Goal: Task Accomplishment & Management: Use online tool/utility

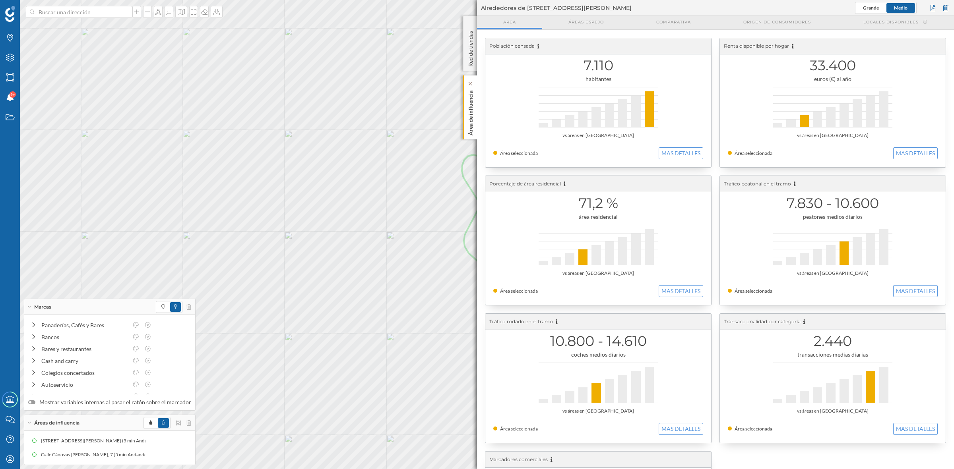
click at [475, 110] on div "Área de influencia" at bounding box center [470, 108] width 14 height 64
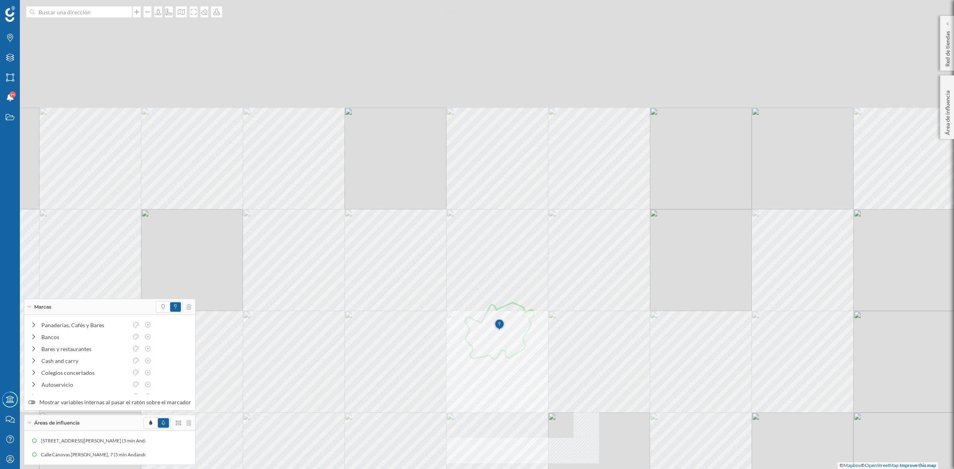
click at [80, 10] on div at bounding box center [80, 10] width 0 height 0
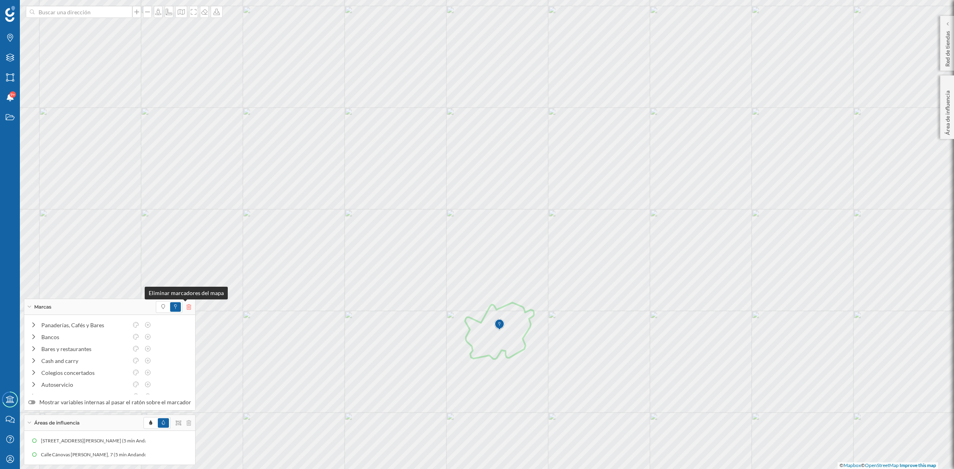
click at [186, 306] on icon at bounding box center [188, 307] width 5 height 6
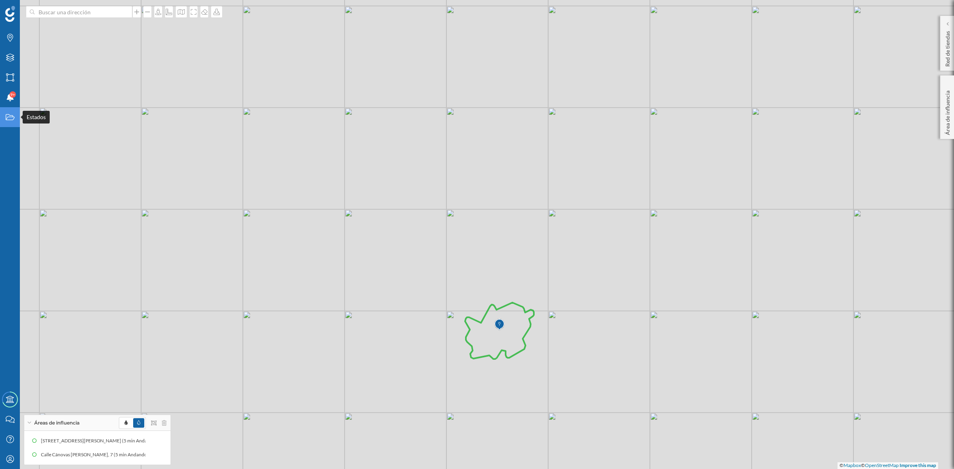
click at [4, 113] on div "Estados" at bounding box center [10, 117] width 20 height 20
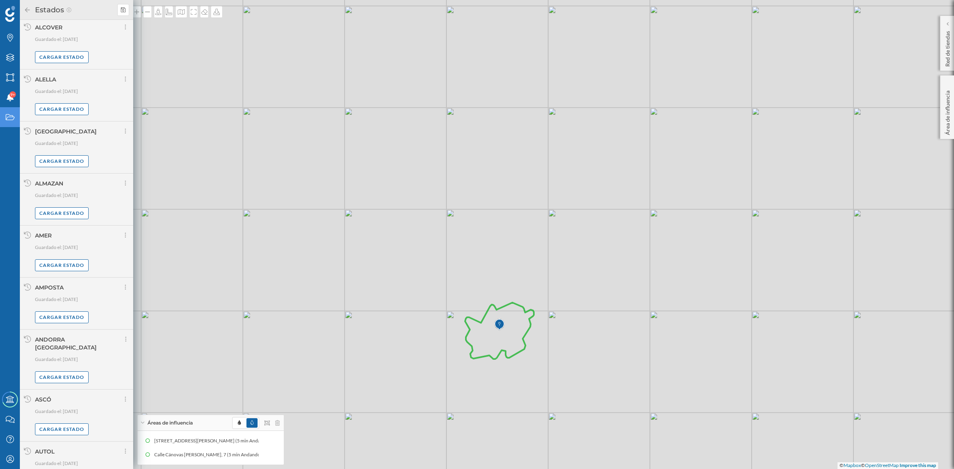
scroll to position [386, 0]
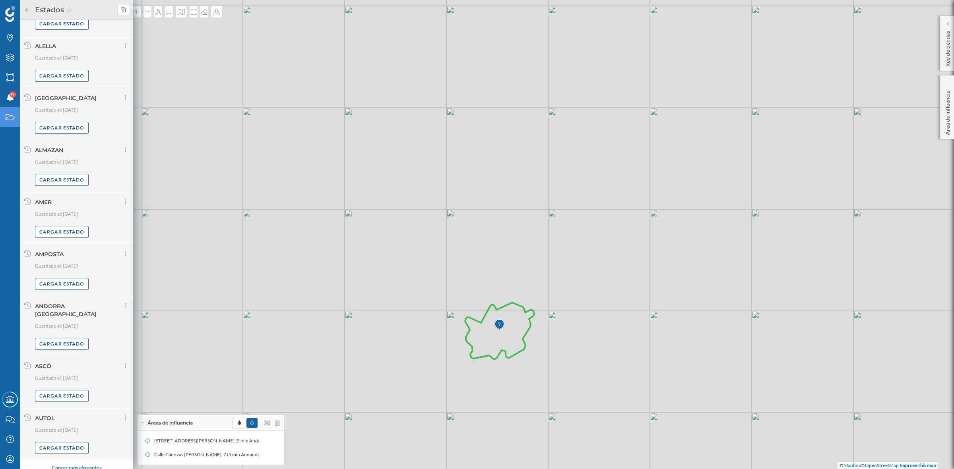
click at [91, 463] on div "Cargar más elementos" at bounding box center [77, 469] width 60 height 12
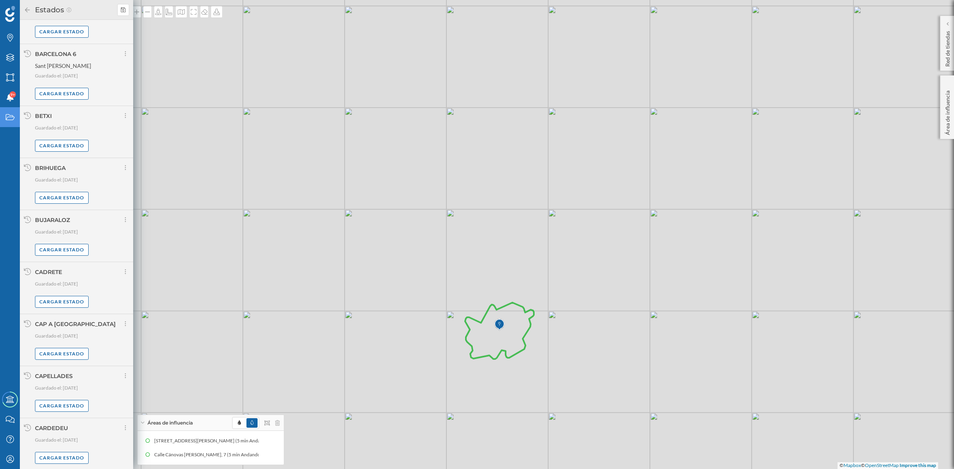
scroll to position [1228, 0]
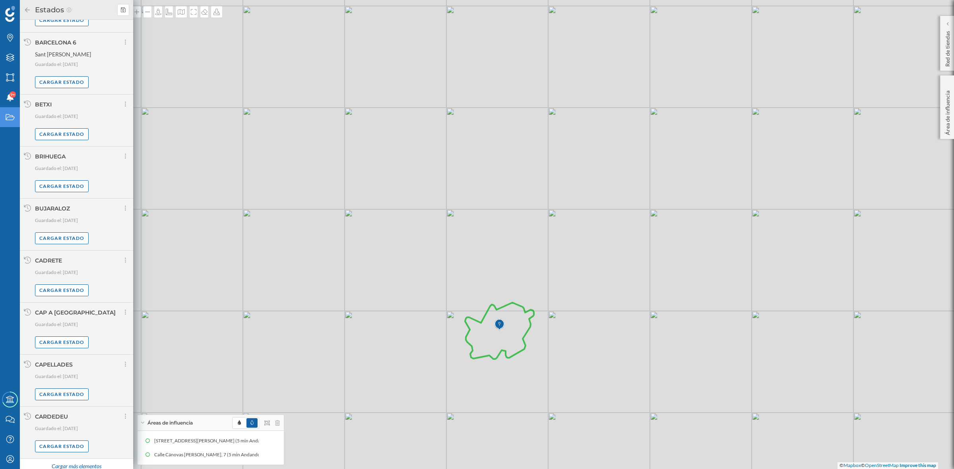
click at [409, 299] on div "[PERSON_NAME] Ribaforada Préjano Bardallur [PERSON_NAME] [PERSON_NAME] Galliner…" at bounding box center [477, 234] width 954 height 469
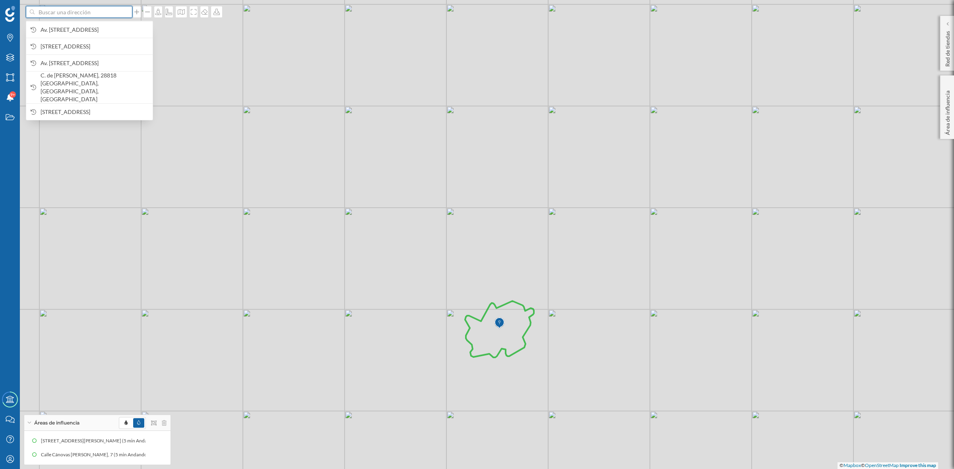
click at [88, 10] on input at bounding box center [79, 12] width 89 height 12
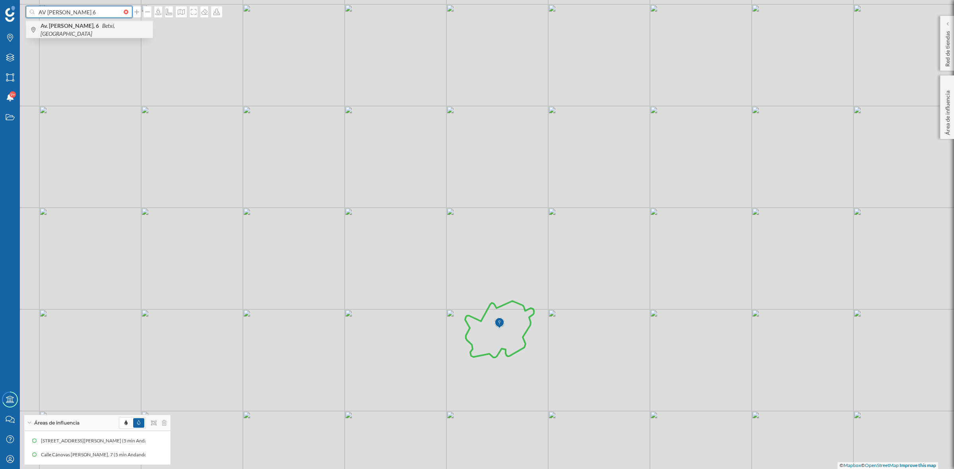
type input "AV Mossen Hermnio perez 6"
click at [123, 33] on span "Av. Mossèn Herminio Pérez, 6 Betxí, España" at bounding box center [95, 30] width 108 height 16
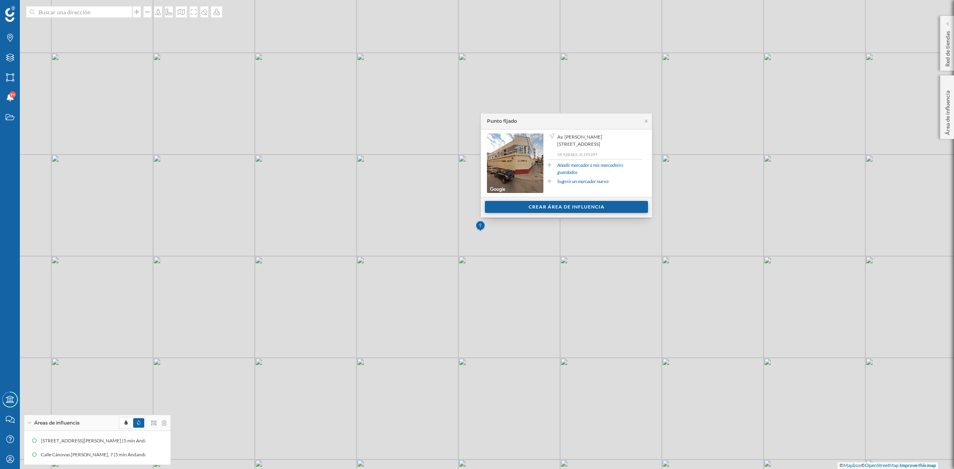
click at [564, 204] on div "Crear área de influencia" at bounding box center [566, 207] width 163 height 12
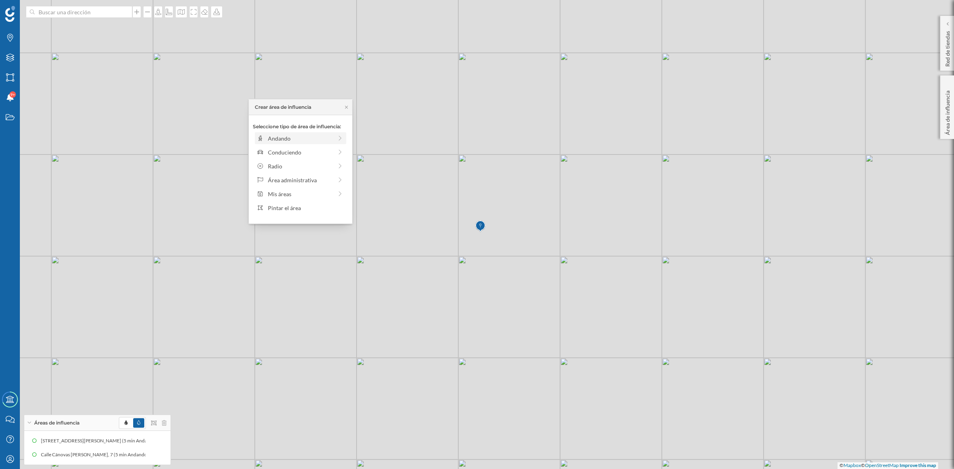
click at [275, 142] on div "Andando" at bounding box center [300, 138] width 65 height 8
drag, startPoint x: 264, startPoint y: 146, endPoint x: 272, endPoint y: 148, distance: 9.0
click at [272, 148] on div at bounding box center [272, 149] width 8 height 8
click at [287, 192] on div "Crear área de influencia" at bounding box center [300, 195] width 95 height 12
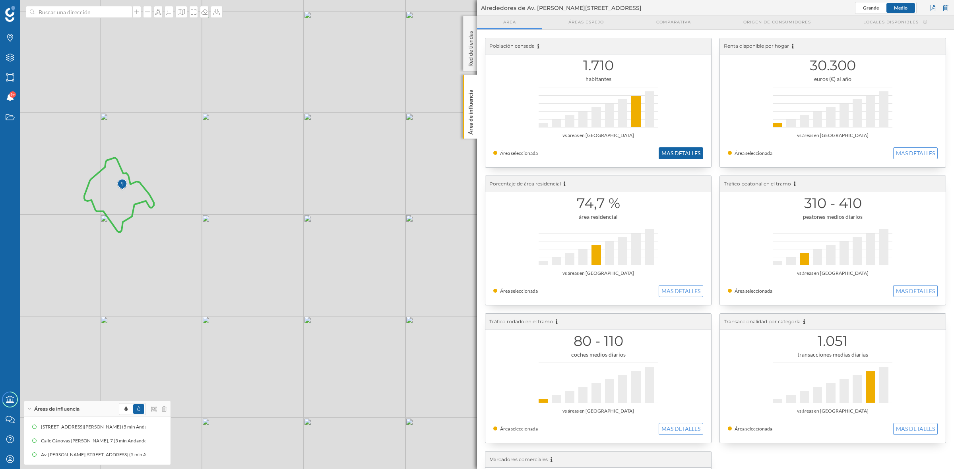
click at [678, 154] on button "MAS DETALLES" at bounding box center [681, 153] width 45 height 12
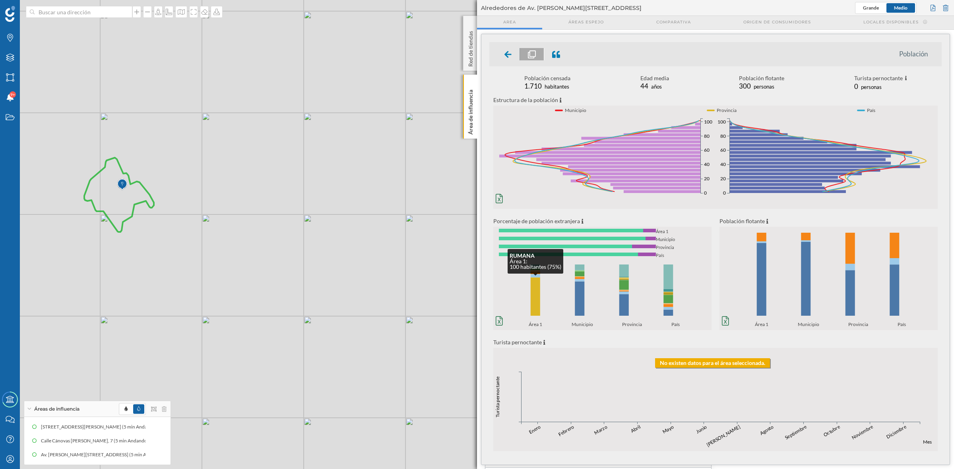
click at [532, 301] on rect at bounding box center [536, 297] width 10 height 39
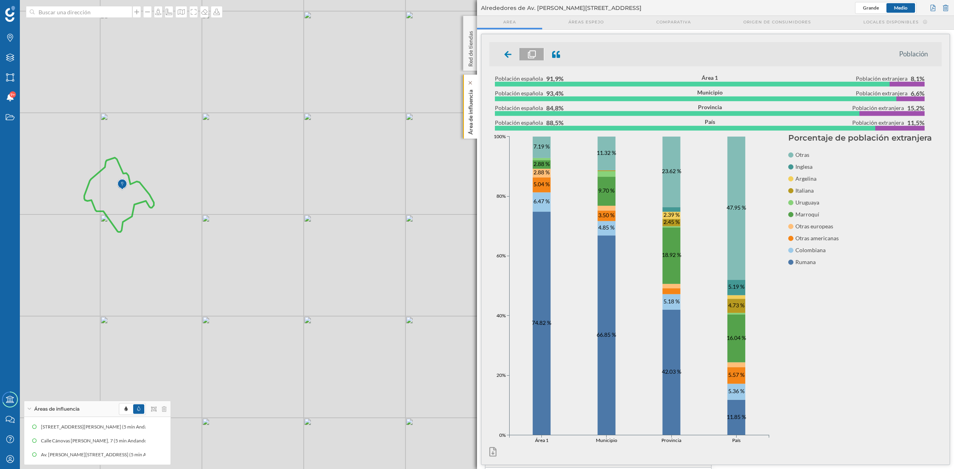
click at [469, 112] on p "Área de influencia" at bounding box center [471, 111] width 8 height 48
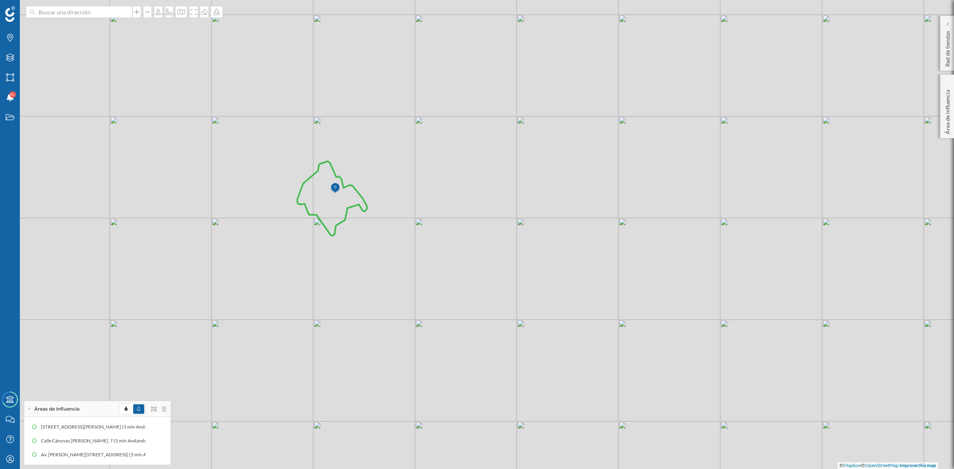
drag, startPoint x: 442, startPoint y: 247, endPoint x: 503, endPoint y: 250, distance: 60.9
click at [503, 250] on div "[PERSON_NAME] Ribaforada Préjano Bardallur [PERSON_NAME] [PERSON_NAME] Galliner…" at bounding box center [477, 234] width 954 height 469
click at [159, 442] on icon at bounding box center [158, 441] width 5 height 6
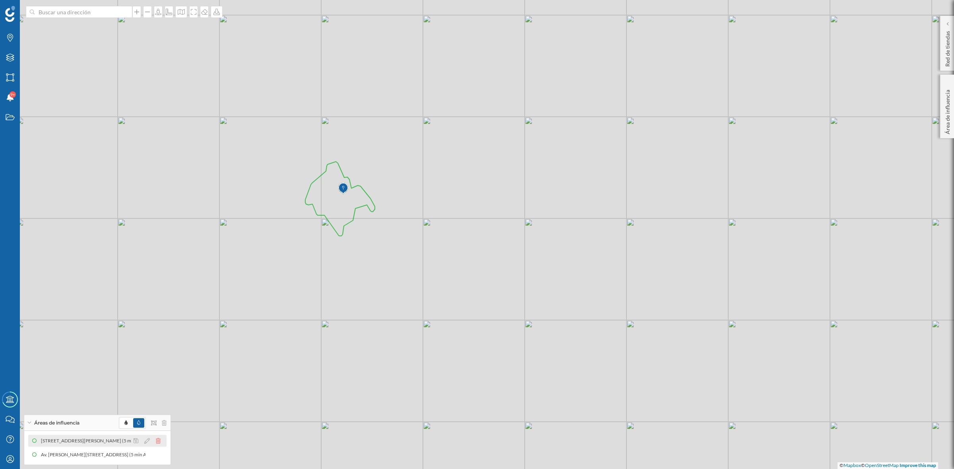
click at [156, 440] on icon at bounding box center [158, 441] width 5 height 6
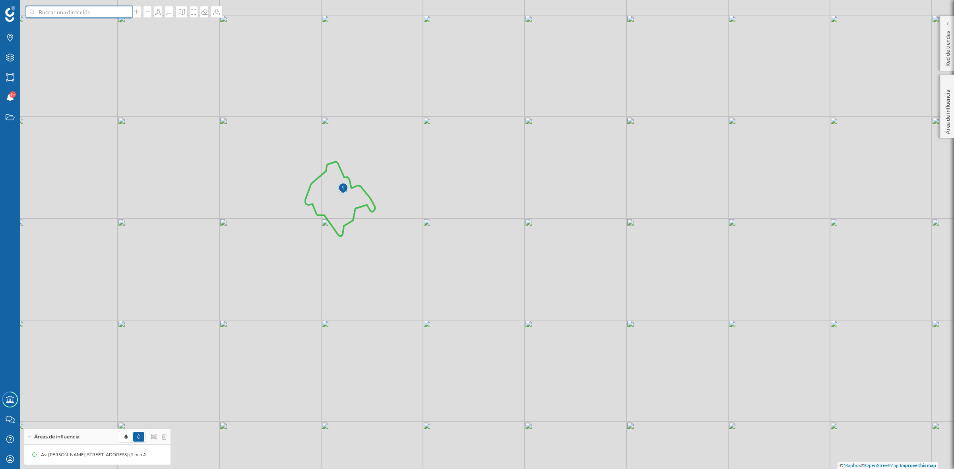
click at [75, 15] on input at bounding box center [79, 12] width 89 height 12
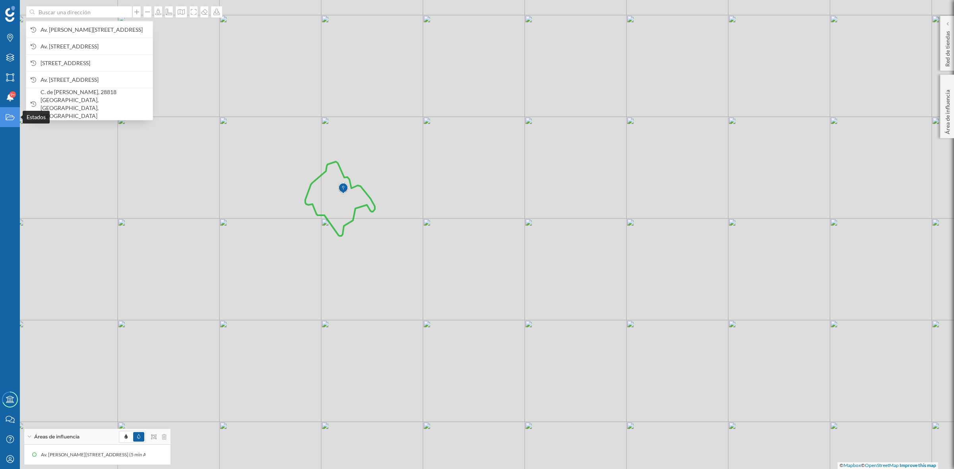
click at [6, 117] on icon "Estados" at bounding box center [10, 117] width 10 height 8
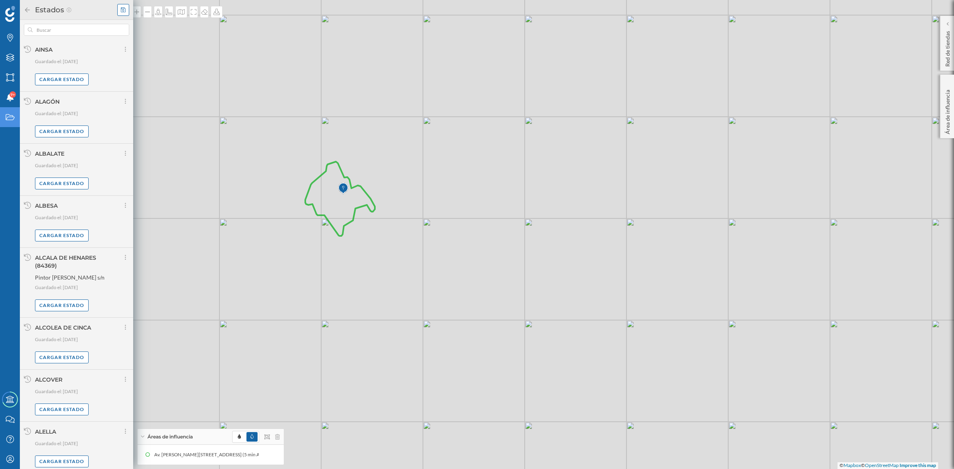
click at [120, 13] on div at bounding box center [123, 10] width 12 height 12
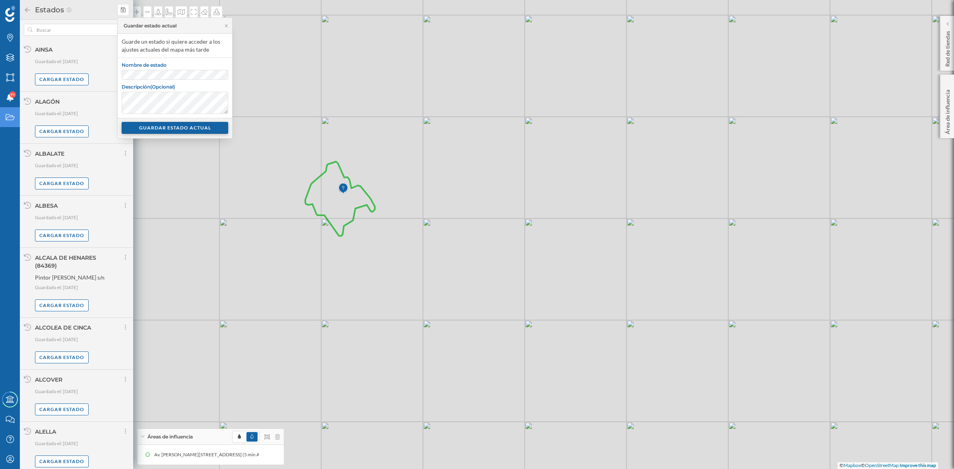
click at [165, 124] on div "GUARDAR ESTADO ACTUAL" at bounding box center [175, 128] width 107 height 12
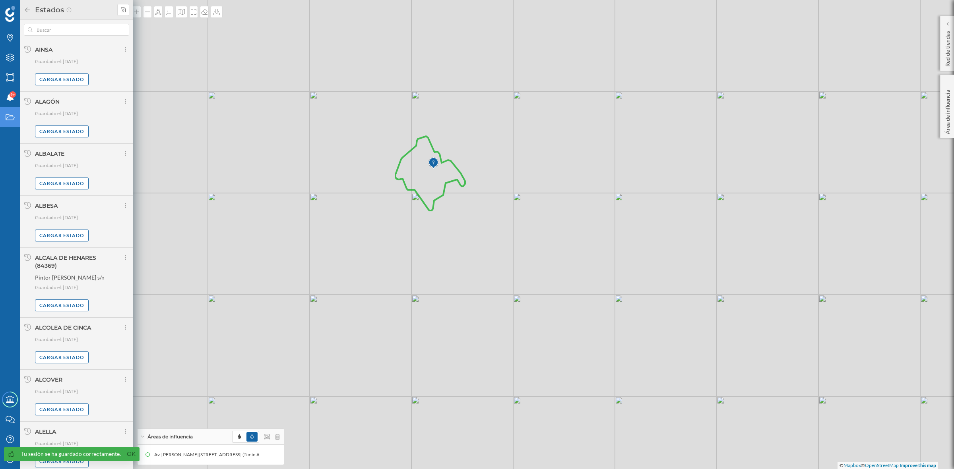
drag, startPoint x: 459, startPoint y: 287, endPoint x: 550, endPoint y: 262, distance: 93.7
click at [550, 262] on div "[PERSON_NAME] Ribaforada Préjano Bardallur [PERSON_NAME] [PERSON_NAME] Galliner…" at bounding box center [477, 234] width 954 height 469
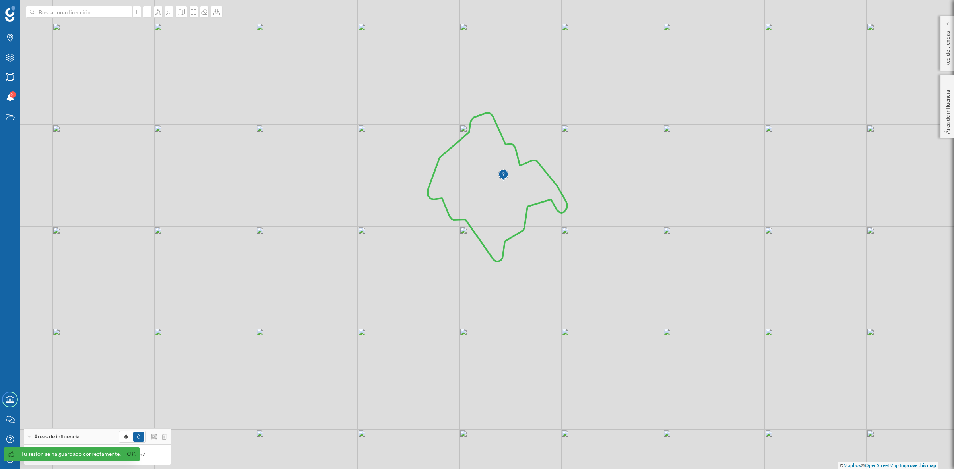
drag, startPoint x: 583, startPoint y: 278, endPoint x: 613, endPoint y: 265, distance: 33.3
click at [613, 265] on div "[PERSON_NAME] Ribaforada Préjano Bardallur [PERSON_NAME] [PERSON_NAME] Galliner…" at bounding box center [477, 234] width 954 height 469
click at [182, 11] on icon at bounding box center [181, 12] width 8 height 6
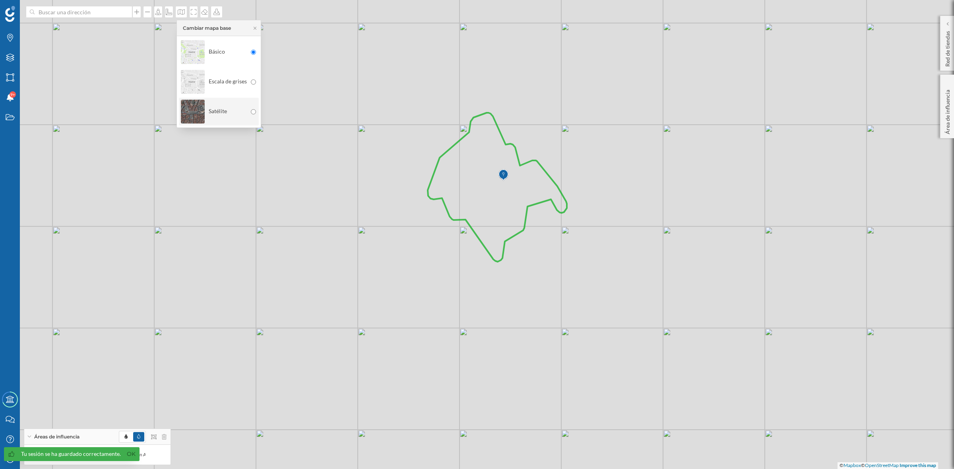
click at [189, 112] on img at bounding box center [193, 112] width 24 height 28
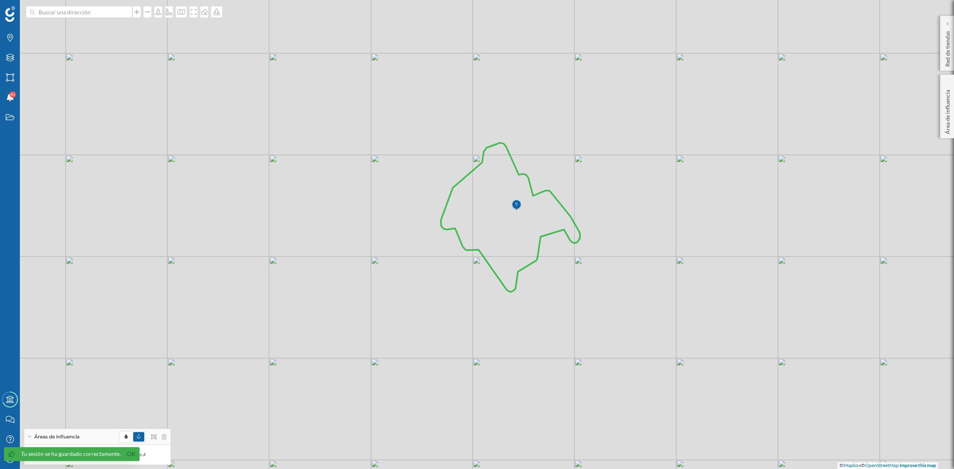
drag, startPoint x: 679, startPoint y: 179, endPoint x: 508, endPoint y: 168, distance: 171.3
click at [692, 198] on div "[PERSON_NAME] Ribaforada Préjano Bardallur [PERSON_NAME] [PERSON_NAME] Galliner…" at bounding box center [477, 234] width 954 height 469
click at [195, 12] on icon at bounding box center [194, 12] width 8 height 6
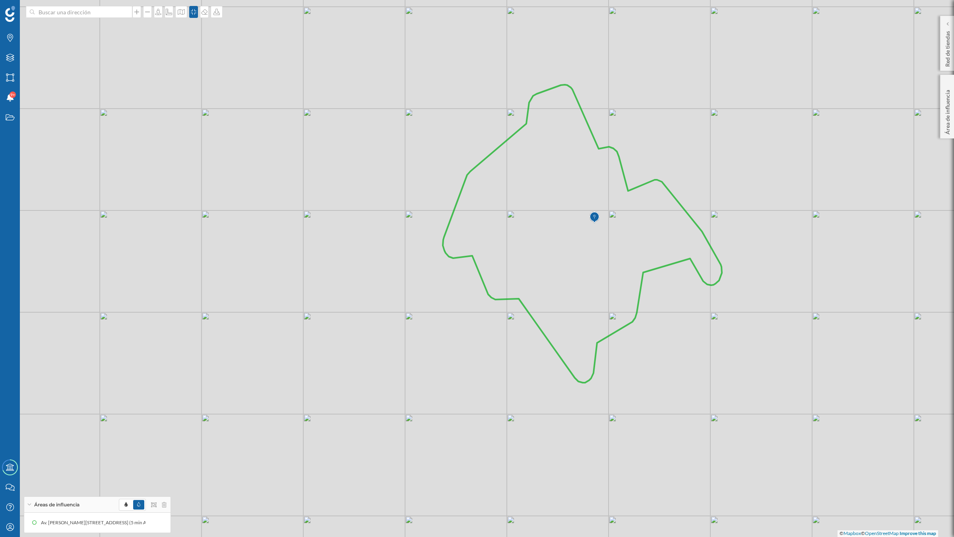
drag, startPoint x: 585, startPoint y: 298, endPoint x: 679, endPoint y: 304, distance: 94.0
click at [679, 304] on div "[PERSON_NAME] Ribaforada Préjano Bardallur [PERSON_NAME] [PERSON_NAME] Galliner…" at bounding box center [477, 268] width 954 height 537
click at [146, 469] on icon at bounding box center [147, 522] width 6 height 6
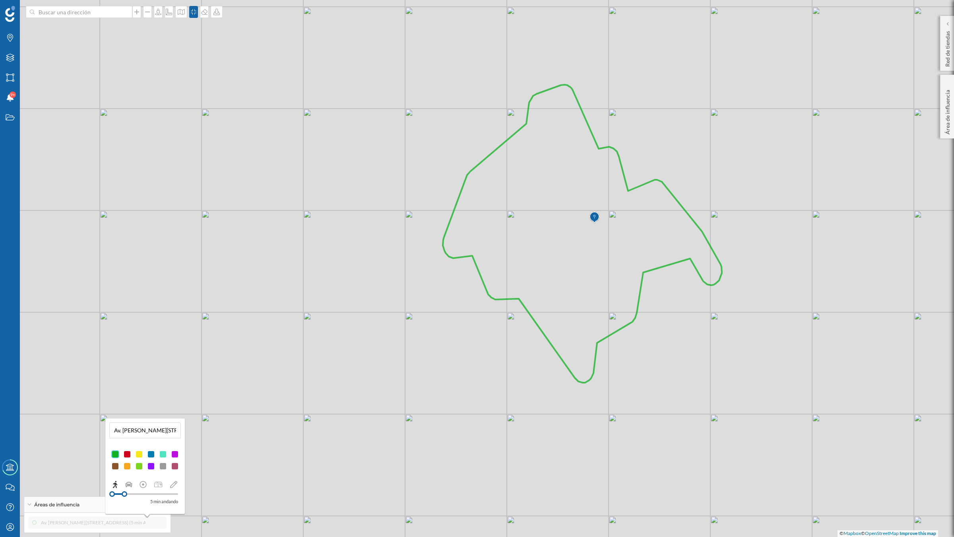
click at [125, 452] on div at bounding box center [127, 454] width 8 height 8
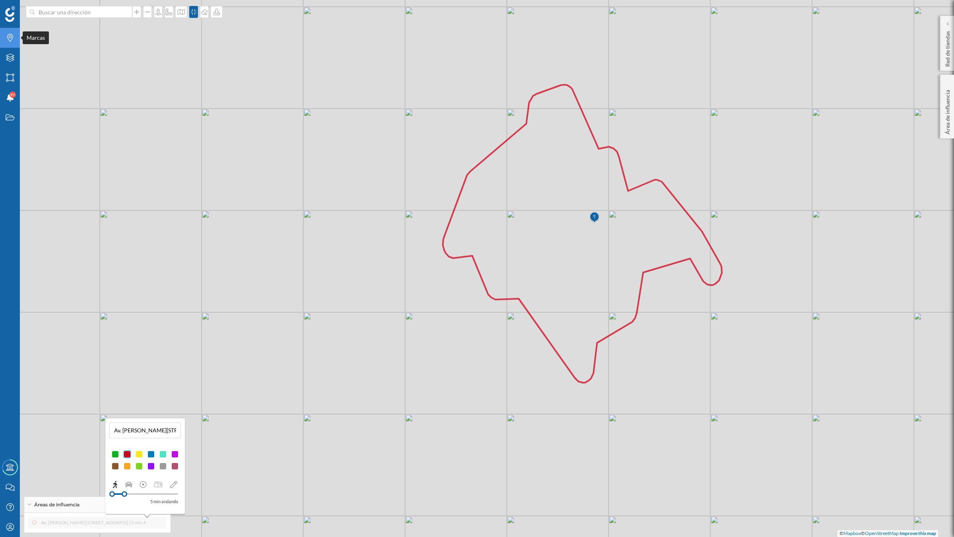
click at [9, 38] on icon "Marcas" at bounding box center [10, 38] width 10 height 8
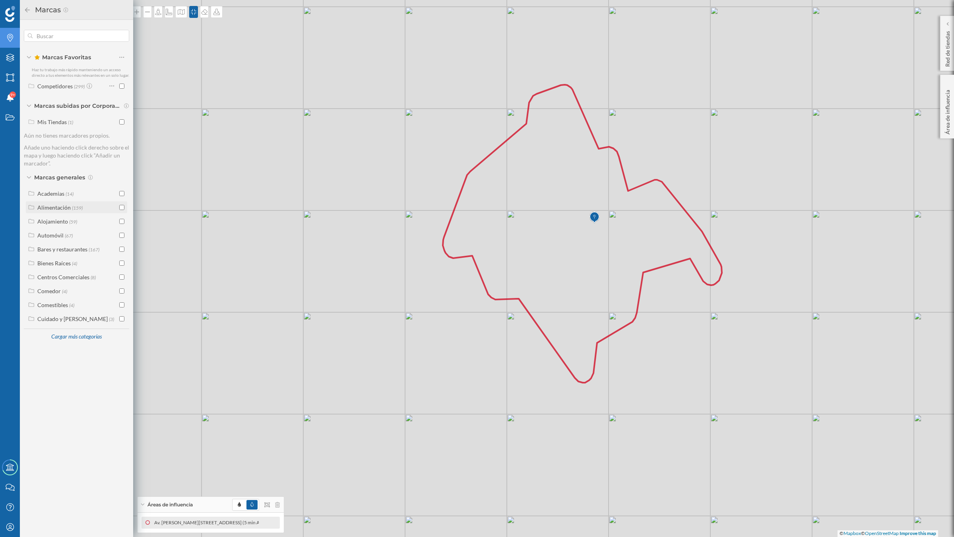
click at [122, 206] on input "checkbox" at bounding box center [121, 207] width 5 height 5
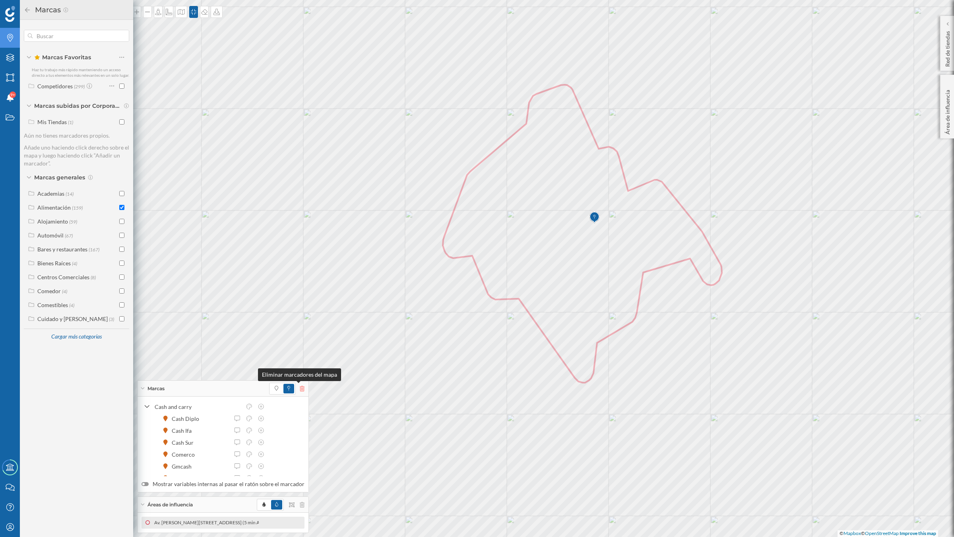
click at [300, 386] on icon at bounding box center [302, 389] width 5 height 6
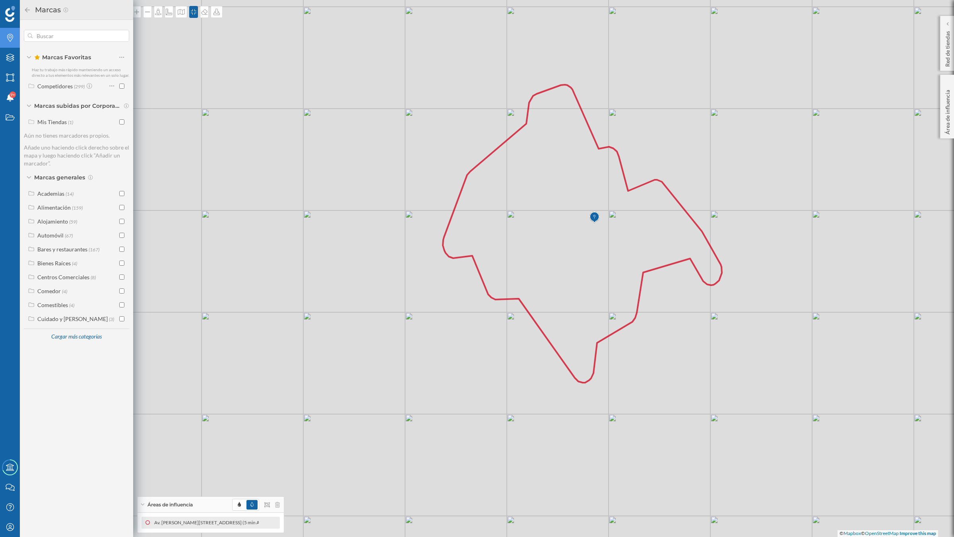
click at [27, 7] on icon at bounding box center [27, 10] width 7 height 6
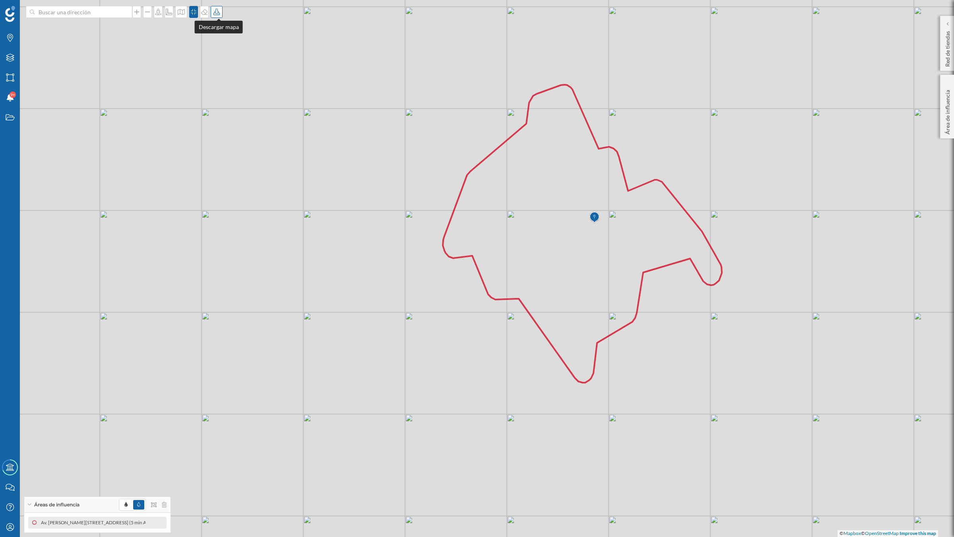
click at [218, 11] on icon at bounding box center [217, 12] width 8 height 6
click at [227, 58] on div "Descargar sin leyenda" at bounding box center [245, 58] width 56 height 8
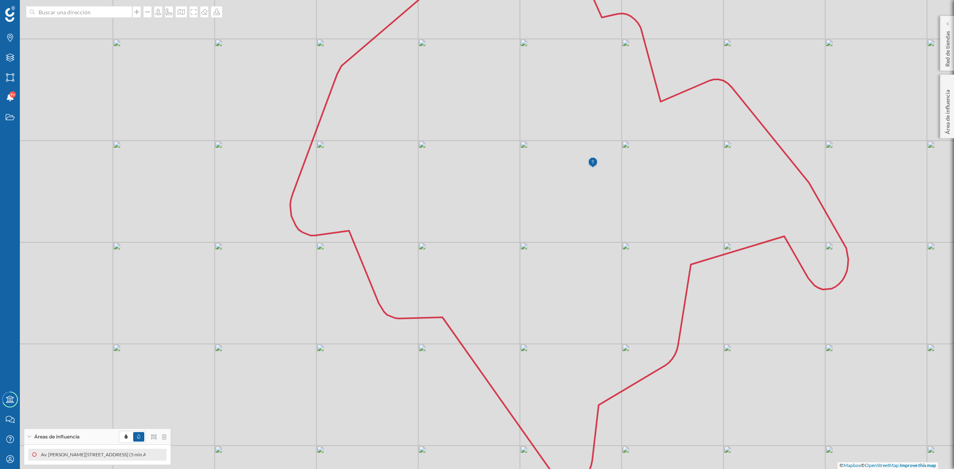
click at [581, 165] on icon at bounding box center [569, 219] width 558 height 534
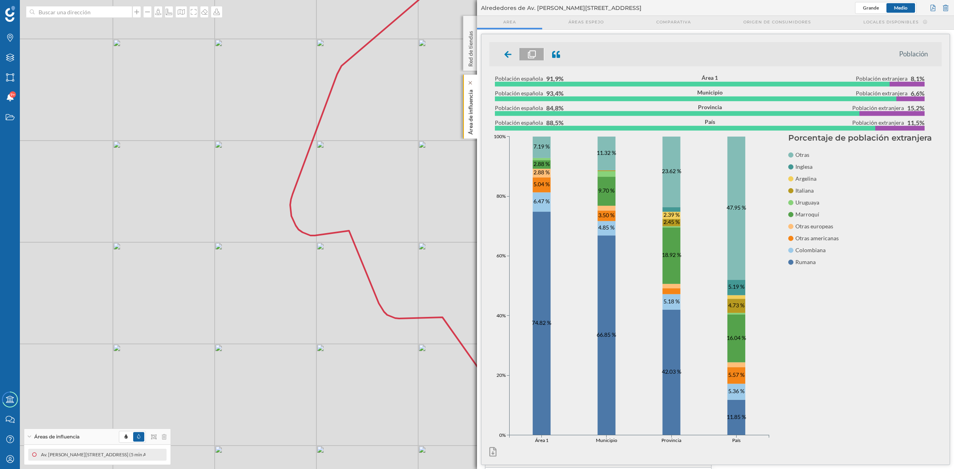
click at [473, 124] on p "Área de influencia" at bounding box center [471, 111] width 8 height 48
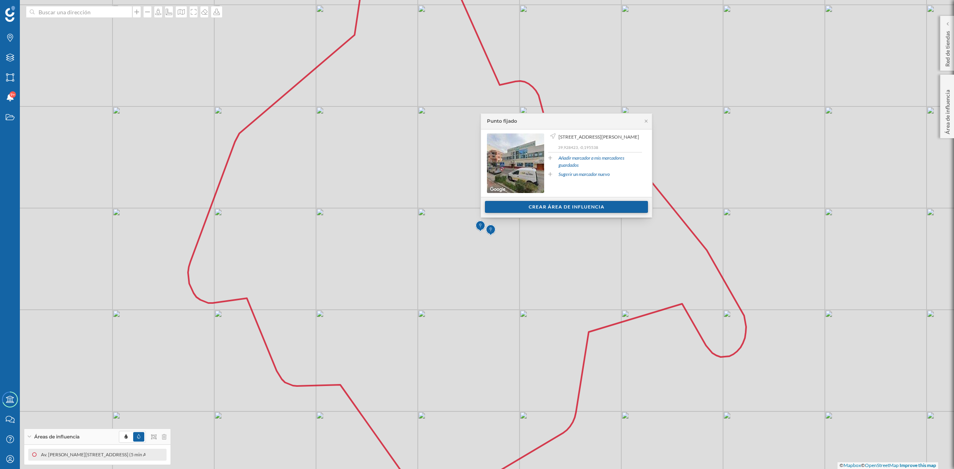
click at [572, 205] on div "Crear área de influencia" at bounding box center [566, 207] width 163 height 12
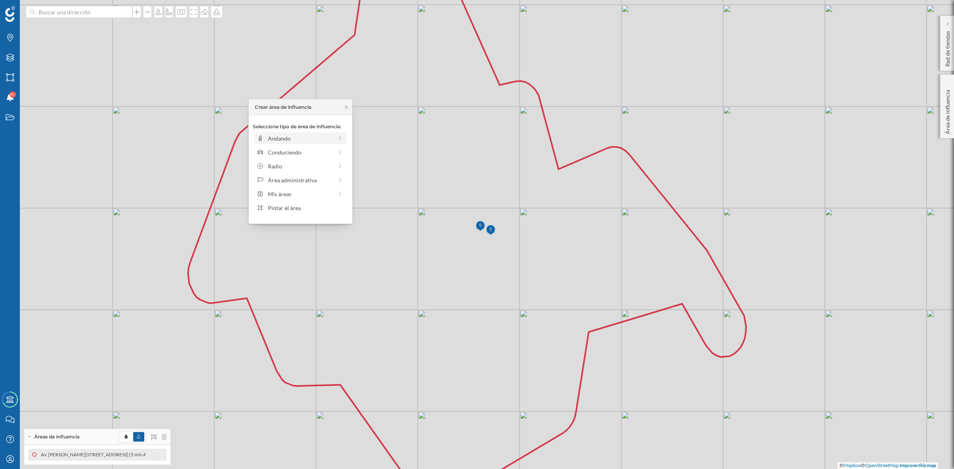
click at [269, 140] on div "Andando" at bounding box center [300, 138] width 65 height 8
drag, startPoint x: 262, startPoint y: 146, endPoint x: 273, endPoint y: 147, distance: 11.6
click at [273, 147] on div at bounding box center [273, 149] width 8 height 8
click at [289, 195] on div "Crear área de influencia" at bounding box center [300, 195] width 95 height 12
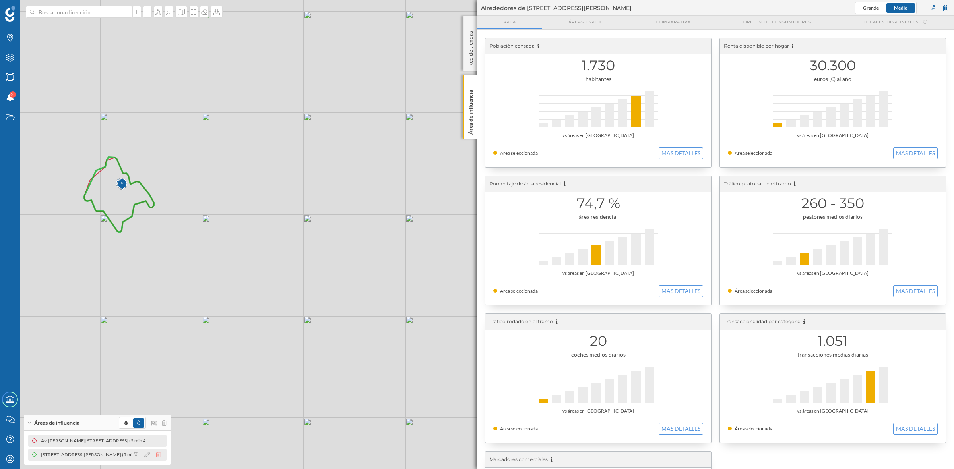
click at [159, 456] on icon at bounding box center [158, 455] width 5 height 6
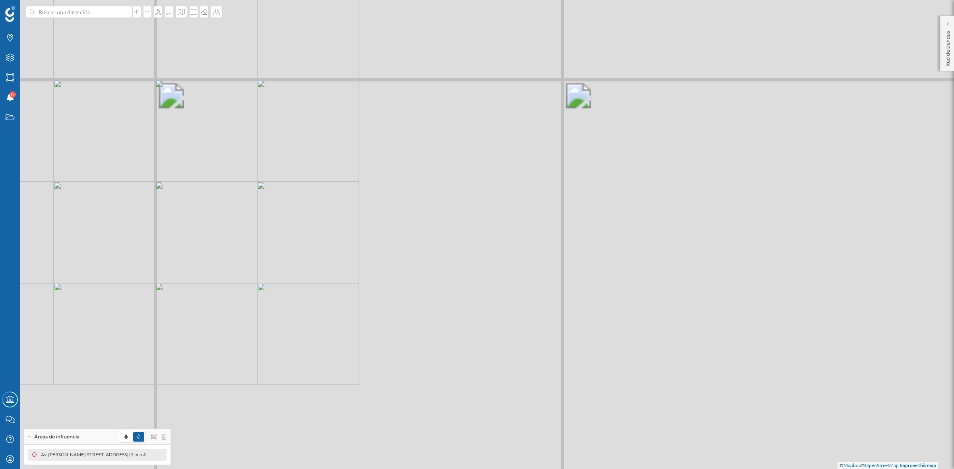
click at [533, 293] on div "[PERSON_NAME] Ribaforada Préjano Bardallur [PERSON_NAME] [PERSON_NAME] Galliner…" at bounding box center [477, 234] width 954 height 469
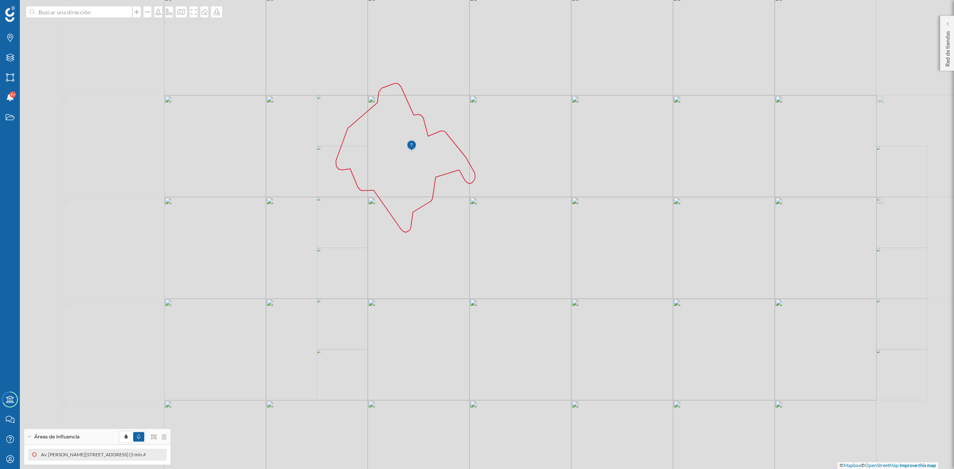
drag, startPoint x: 519, startPoint y: 287, endPoint x: 533, endPoint y: 288, distance: 13.6
click at [533, 288] on div "[PERSON_NAME] Ribaforada Préjano Bardallur [PERSON_NAME] [PERSON_NAME] Galliner…" at bounding box center [477, 234] width 954 height 469
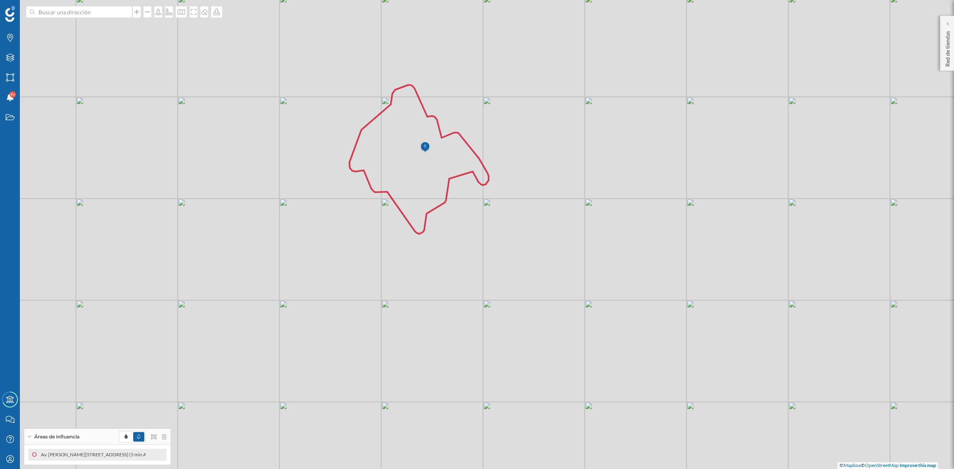
click at [429, 187] on icon at bounding box center [418, 159] width 139 height 149
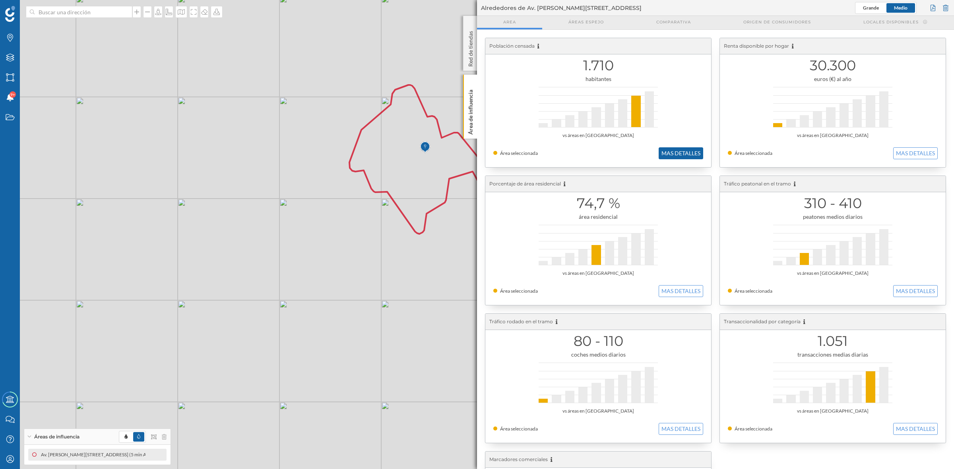
click at [676, 152] on button "MAS DETALLES" at bounding box center [681, 153] width 45 height 12
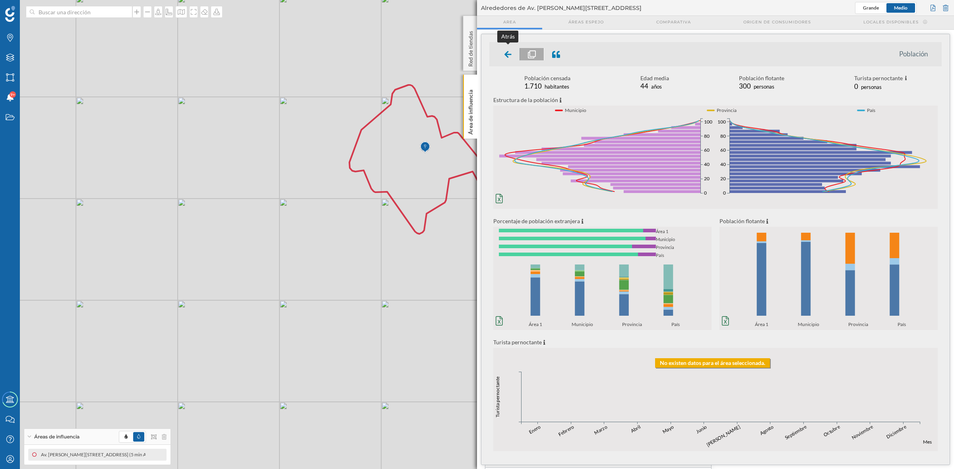
click at [509, 57] on icon at bounding box center [507, 54] width 7 height 8
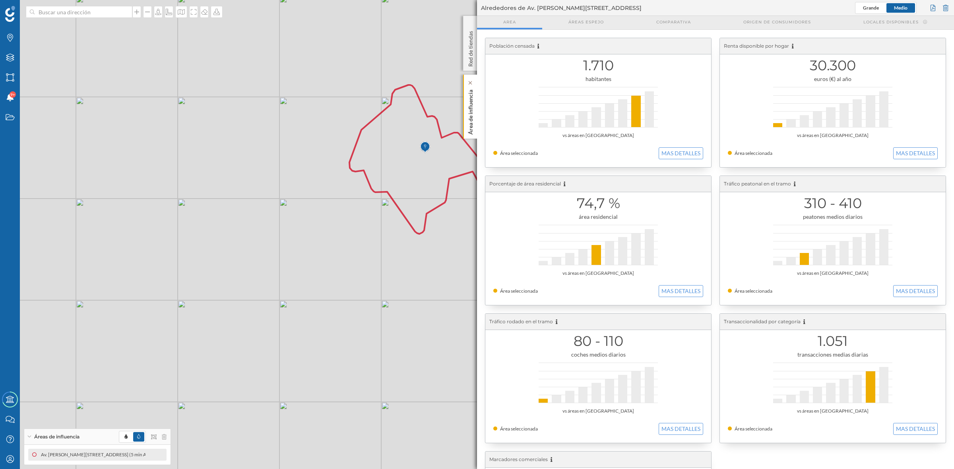
click at [464, 114] on div "Área de influencia" at bounding box center [470, 107] width 14 height 64
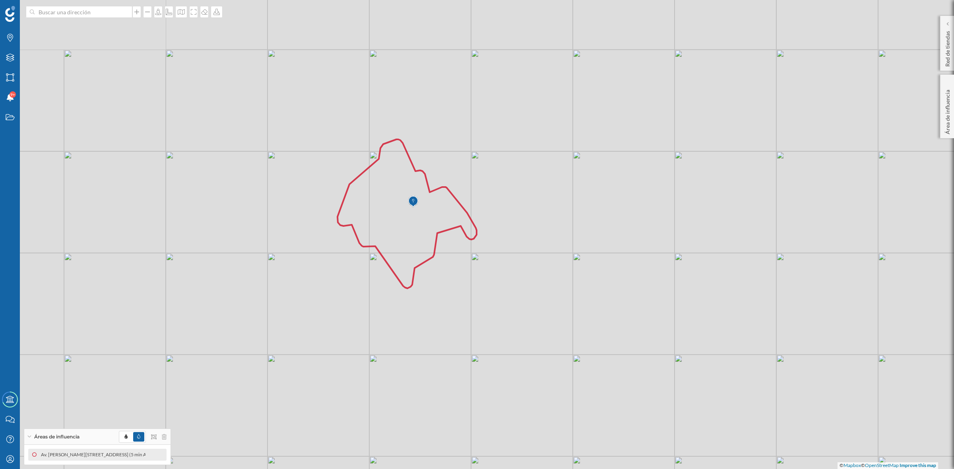
drag, startPoint x: 459, startPoint y: 219, endPoint x: 448, endPoint y: 273, distance: 55.7
click at [448, 273] on div "[PERSON_NAME] Ribaforada Préjano Bardallur [PERSON_NAME] [PERSON_NAME] Galliner…" at bounding box center [477, 234] width 954 height 469
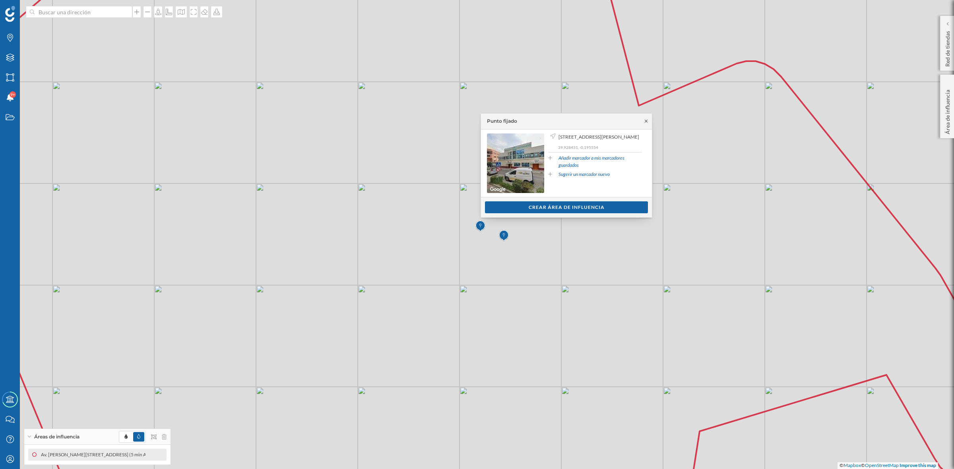
click at [646, 122] on icon at bounding box center [646, 121] width 3 height 3
click at [561, 209] on div "Crear área de influencia" at bounding box center [566, 208] width 163 height 12
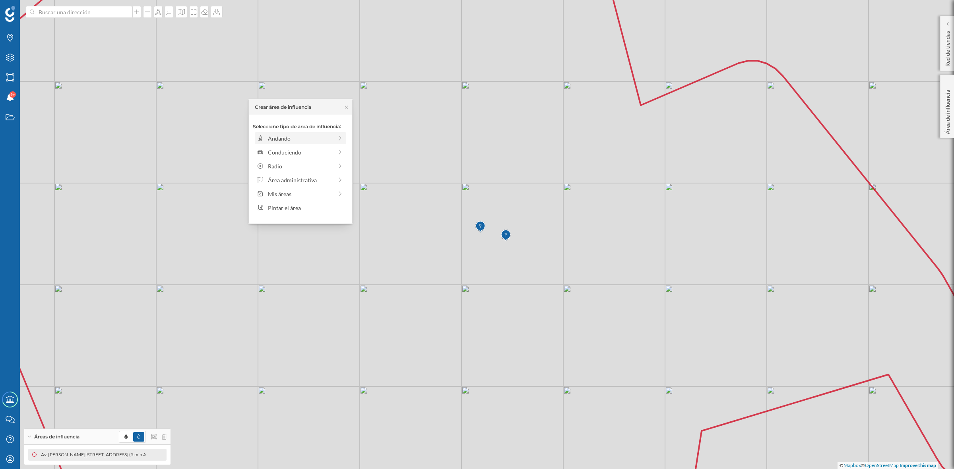
click at [277, 136] on div "Andando" at bounding box center [300, 138] width 65 height 8
drag, startPoint x: 261, startPoint y: 147, endPoint x: 272, endPoint y: 147, distance: 11.5
click at [272, 147] on div at bounding box center [272, 149] width 8 height 8
click at [277, 194] on div "Crear área de influencia" at bounding box center [300, 195] width 95 height 12
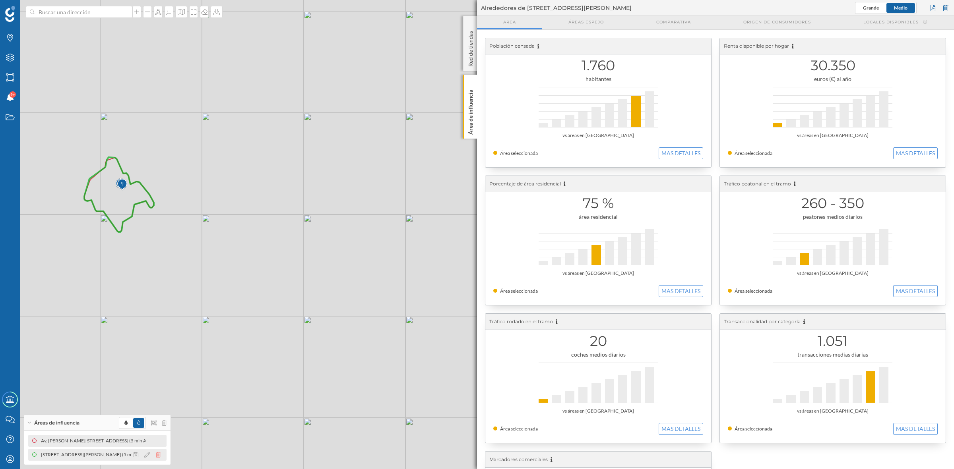
click at [158, 455] on icon at bounding box center [158, 455] width 5 height 6
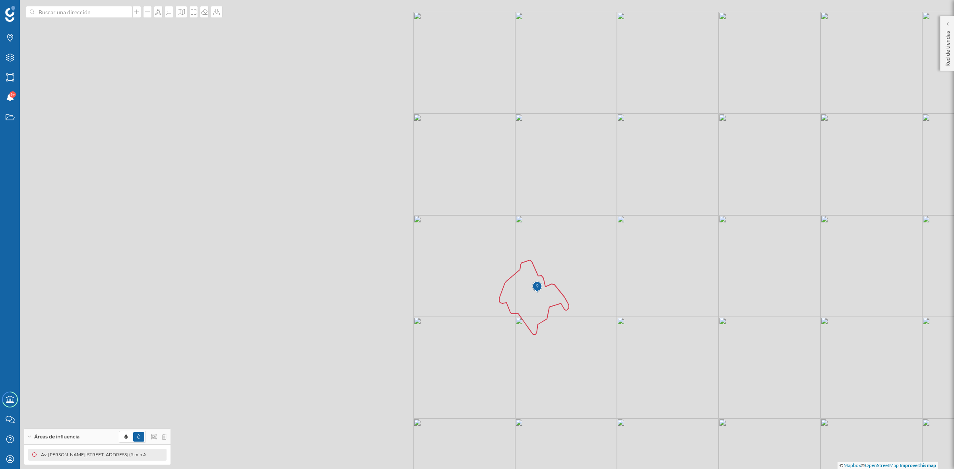
drag, startPoint x: 439, startPoint y: 138, endPoint x: 766, endPoint y: 215, distance: 336.2
click at [766, 215] on div "[PERSON_NAME] Ribaforada Préjano Bardallur [PERSON_NAME] [PERSON_NAME] Galliner…" at bounding box center [477, 234] width 954 height 469
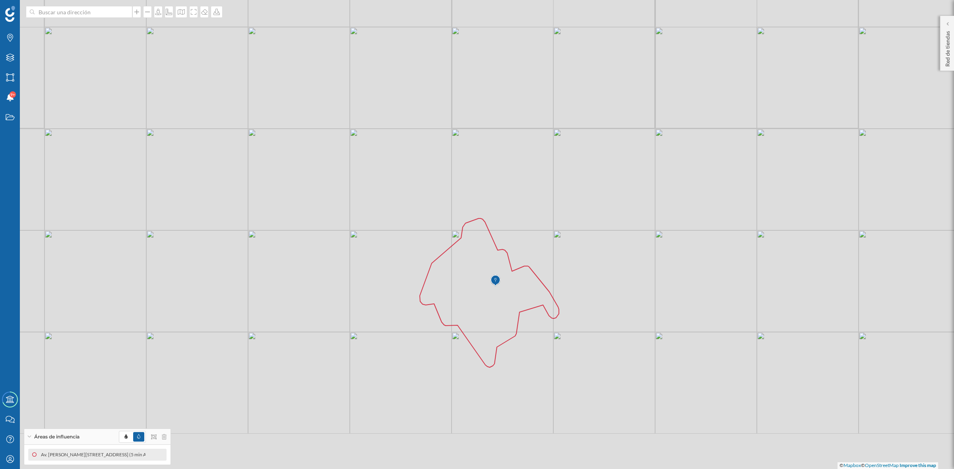
drag, startPoint x: 626, startPoint y: 291, endPoint x: 582, endPoint y: 145, distance: 152.4
click at [603, 134] on div "[PERSON_NAME] Ribaforada Préjano Bardallur [PERSON_NAME] [PERSON_NAME] Galliner…" at bounding box center [477, 234] width 954 height 469
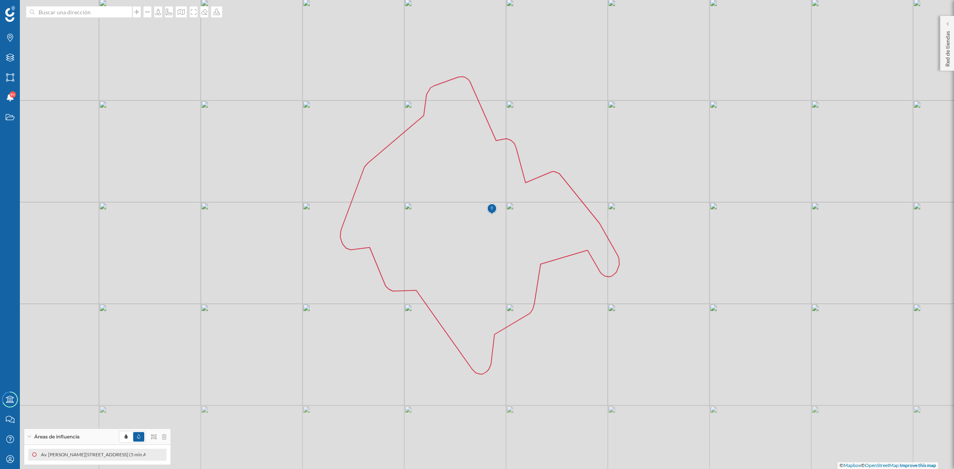
drag, startPoint x: 595, startPoint y: 219, endPoint x: 610, endPoint y: 155, distance: 65.7
click at [610, 155] on div "[PERSON_NAME] Ribaforada Préjano Bardallur [PERSON_NAME] [PERSON_NAME] Galliner…" at bounding box center [477, 234] width 954 height 469
drag, startPoint x: 438, startPoint y: 219, endPoint x: 204, endPoint y: 56, distance: 285.3
click at [465, 207] on icon at bounding box center [479, 226] width 279 height 298
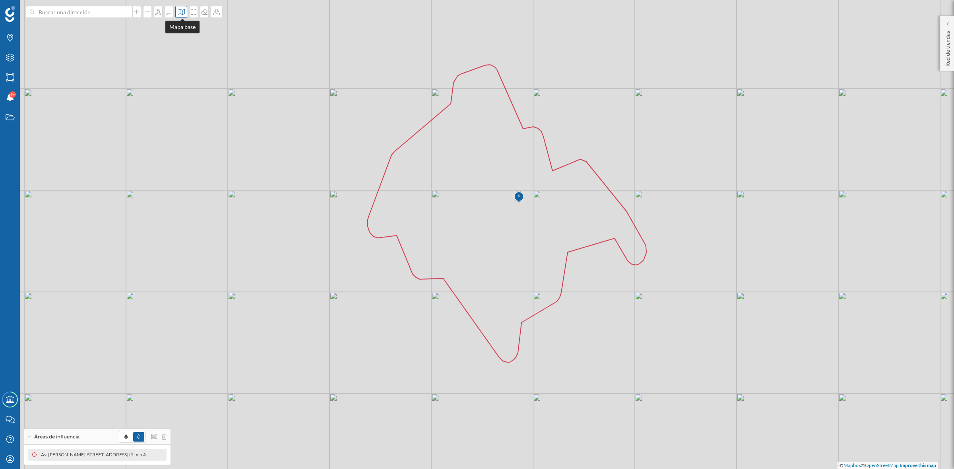
click at [181, 14] on icon at bounding box center [181, 12] width 8 height 6
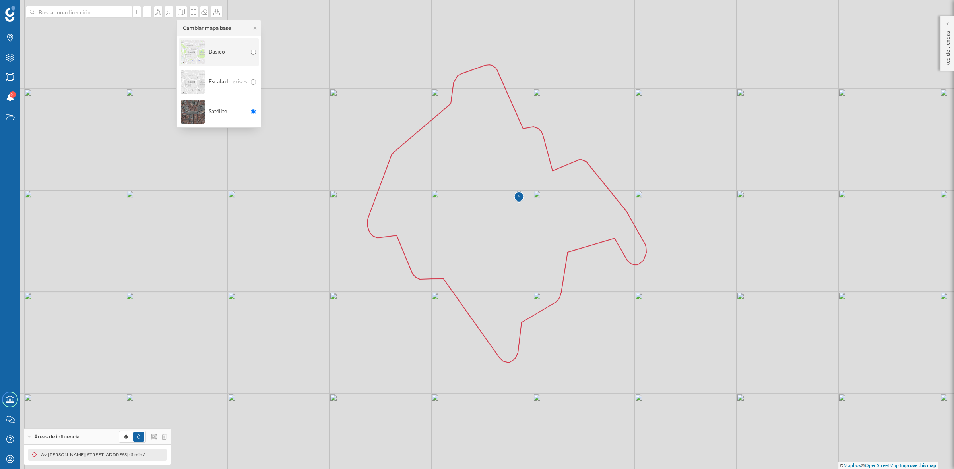
click at [184, 57] on img at bounding box center [193, 52] width 24 height 28
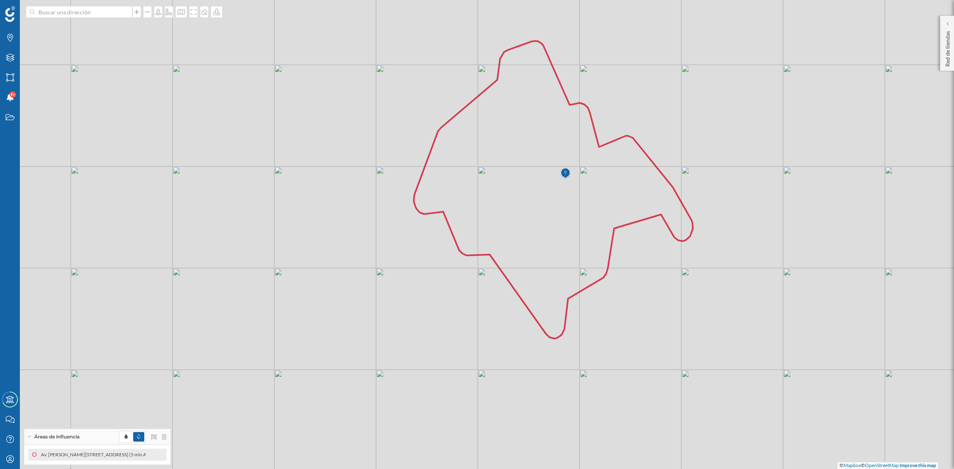
drag, startPoint x: 499, startPoint y: 250, endPoint x: 546, endPoint y: 226, distance: 52.3
click at [546, 226] on icon at bounding box center [553, 190] width 279 height 298
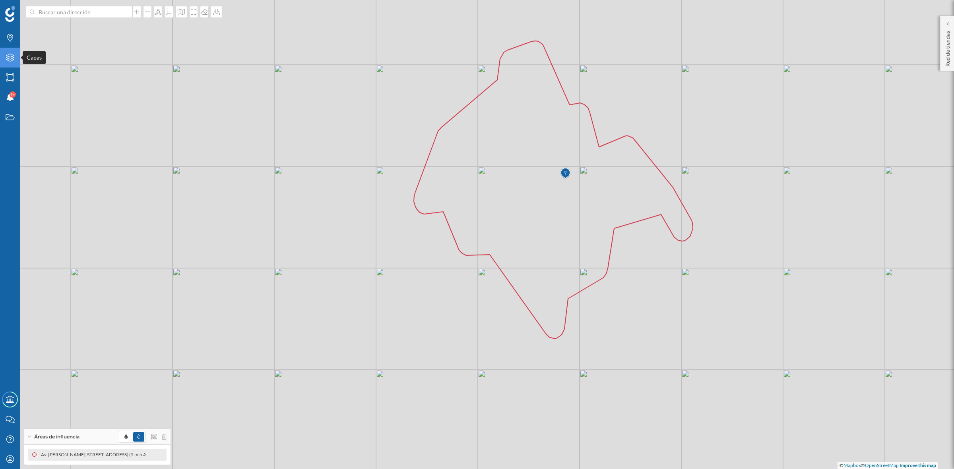
click at [5, 57] on icon "Capas" at bounding box center [10, 58] width 10 height 8
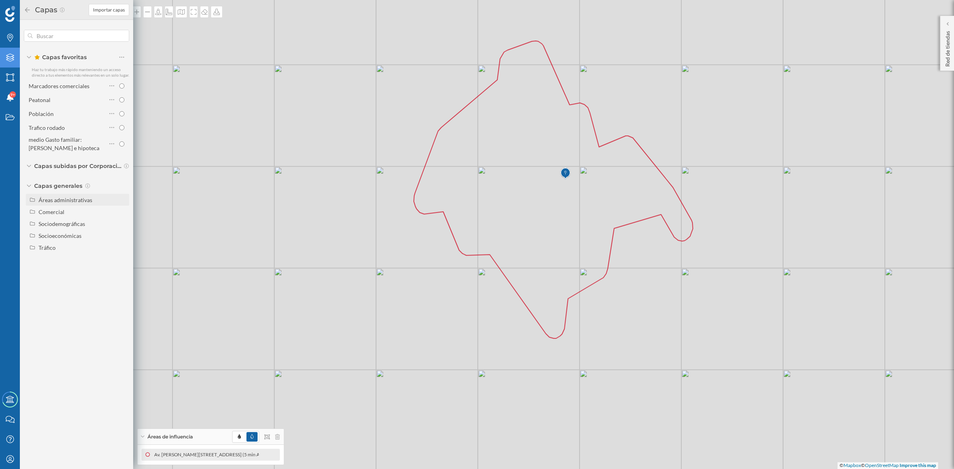
click at [70, 200] on div "Áreas administrativas" at bounding box center [66, 200] width 54 height 7
click at [124, 261] on input "Sección censal" at bounding box center [123, 259] width 5 height 5
radio input "true"
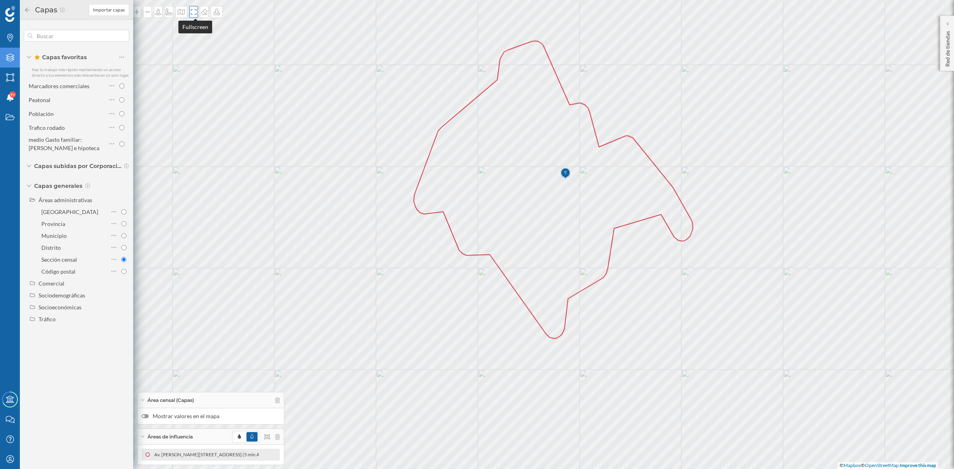
click at [197, 16] on div at bounding box center [193, 12] width 9 height 12
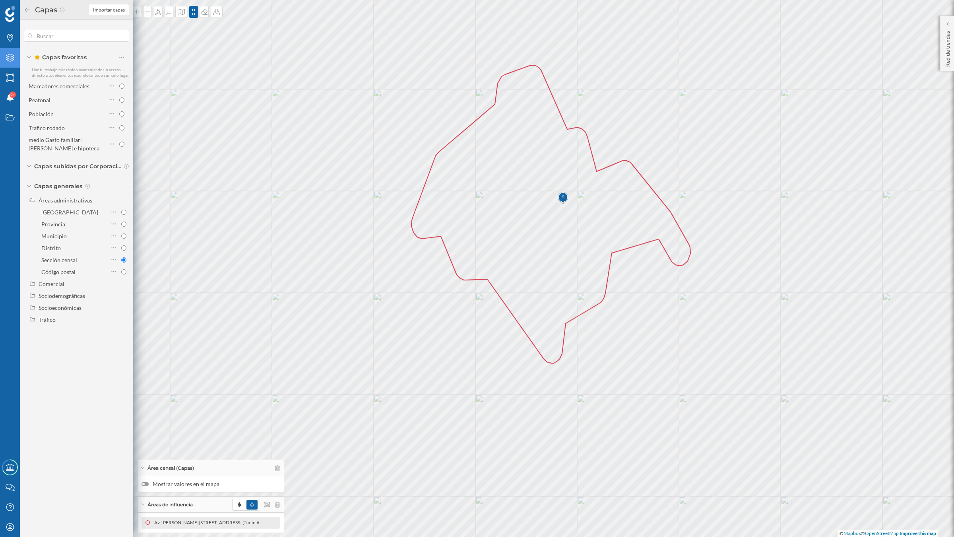
drag, startPoint x: 643, startPoint y: 320, endPoint x: 640, endPoint y: 311, distance: 9.4
click at [640, 311] on div "[PERSON_NAME] Ribaforada Préjano Bardallur [PERSON_NAME] [PERSON_NAME] Galliner…" at bounding box center [477, 268] width 954 height 537
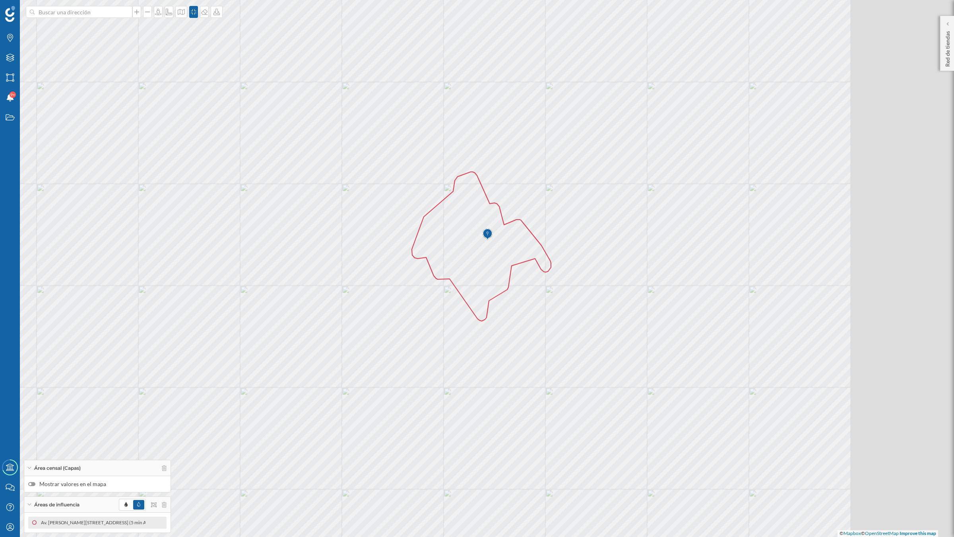
drag, startPoint x: 680, startPoint y: 332, endPoint x: 546, endPoint y: 318, distance: 135.1
click at [546, 318] on div "[PERSON_NAME] Ribaforada Préjano Bardallur [PERSON_NAME] [PERSON_NAME] Galliner…" at bounding box center [477, 268] width 954 height 537
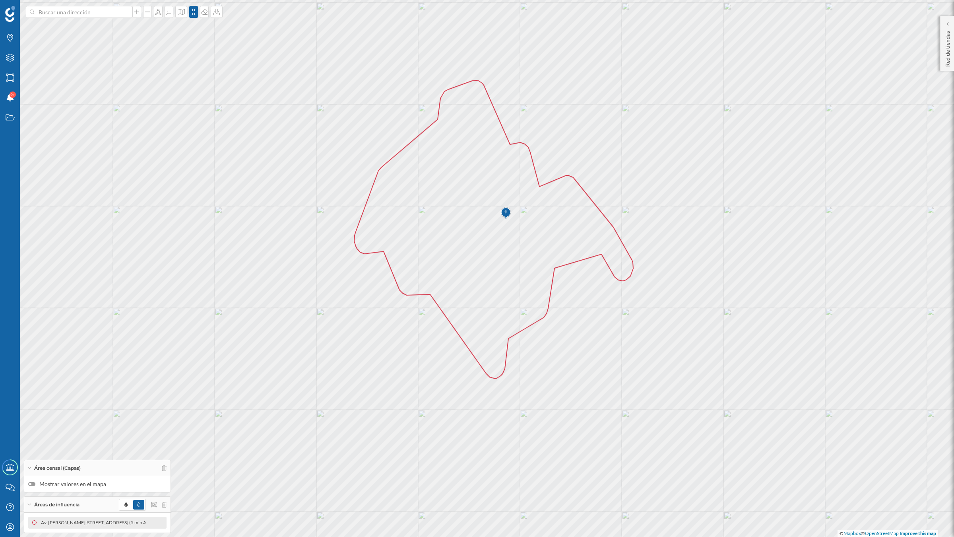
drag, startPoint x: 513, startPoint y: 329, endPoint x: 596, endPoint y: 371, distance: 93.1
click at [596, 371] on div "[PERSON_NAME] Ribaforada Préjano Bardallur [PERSON_NAME] [PERSON_NAME] Galliner…" at bounding box center [477, 268] width 954 height 537
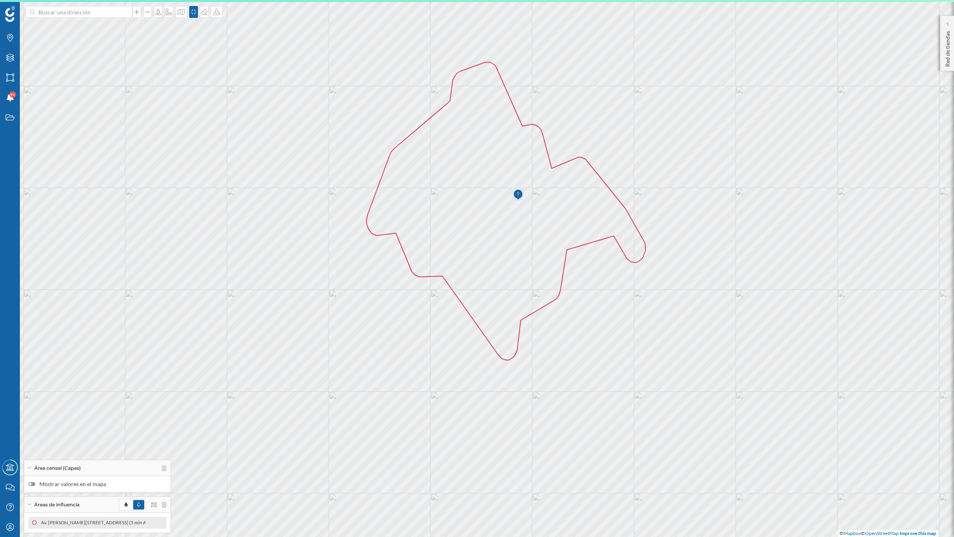
drag, startPoint x: 716, startPoint y: 298, endPoint x: 728, endPoint y: 281, distance: 20.8
click at [728, 281] on div "[PERSON_NAME] Ribaforada Préjano Bardallur [PERSON_NAME] [PERSON_NAME] Galliner…" at bounding box center [477, 268] width 954 height 537
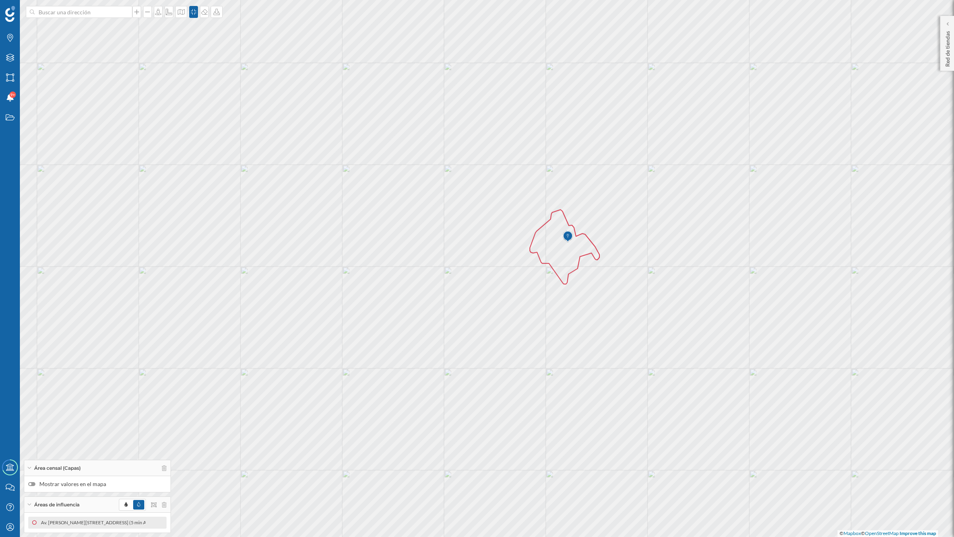
drag, startPoint x: 736, startPoint y: 307, endPoint x: 628, endPoint y: 291, distance: 109.0
click at [628, 291] on div "[PERSON_NAME] Ribaforada Préjano Bardallur [PERSON_NAME] [PERSON_NAME] Galliner…" at bounding box center [477, 268] width 954 height 537
drag, startPoint x: 612, startPoint y: 293, endPoint x: 585, endPoint y: 298, distance: 27.7
click at [593, 298] on div "[PERSON_NAME] Ribaforada Préjano Bardallur [PERSON_NAME] [PERSON_NAME] Galliner…" at bounding box center [477, 268] width 954 height 537
drag, startPoint x: 618, startPoint y: 332, endPoint x: 575, endPoint y: 317, distance: 45.1
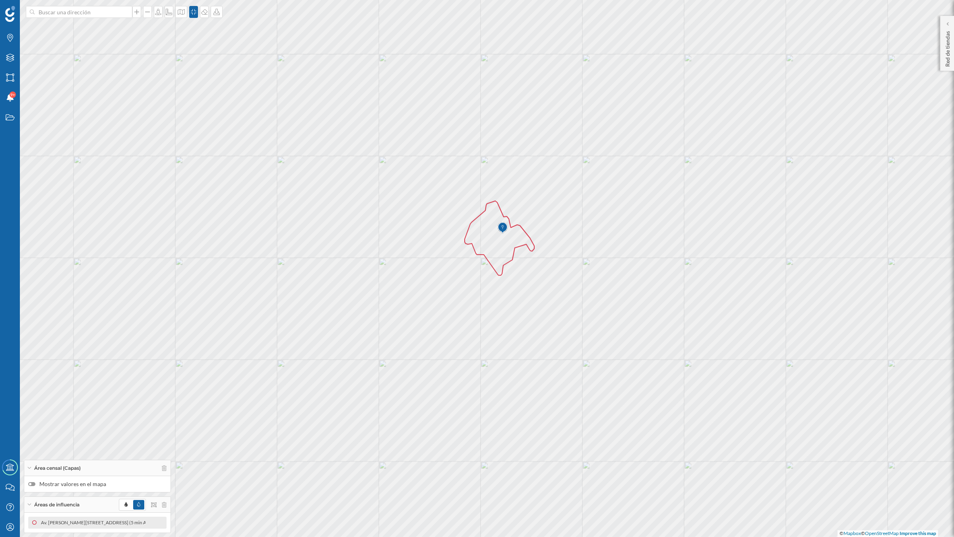
click at [575, 317] on div "[PERSON_NAME] Ribaforada Préjano Bardallur [PERSON_NAME] [PERSON_NAME] Galliner…" at bounding box center [477, 268] width 954 height 537
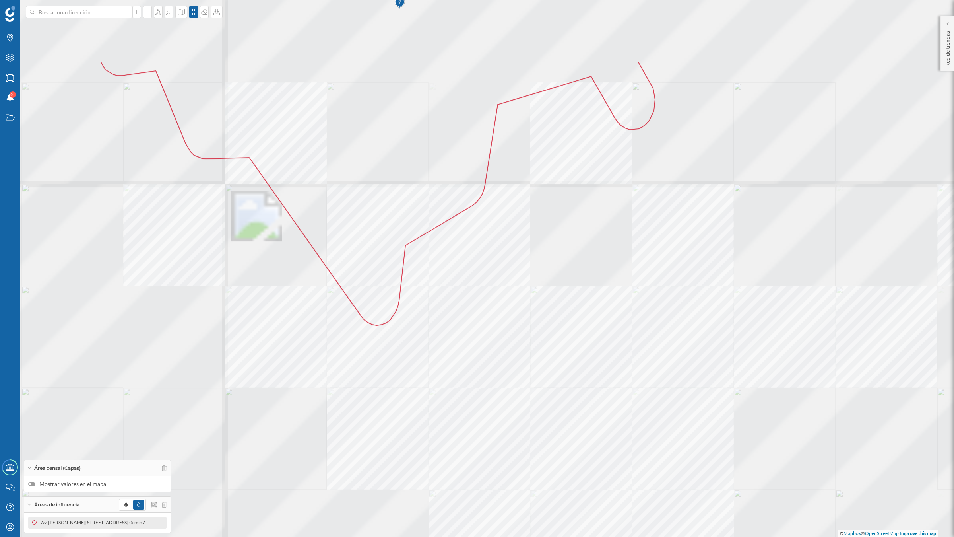
drag, startPoint x: 599, startPoint y: 332, endPoint x: 645, endPoint y: 385, distance: 69.6
click at [645, 385] on div "[PERSON_NAME] Ribaforada Préjano Bardallur [PERSON_NAME] [PERSON_NAME] Galliner…" at bounding box center [477, 268] width 954 height 537
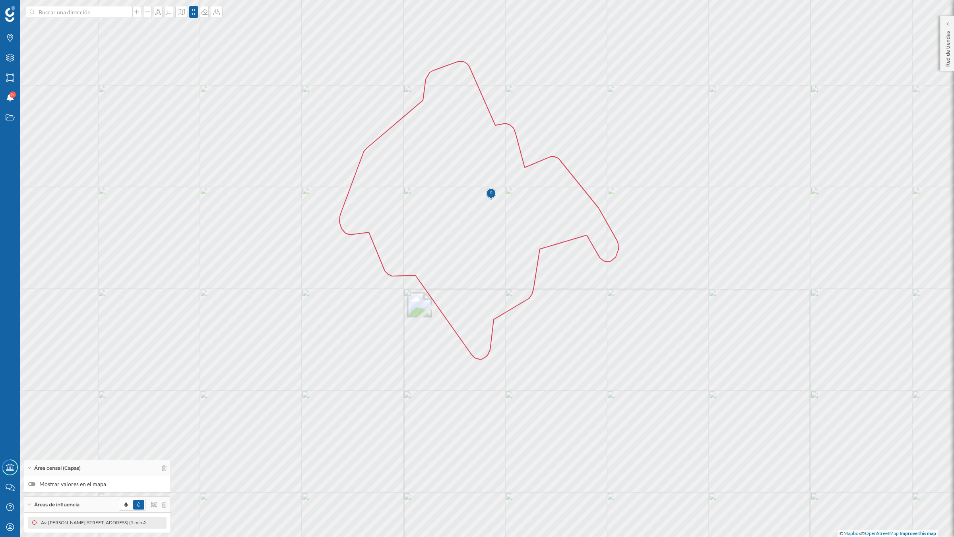
drag, startPoint x: 570, startPoint y: 273, endPoint x: 590, endPoint y: 339, distance: 68.5
click at [590, 339] on div "[PERSON_NAME] Ribaforada Préjano Bardallur [PERSON_NAME] [PERSON_NAME] Galliner…" at bounding box center [477, 268] width 954 height 537
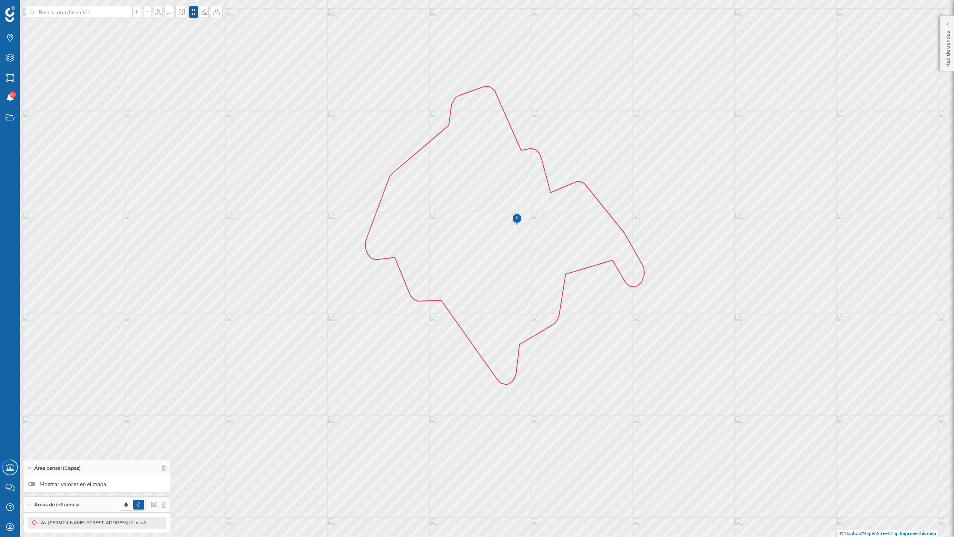
drag, startPoint x: 604, startPoint y: 337, endPoint x: 627, endPoint y: 363, distance: 34.7
click at [627, 363] on div "[PERSON_NAME] Ribaforada Préjano Bardallur [PERSON_NAME] [PERSON_NAME] Galliner…" at bounding box center [477, 268] width 954 height 537
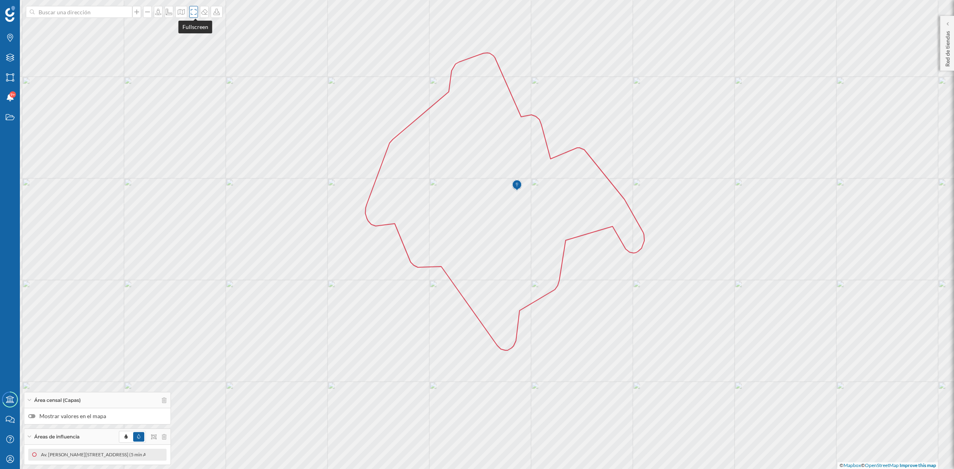
click at [196, 17] on div at bounding box center [193, 12] width 9 height 12
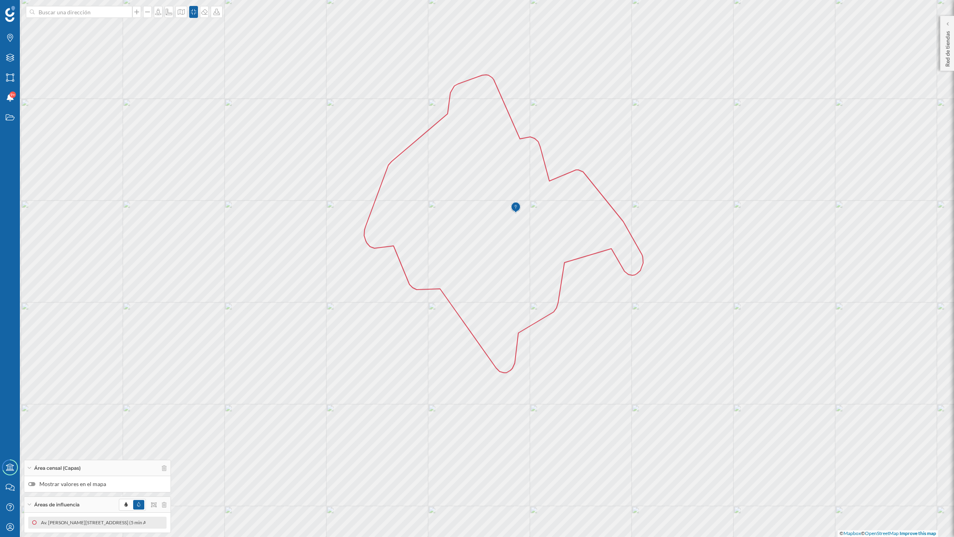
drag, startPoint x: 227, startPoint y: 356, endPoint x: 226, endPoint y: 344, distance: 11.6
click at [226, 344] on div "[PERSON_NAME] Ribaforada Préjano Bardallur [PERSON_NAME] [PERSON_NAME] Galliner…" at bounding box center [477, 268] width 954 height 537
click at [146, 469] on icon at bounding box center [147, 522] width 6 height 6
click at [149, 466] on div at bounding box center [151, 466] width 8 height 8
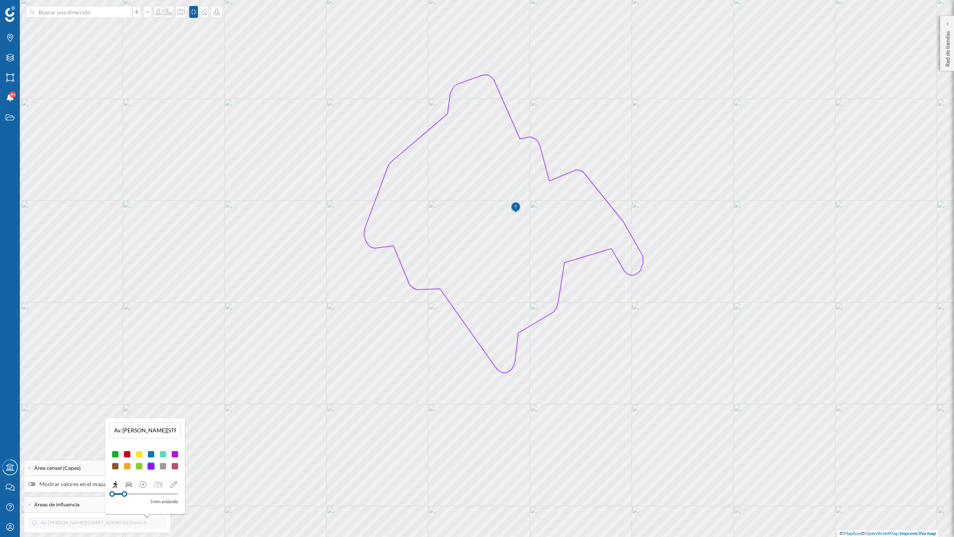
click at [172, 452] on div at bounding box center [175, 454] width 8 height 8
click at [152, 467] on div at bounding box center [151, 466] width 8 height 8
click at [221, 13] on icon at bounding box center [217, 12] width 8 height 6
click at [221, 56] on div "Descargar sin leyenda" at bounding box center [245, 58] width 56 height 8
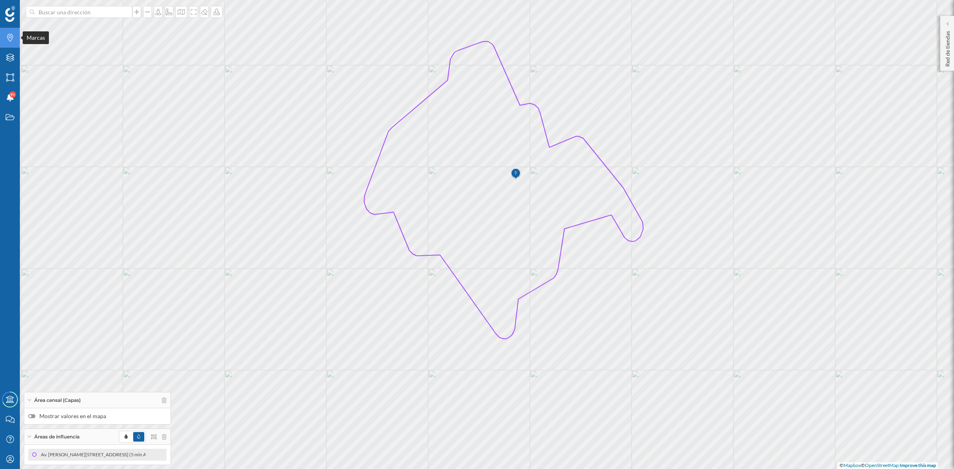
click at [12, 42] on div "Marcas" at bounding box center [10, 38] width 20 height 20
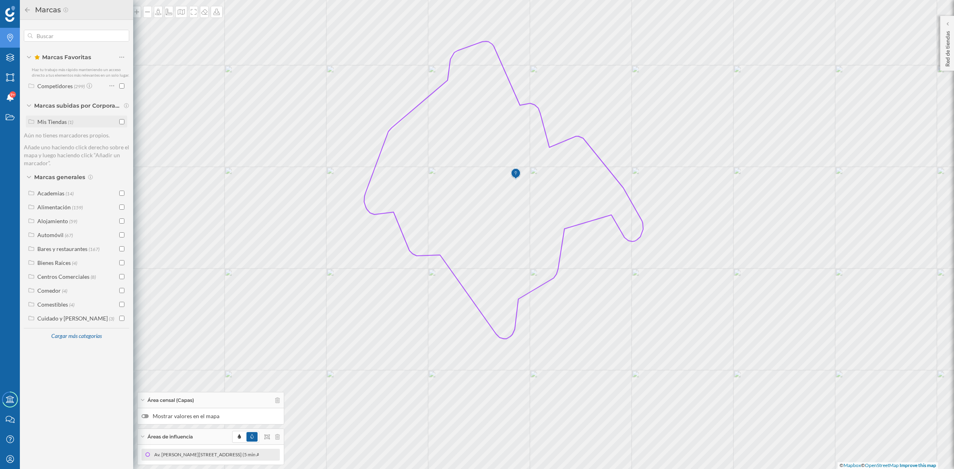
click at [122, 122] on input "checkbox" at bounding box center [121, 121] width 5 height 5
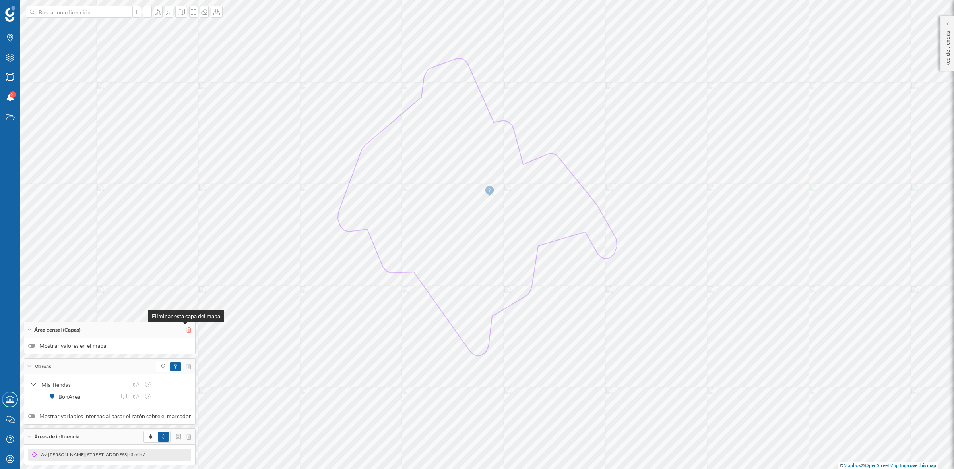
click at [186, 330] on icon at bounding box center [188, 330] width 5 height 6
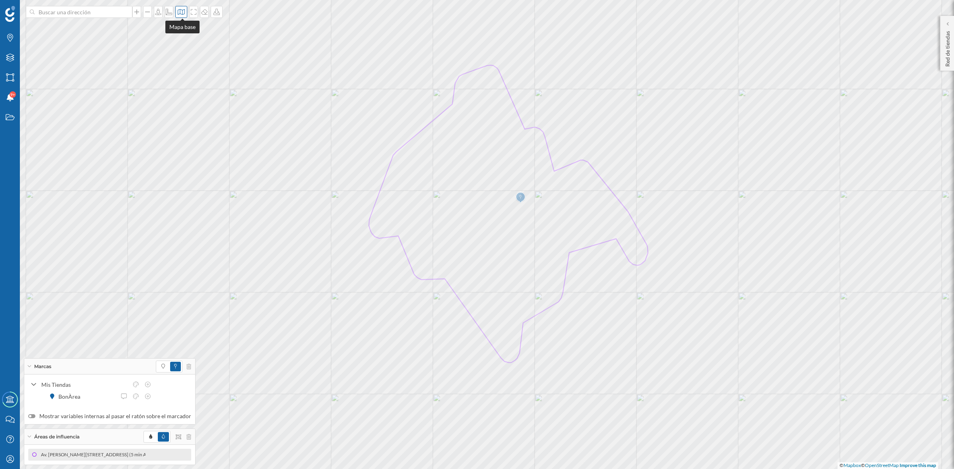
click at [182, 14] on icon at bounding box center [181, 12] width 7 height 6
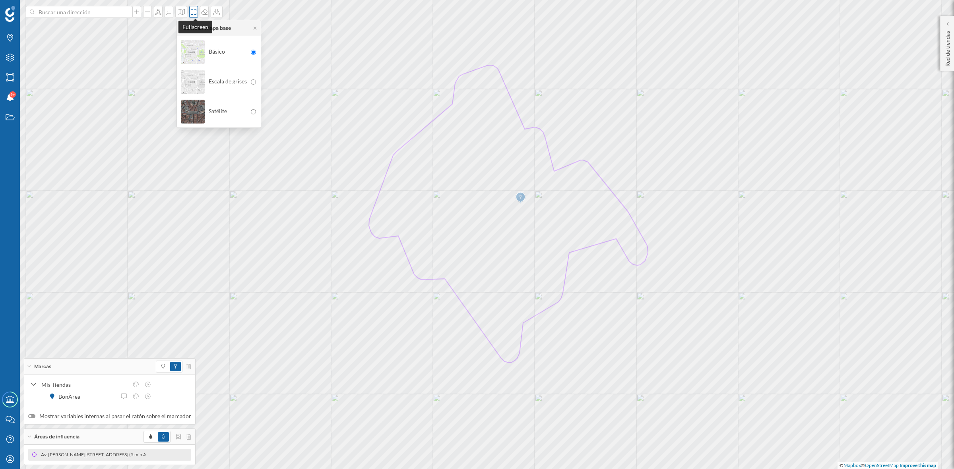
click at [192, 10] on icon at bounding box center [194, 12] width 8 height 6
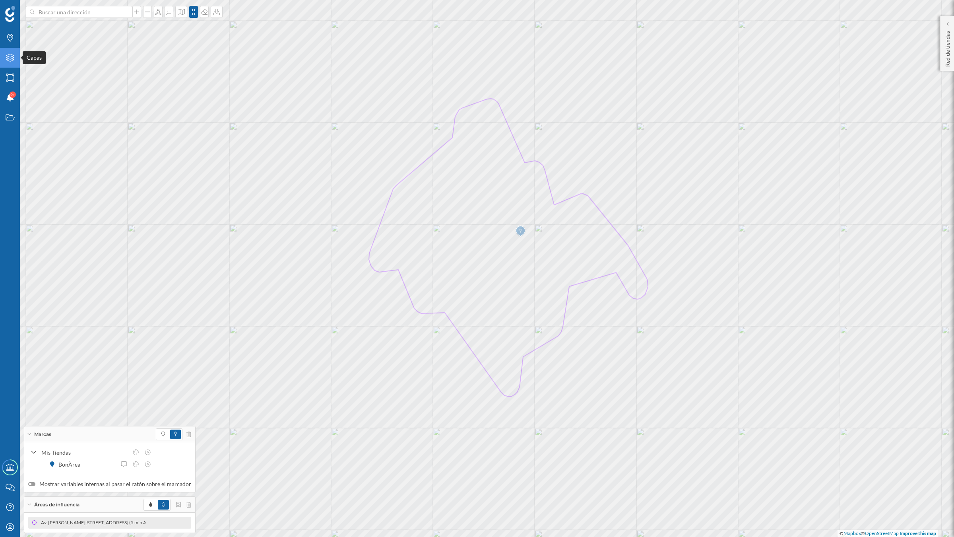
click at [9, 66] on div "Capas" at bounding box center [10, 58] width 20 height 20
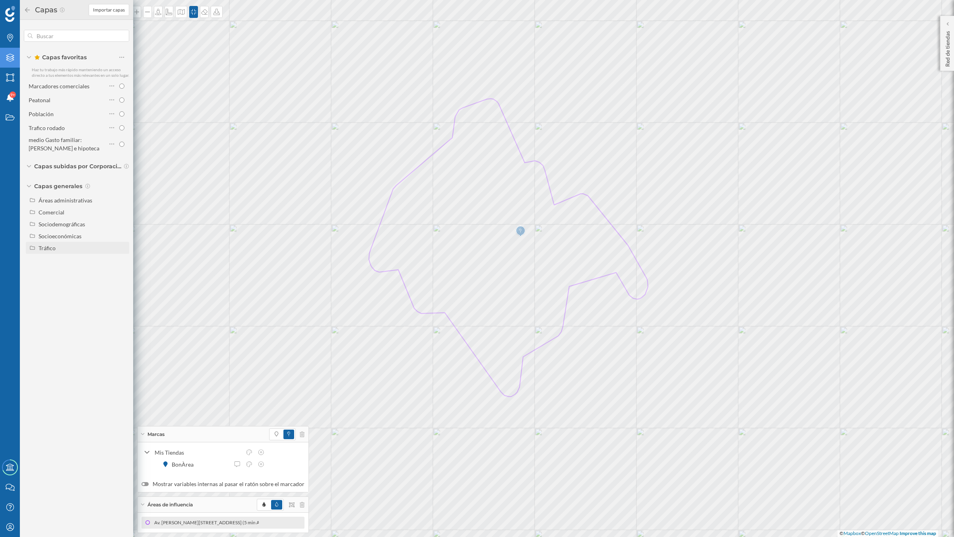
click at [64, 247] on div "Tráfico" at bounding box center [83, 248] width 88 height 8
click at [124, 275] on div at bounding box center [114, 271] width 26 height 11
click at [124, 274] on input "Peatonal" at bounding box center [123, 271] width 5 height 5
radio input "true"
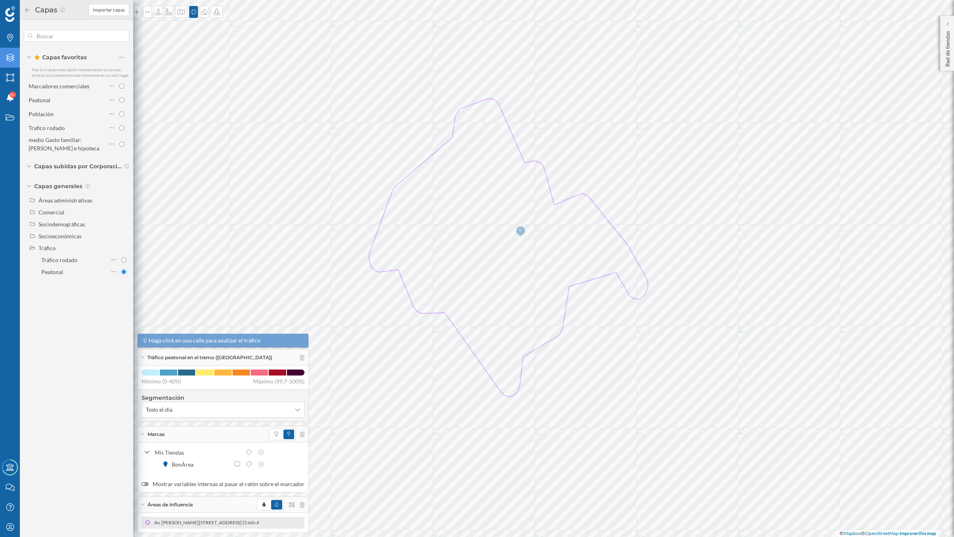
click at [28, 7] on icon at bounding box center [27, 10] width 7 height 6
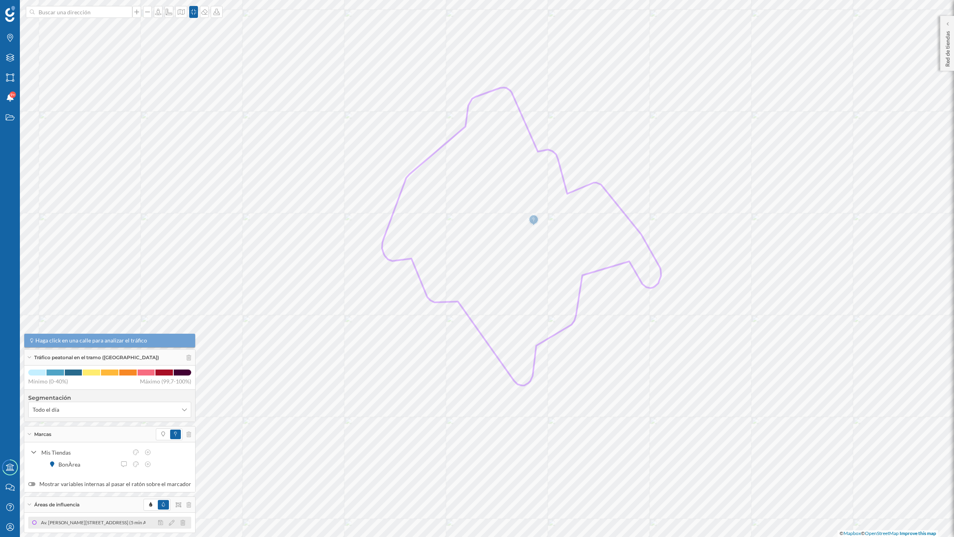
click at [163, 469] on div "Av. [PERSON_NAME][STREET_ADDRESS] (5 min Andando)" at bounding box center [226, 522] width 127 height 8
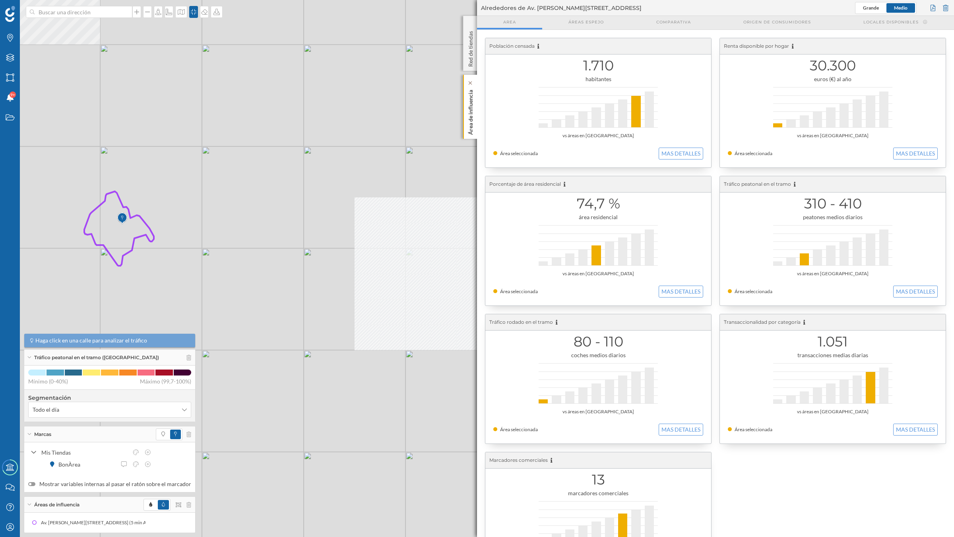
click at [469, 128] on p "Área de influencia" at bounding box center [471, 111] width 8 height 48
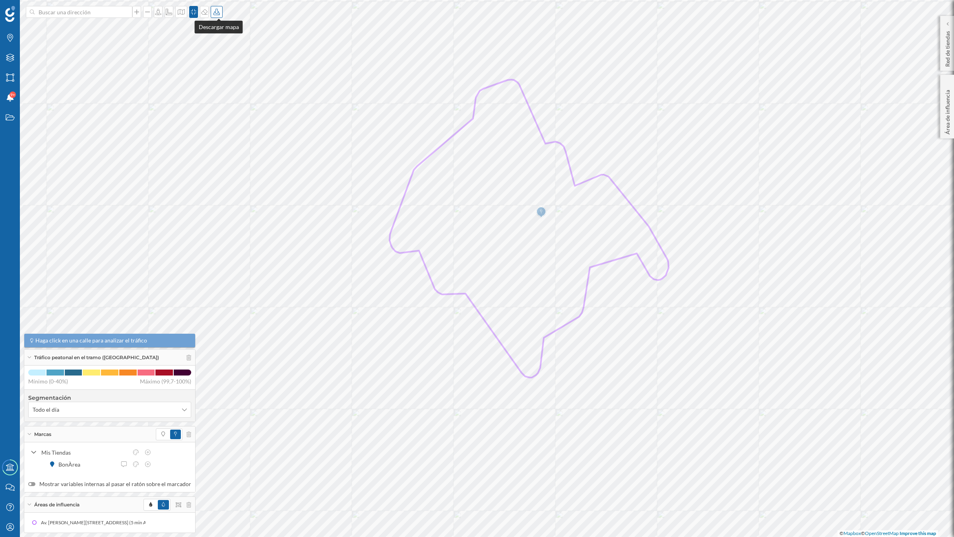
click at [221, 15] on div at bounding box center [217, 12] width 12 height 12
click at [227, 58] on div "Descargar sin leyenda" at bounding box center [245, 58] width 56 height 8
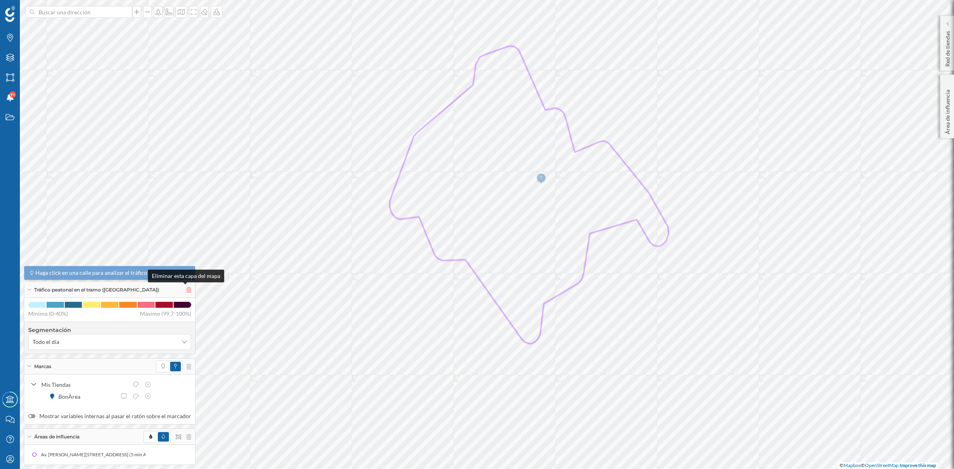
click at [186, 289] on icon at bounding box center [188, 290] width 5 height 6
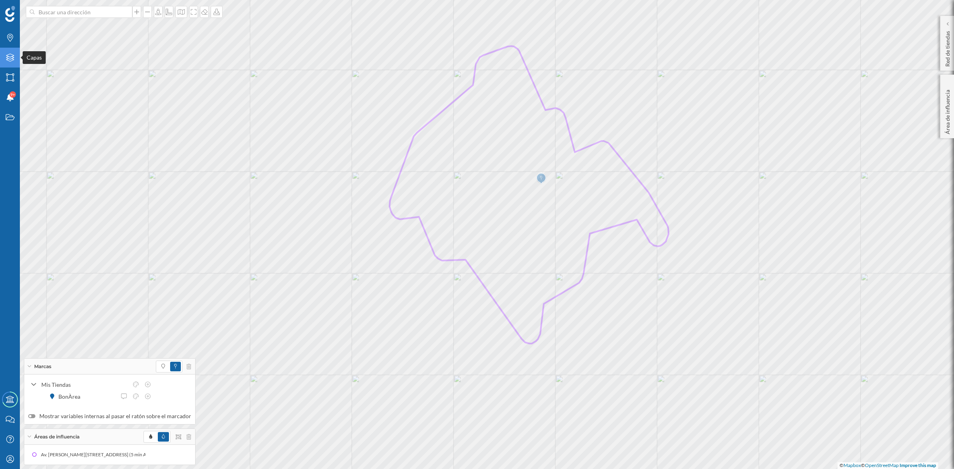
click at [11, 58] on icon "Capas" at bounding box center [10, 58] width 10 height 8
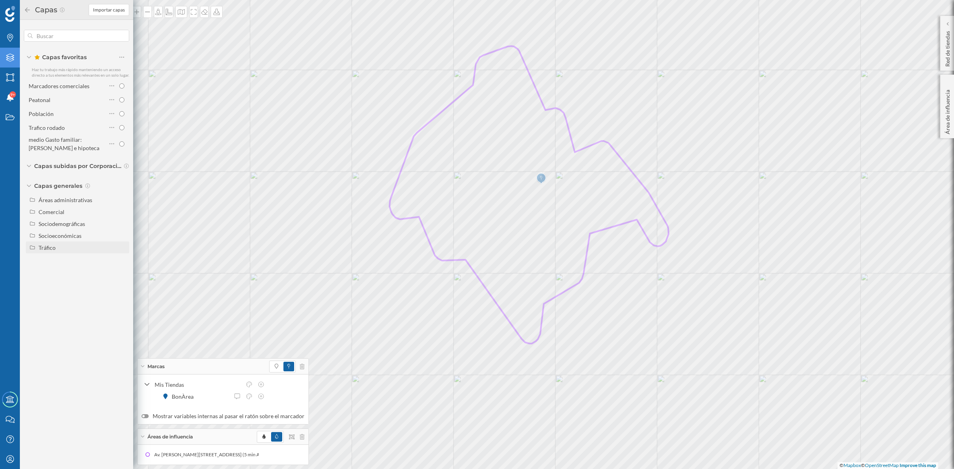
click at [45, 244] on div "Tráfico" at bounding box center [47, 247] width 17 height 7
click at [122, 258] on input "Tráfico rodado" at bounding box center [123, 259] width 5 height 5
radio input "true"
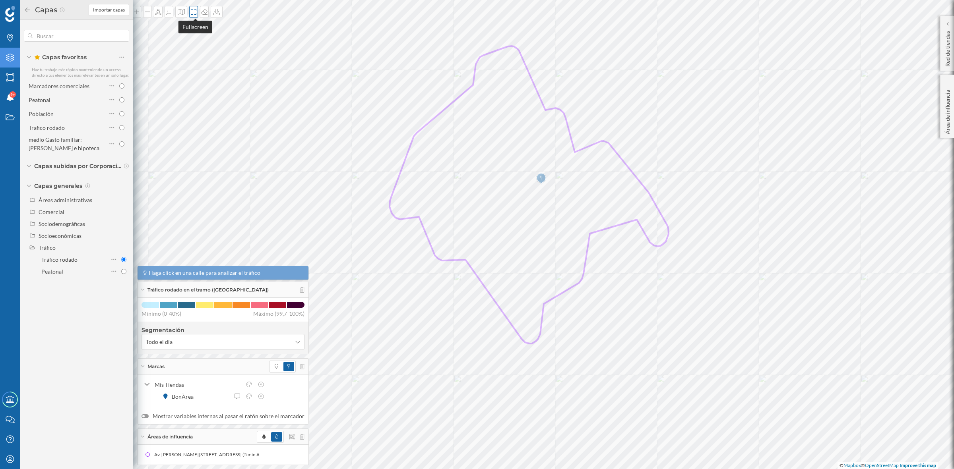
click at [195, 14] on icon at bounding box center [194, 12] width 8 height 6
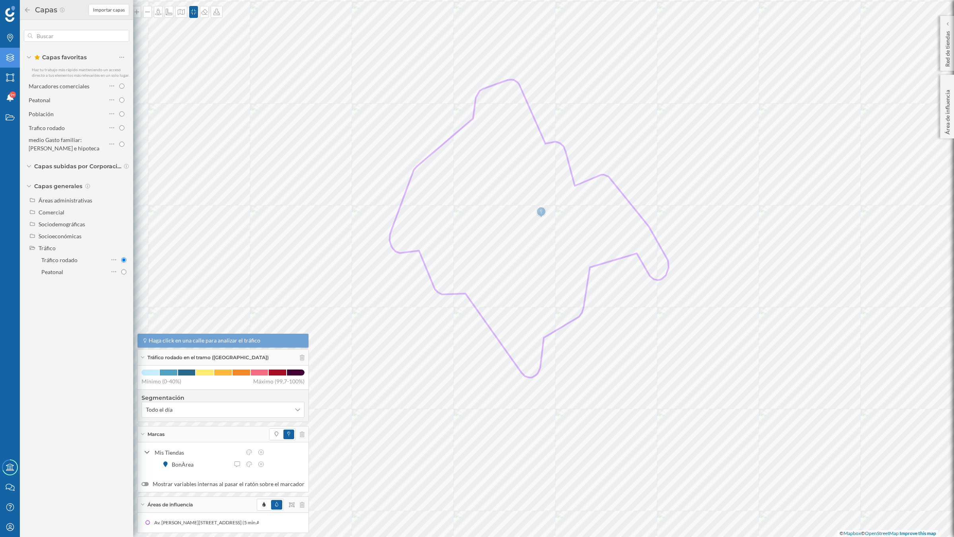
click at [23, 6] on div "Capas Importar capas" at bounding box center [76, 10] width 113 height 20
click at [25, 8] on icon at bounding box center [27, 10] width 7 height 6
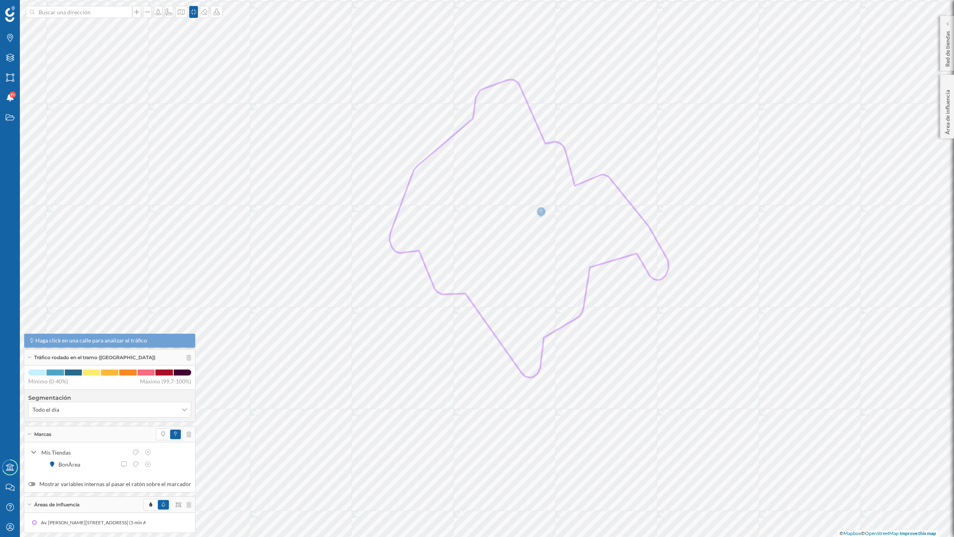
click at [28, 353] on div "Tráfico rodado en el tramo (Capas)" at bounding box center [109, 357] width 171 height 16
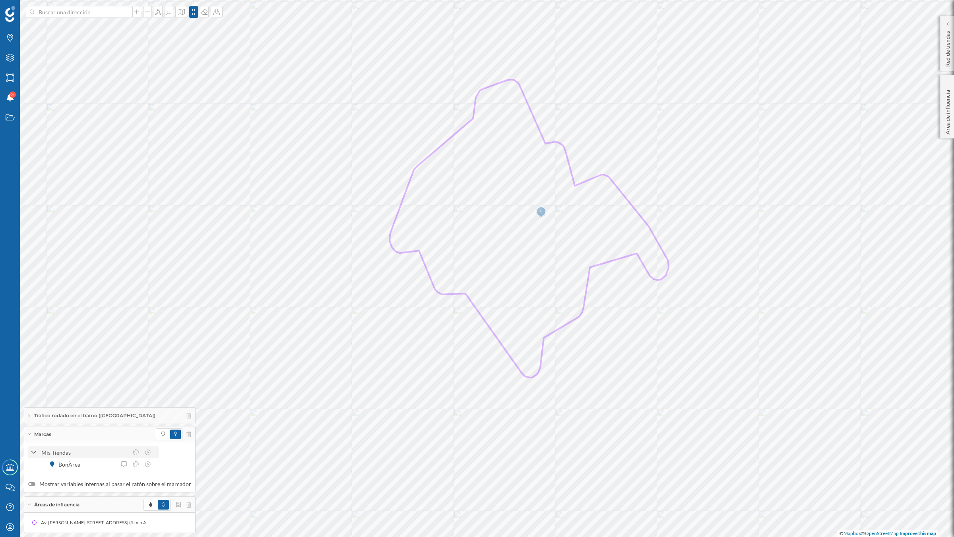
click at [33, 451] on icon at bounding box center [33, 452] width 5 height 3
click at [217, 14] on icon at bounding box center [217, 12] width 8 height 6
click at [229, 62] on div "Descargar sin leyenda" at bounding box center [245, 58] width 56 height 8
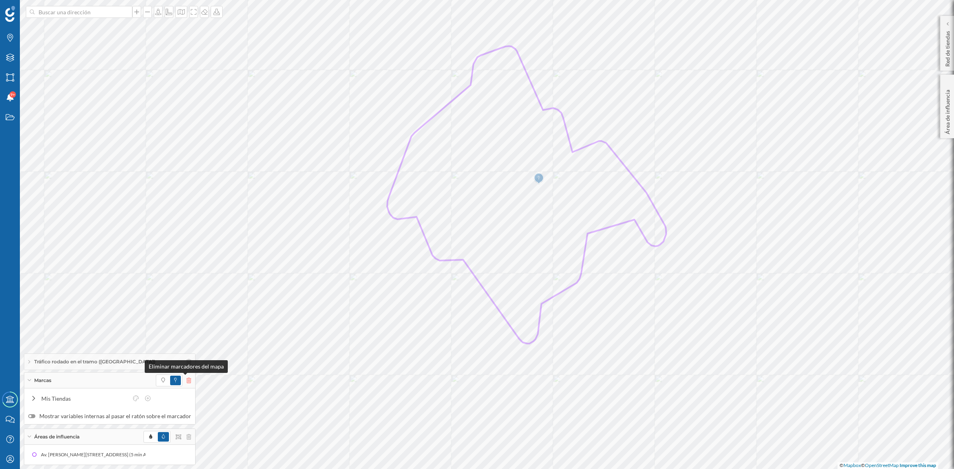
click at [186, 381] on icon at bounding box center [188, 381] width 5 height 6
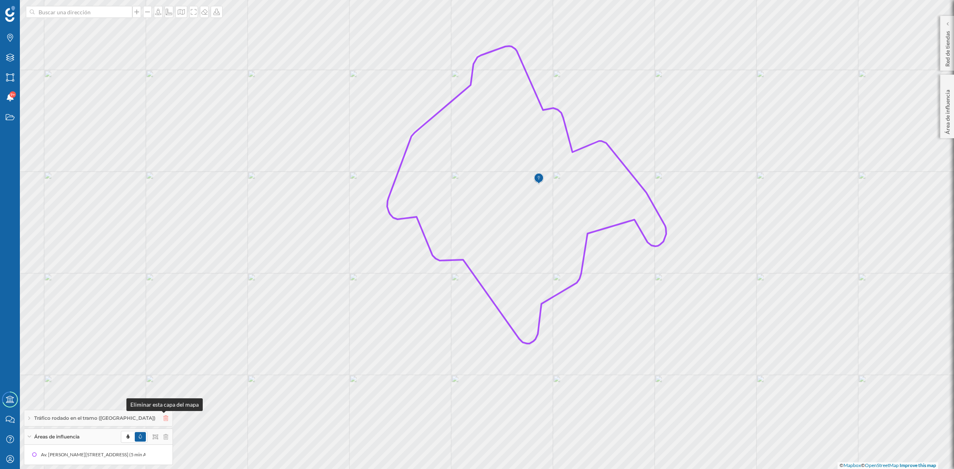
click at [165, 419] on icon at bounding box center [165, 419] width 5 height 6
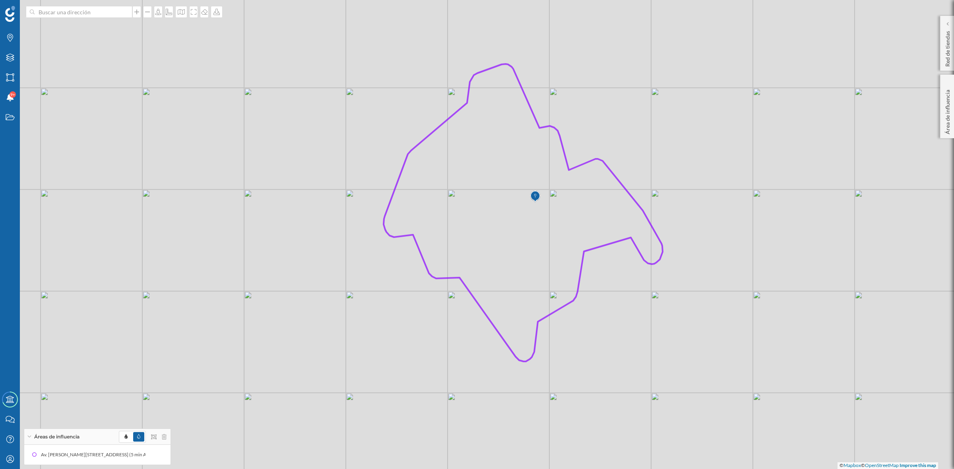
drag, startPoint x: 483, startPoint y: 254, endPoint x: 494, endPoint y: 343, distance: 89.3
click at [494, 343] on icon at bounding box center [523, 213] width 279 height 298
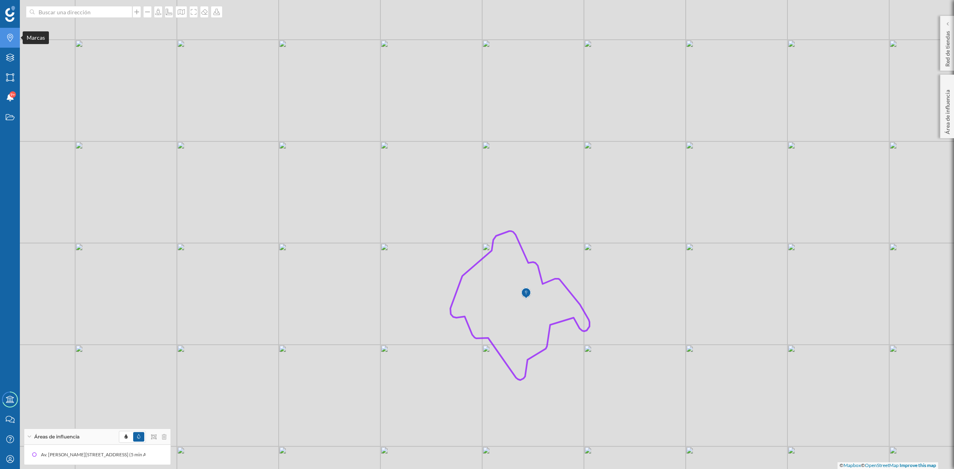
click at [14, 41] on icon "Marcas" at bounding box center [10, 38] width 10 height 8
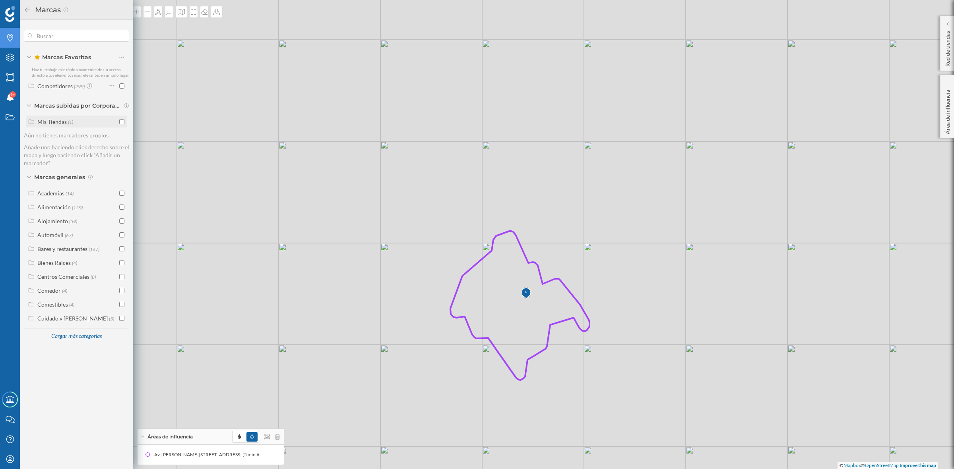
click at [122, 121] on input "checkbox" at bounding box center [121, 121] width 5 height 5
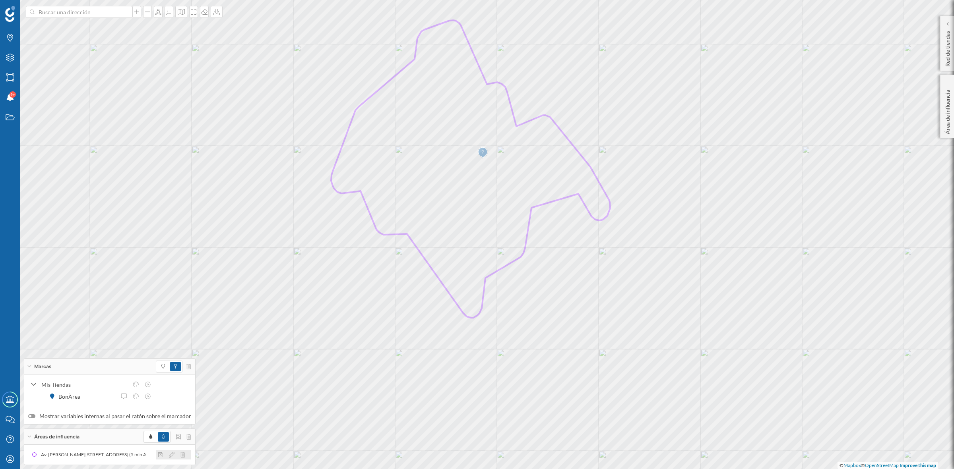
click at [169, 455] on icon at bounding box center [172, 455] width 6 height 6
click at [116, 386] on div at bounding box center [115, 387] width 8 height 8
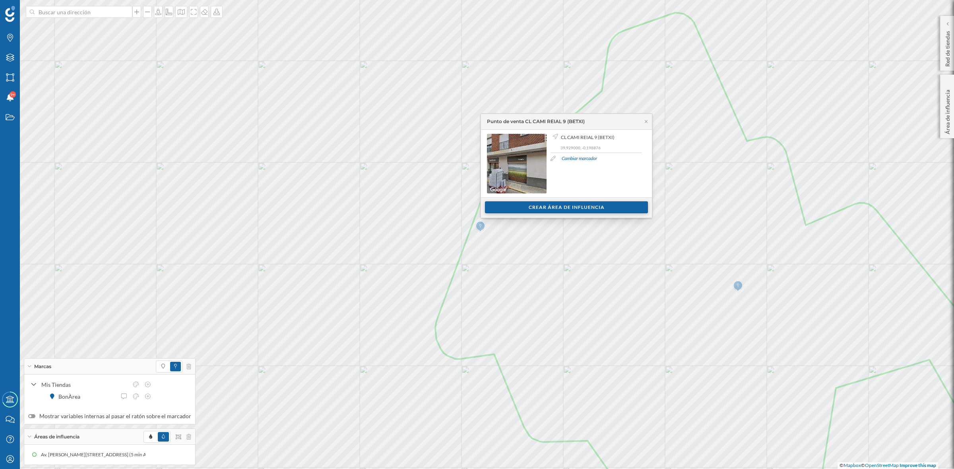
click at [591, 206] on div "Crear área de influencia" at bounding box center [566, 208] width 163 height 12
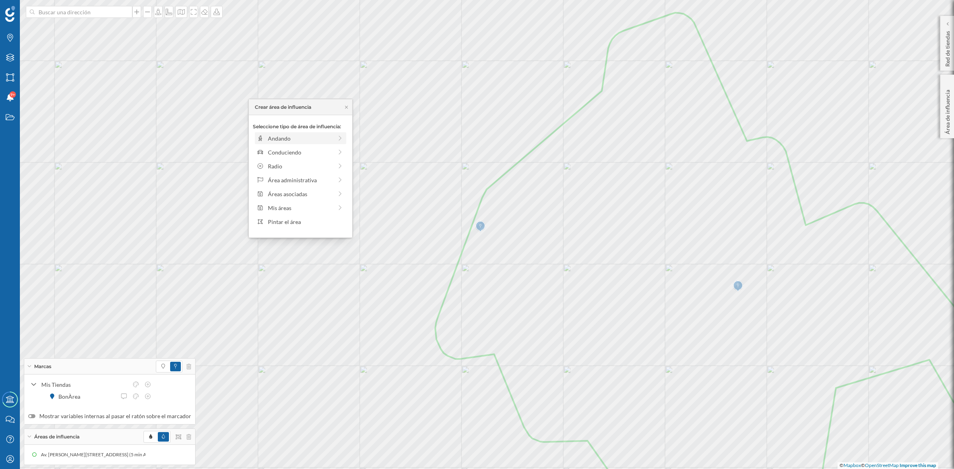
click at [295, 135] on div "Andando" at bounding box center [300, 138] width 65 height 8
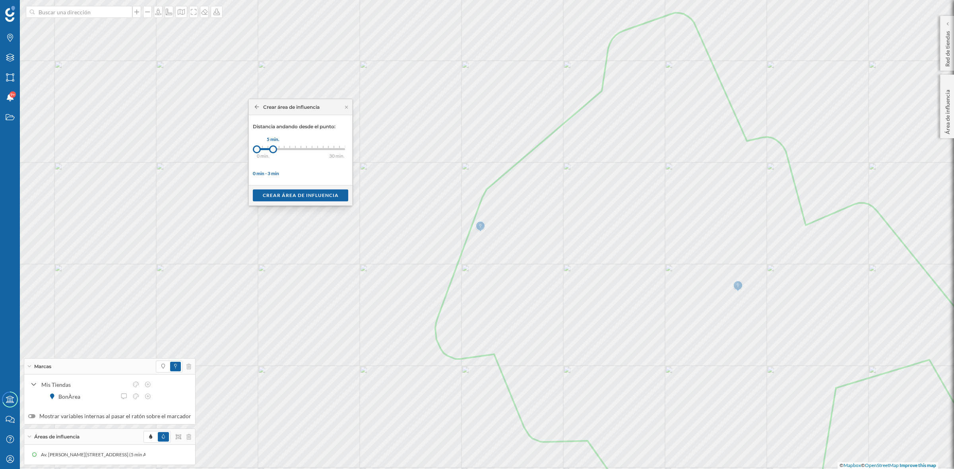
drag, startPoint x: 264, startPoint y: 147, endPoint x: 273, endPoint y: 147, distance: 8.7
click at [273, 147] on div at bounding box center [273, 149] width 8 height 8
click at [284, 193] on div "Crear área de influencia" at bounding box center [300, 195] width 95 height 12
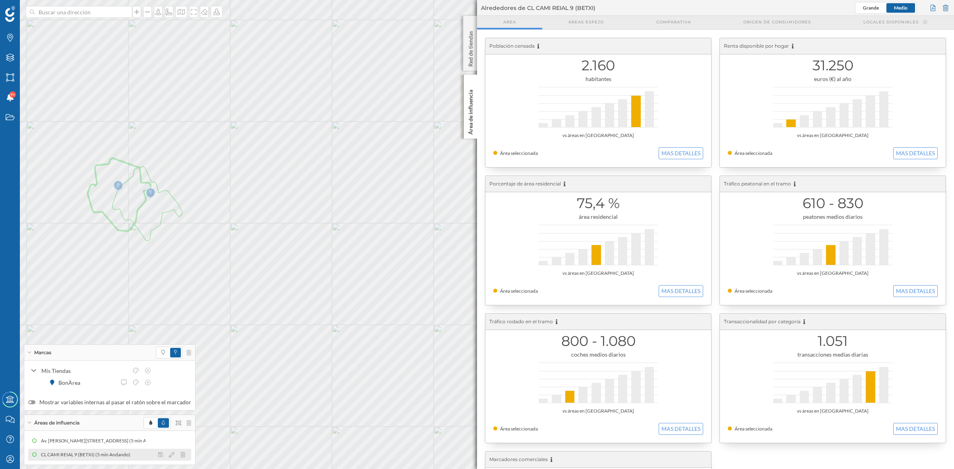
click at [169, 456] on icon at bounding box center [172, 455] width 6 height 6
click at [128, 387] on div at bounding box center [127, 387] width 8 height 8
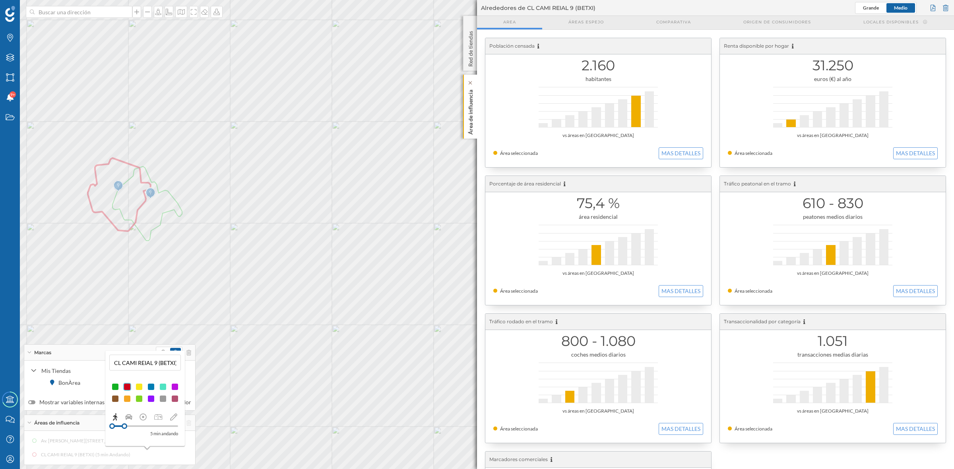
click at [471, 114] on p "Área de influencia" at bounding box center [471, 111] width 8 height 48
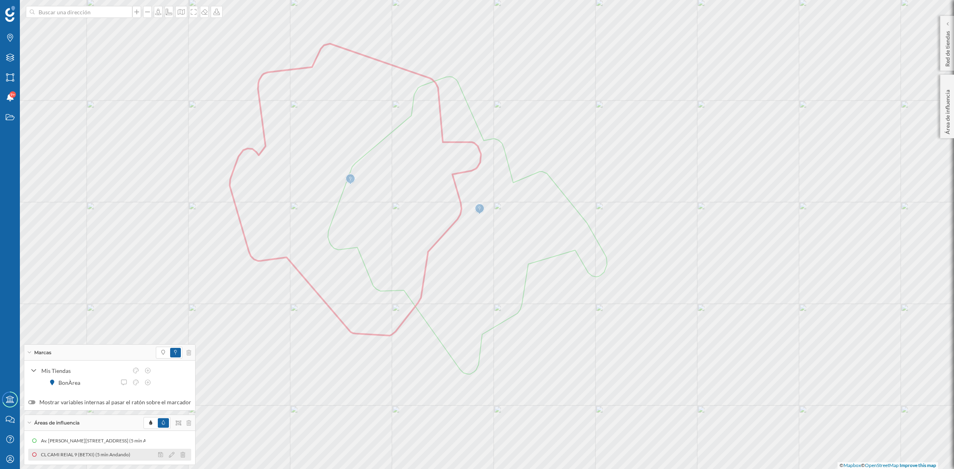
click at [128, 456] on div "CL CAMI REIAL 9 (BETXI) (5 min Andando)" at bounding box center [87, 455] width 93 height 8
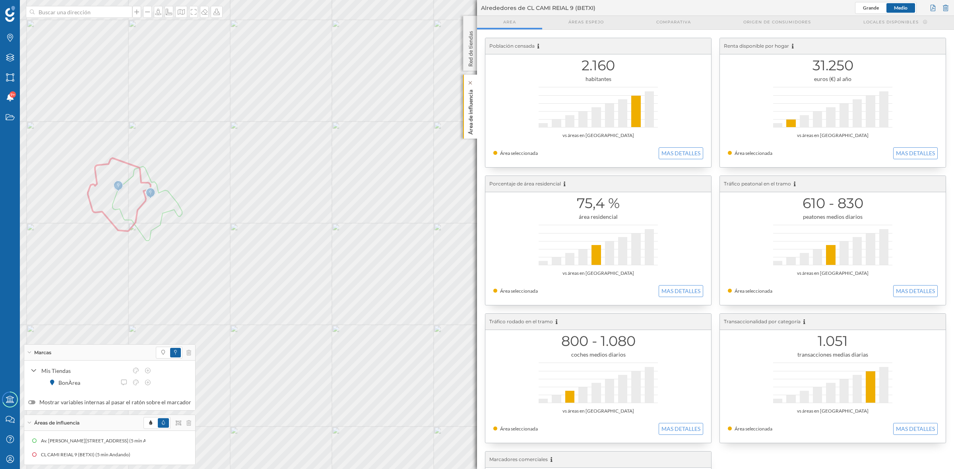
click at [468, 124] on p "Área de influencia" at bounding box center [471, 111] width 8 height 48
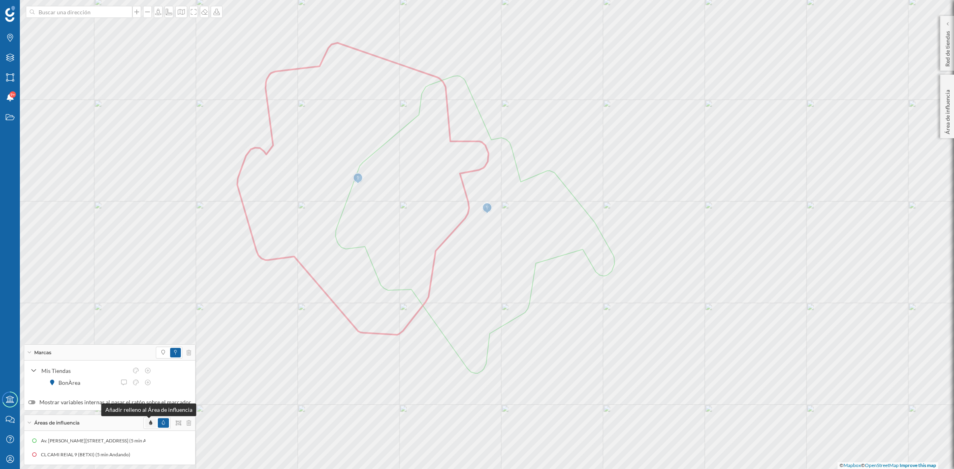
click at [149, 420] on icon at bounding box center [150, 422] width 3 height 5
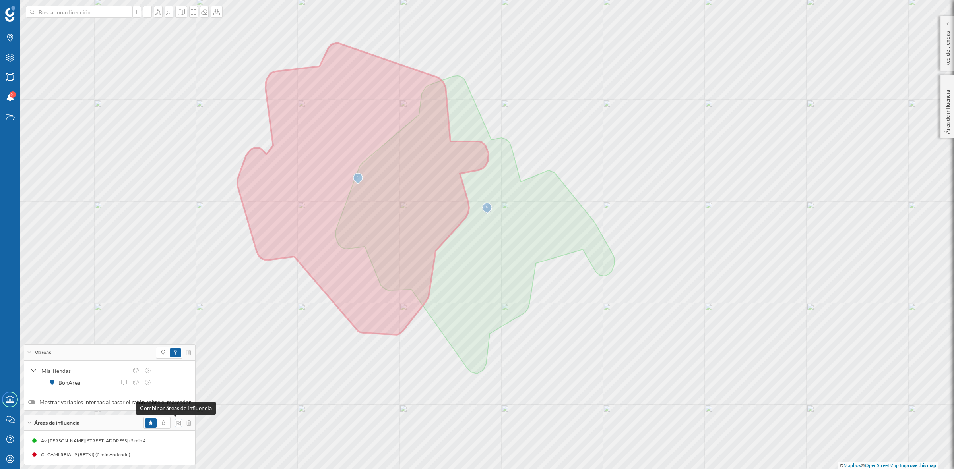
click at [176, 421] on icon at bounding box center [179, 422] width 6 height 5
click at [207, 392] on div "Intersección" at bounding box center [196, 393] width 41 height 8
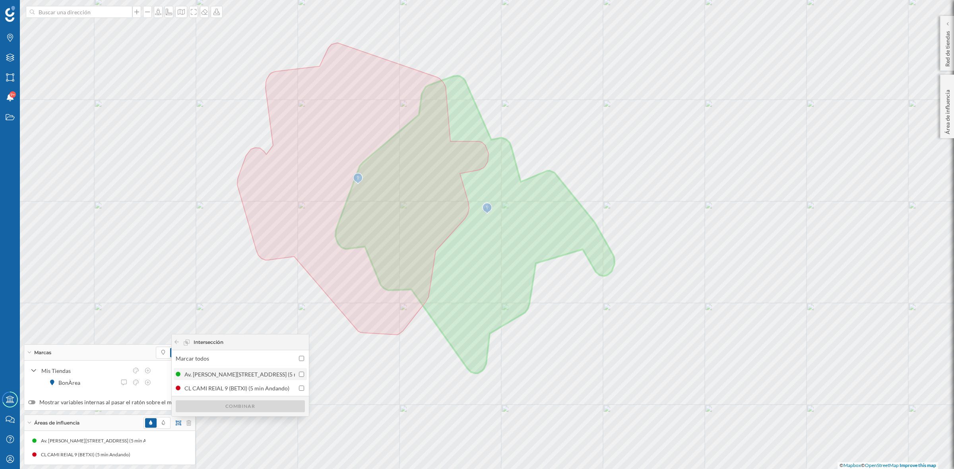
click at [302, 373] on input "checkbox" at bounding box center [301, 374] width 5 height 5
checkbox input "true"
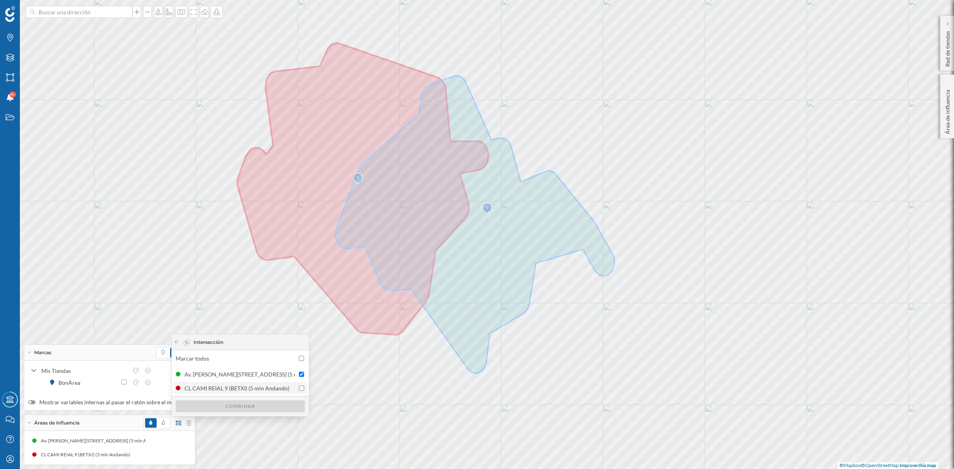
click at [302, 387] on input "checkbox" at bounding box center [301, 388] width 5 height 5
checkbox input "true"
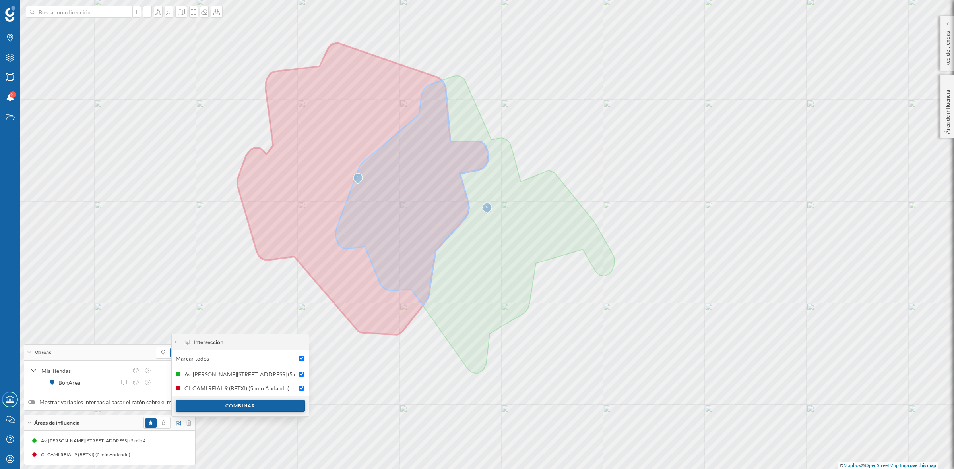
click at [261, 405] on div "Combinar" at bounding box center [240, 406] width 129 height 12
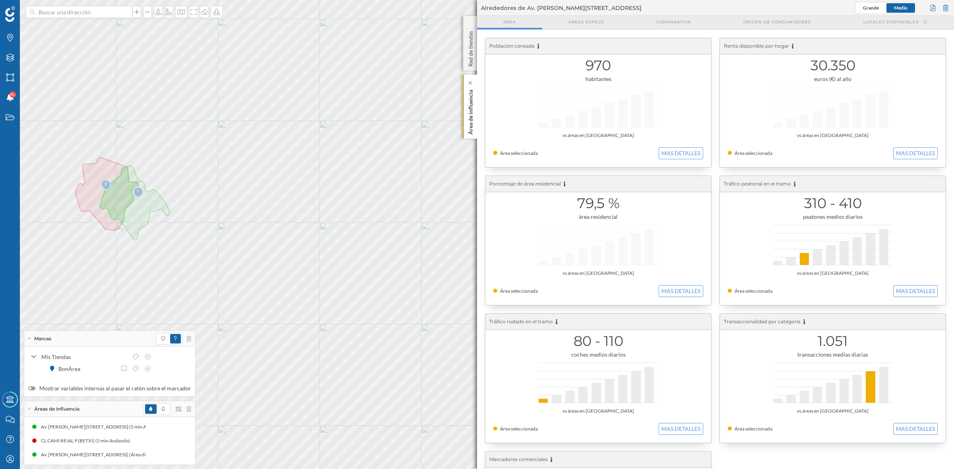
click at [470, 120] on p "Área de influencia" at bounding box center [471, 111] width 8 height 48
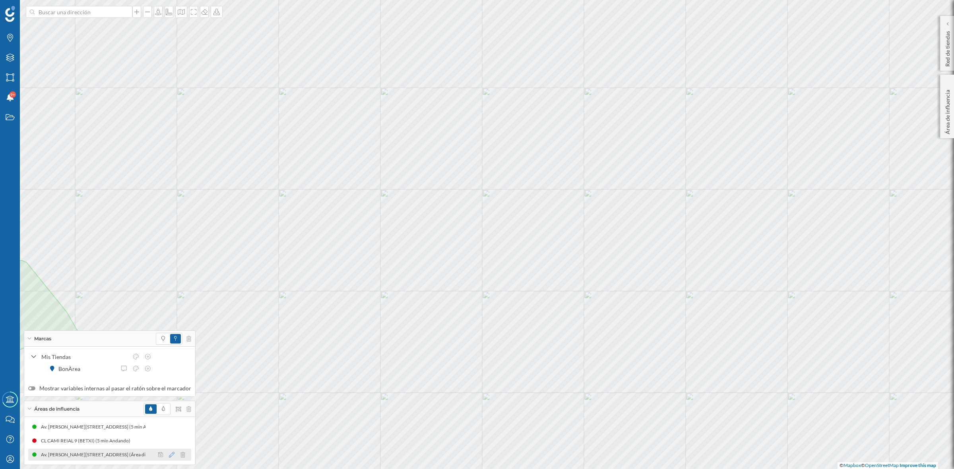
click at [169, 455] on icon at bounding box center [172, 455] width 6 height 6
click at [149, 401] on div at bounding box center [151, 399] width 8 height 8
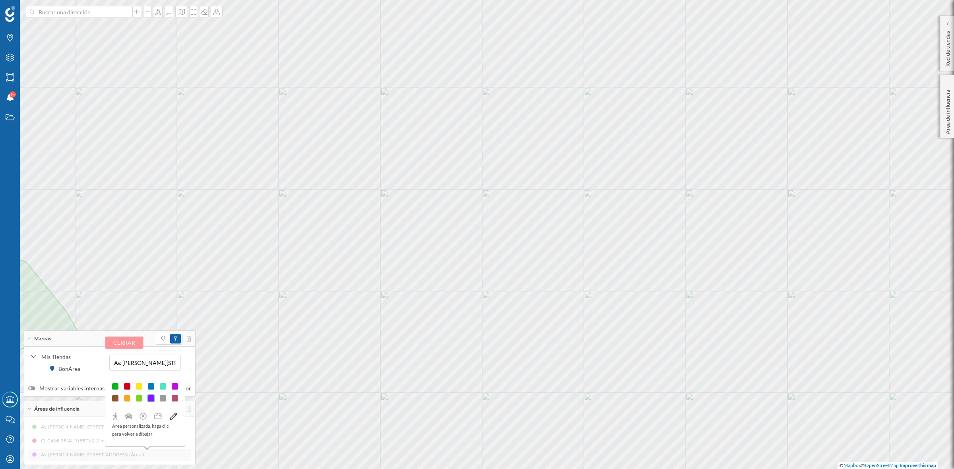
click at [130, 344] on button "Cerrar" at bounding box center [124, 343] width 38 height 12
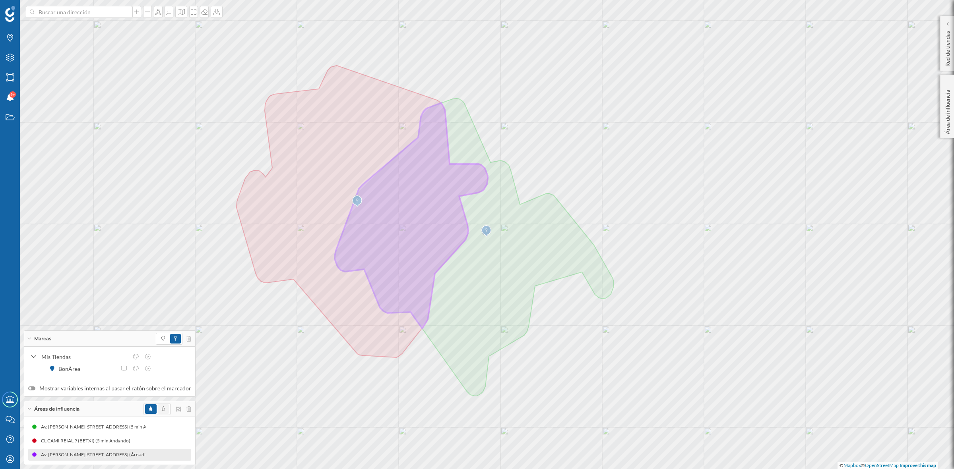
click at [162, 412] on span at bounding box center [163, 410] width 11 height 10
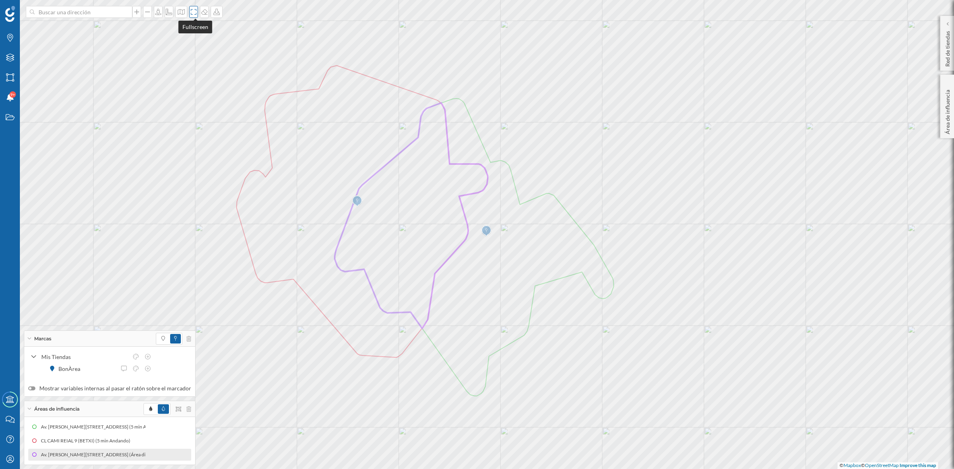
click at [194, 11] on icon at bounding box center [194, 12] width 8 height 6
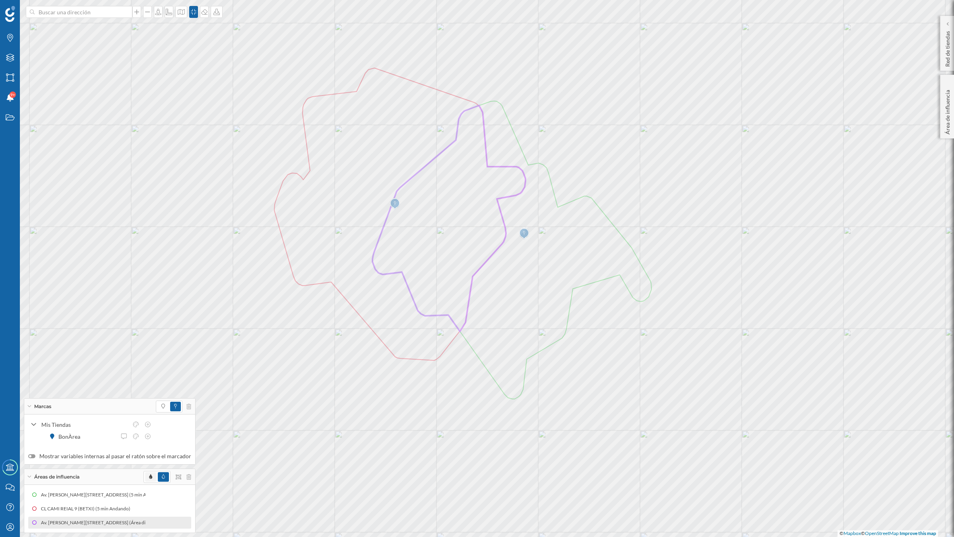
click at [145, 469] on span at bounding box center [150, 477] width 11 height 10
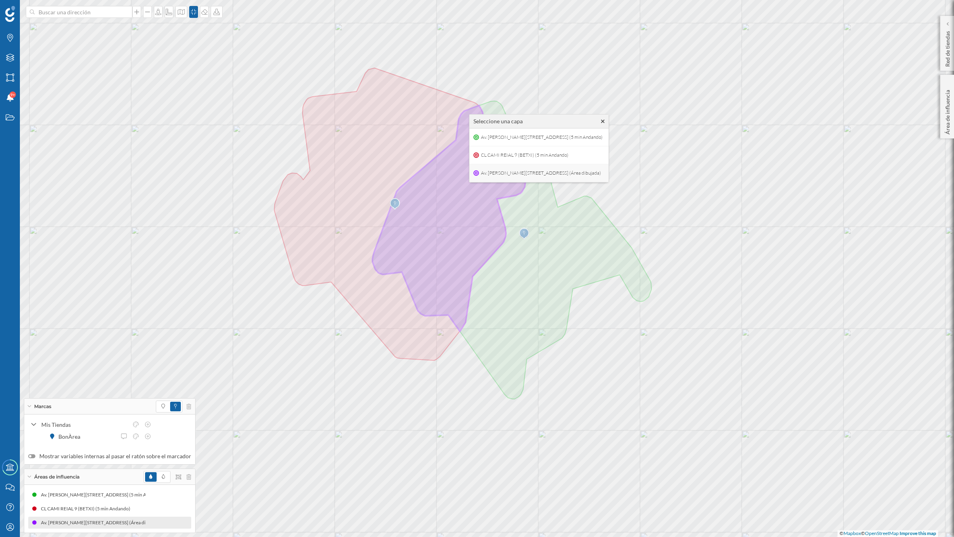
click at [490, 177] on span "Av. [PERSON_NAME][STREET_ADDRESS] (Área dibujada)" at bounding box center [541, 173] width 124 height 12
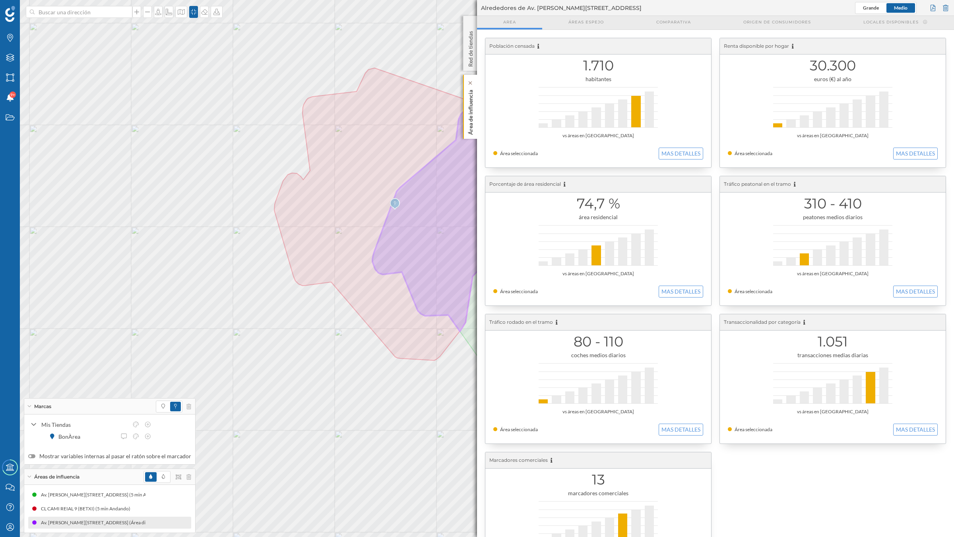
click at [476, 112] on div "Área de influencia" at bounding box center [470, 107] width 14 height 64
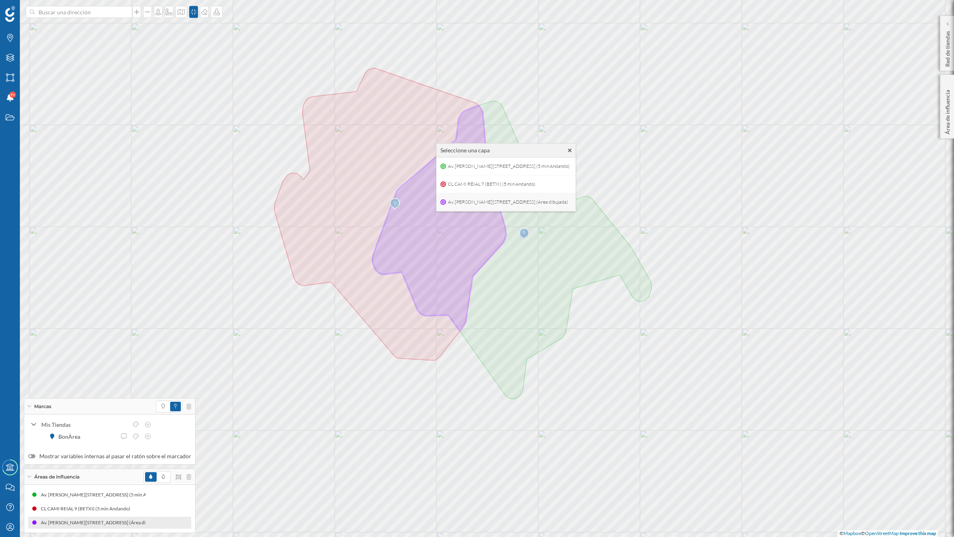
click at [466, 203] on span "Av. [PERSON_NAME][STREET_ADDRESS] (Área dibujada)" at bounding box center [508, 202] width 124 height 12
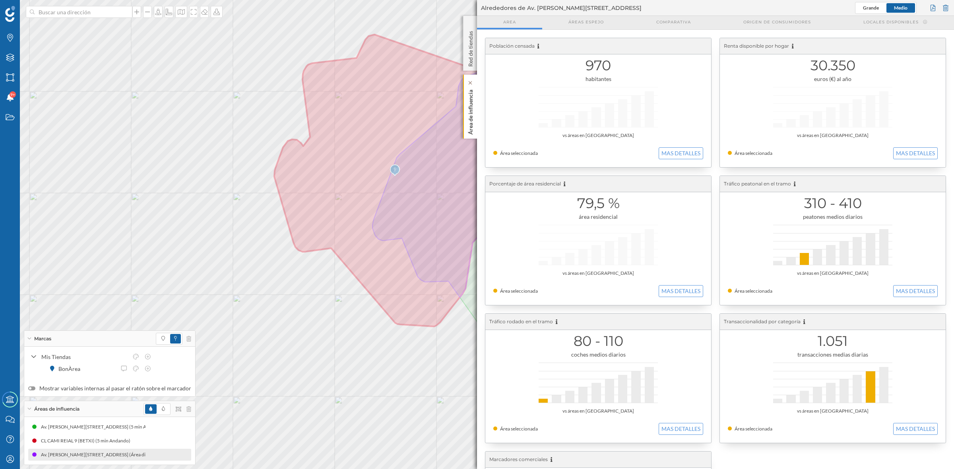
click at [468, 105] on p "Área de influencia" at bounding box center [471, 111] width 8 height 48
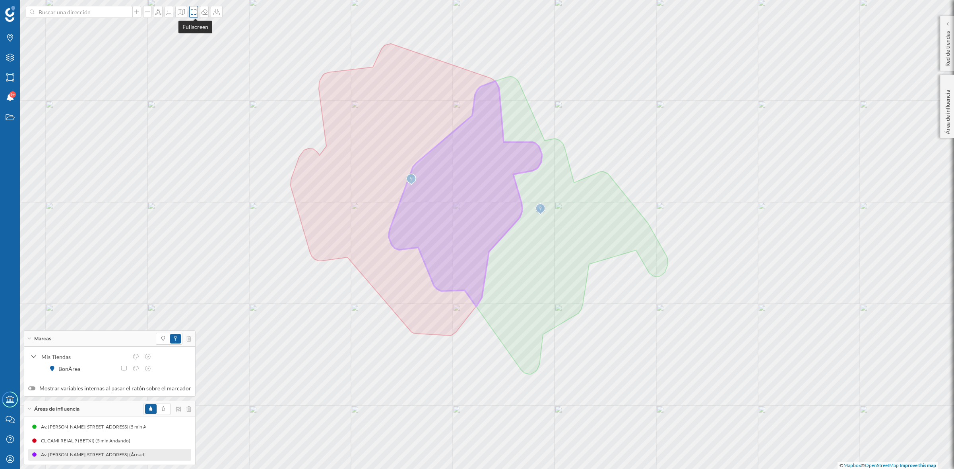
click at [193, 14] on icon at bounding box center [194, 12] width 8 height 6
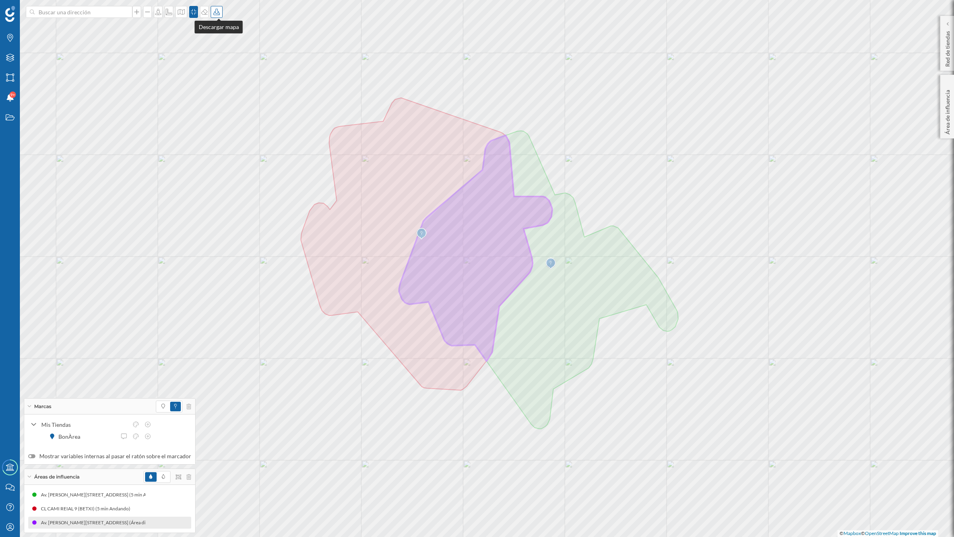
click at [215, 11] on icon at bounding box center [217, 12] width 8 height 6
click at [234, 60] on div "Descargar sin leyenda" at bounding box center [245, 58] width 56 height 8
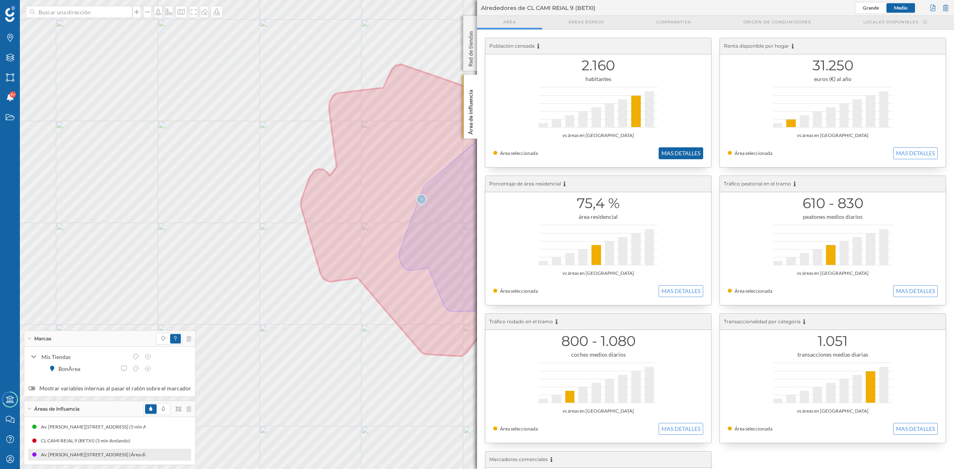
click at [695, 151] on button "MAS DETALLES" at bounding box center [681, 153] width 45 height 12
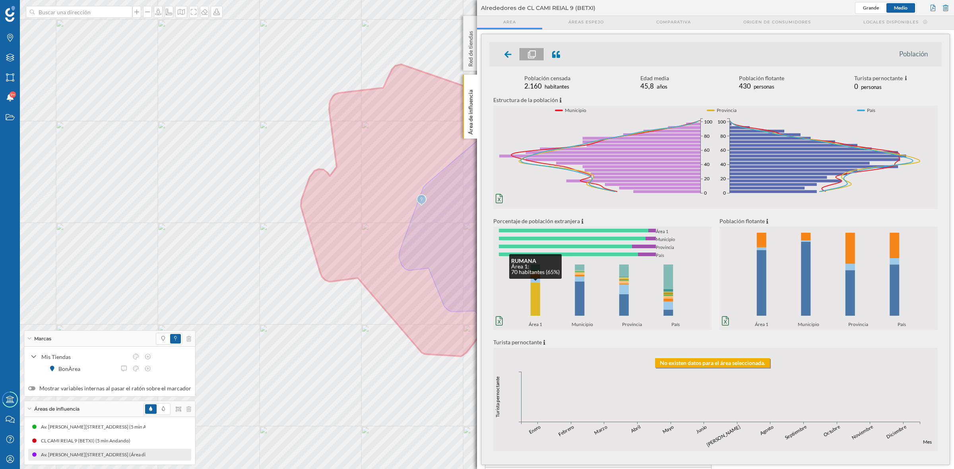
click at [531, 299] on rect at bounding box center [536, 299] width 10 height 33
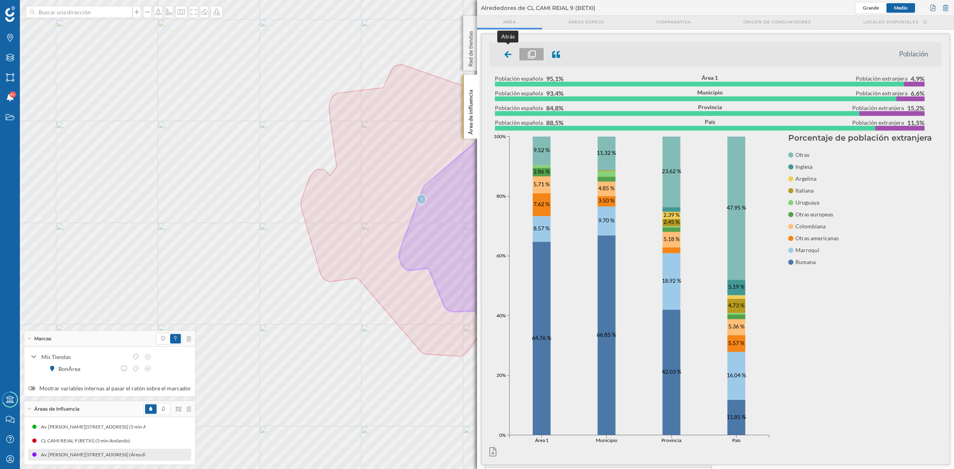
click at [505, 56] on icon at bounding box center [507, 54] width 7 height 8
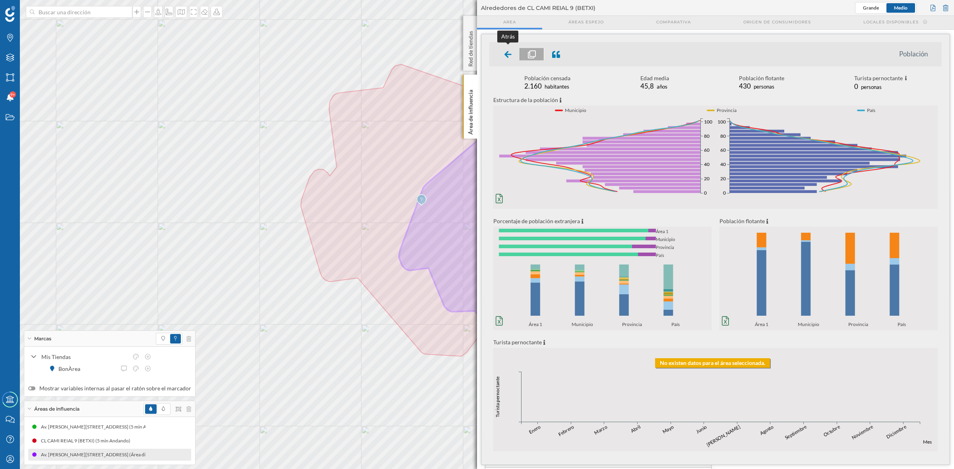
click at [506, 53] on icon at bounding box center [507, 54] width 7 height 7
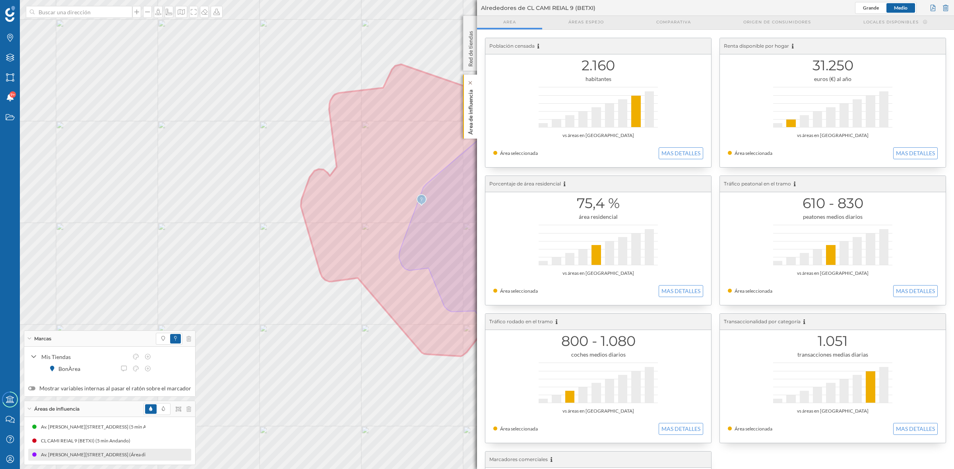
click at [470, 104] on p "Área de influencia" at bounding box center [471, 111] width 8 height 48
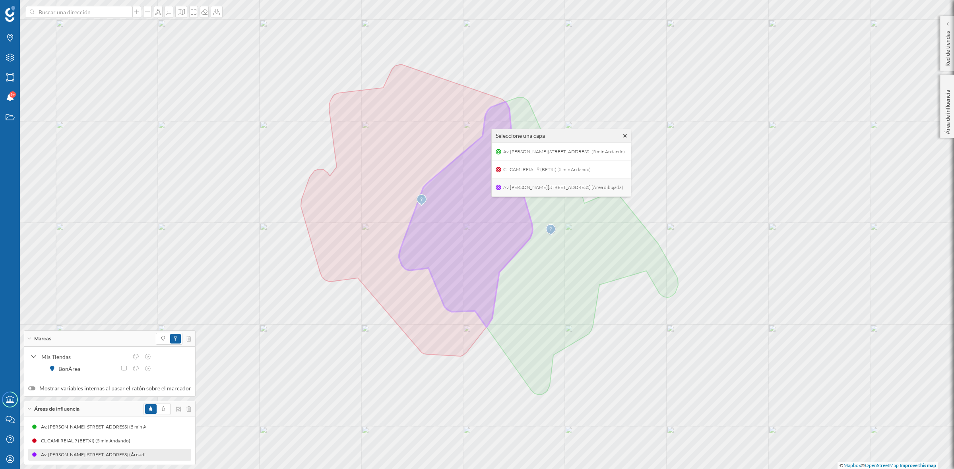
click at [507, 192] on span "Av. [PERSON_NAME][STREET_ADDRESS] (Área dibujada)" at bounding box center [563, 188] width 124 height 12
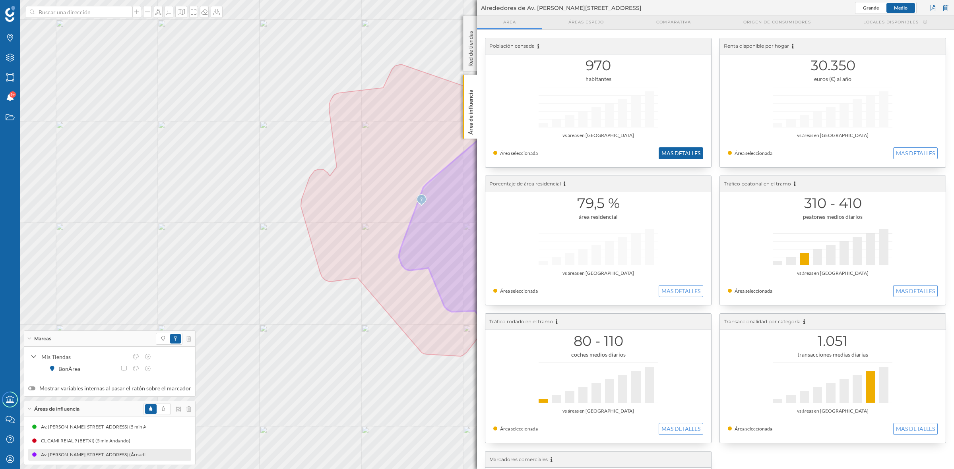
click at [678, 149] on button "MAS DETALLES" at bounding box center [681, 153] width 45 height 12
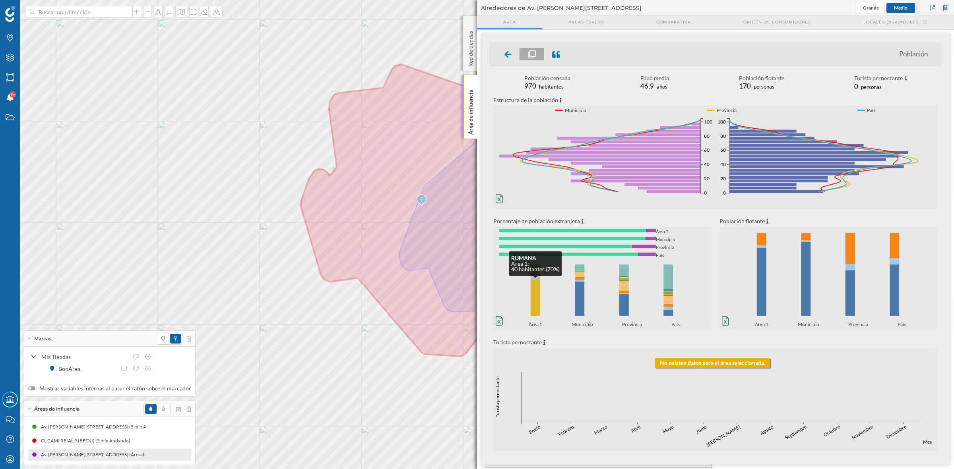
click at [540, 296] on rect at bounding box center [536, 298] width 10 height 36
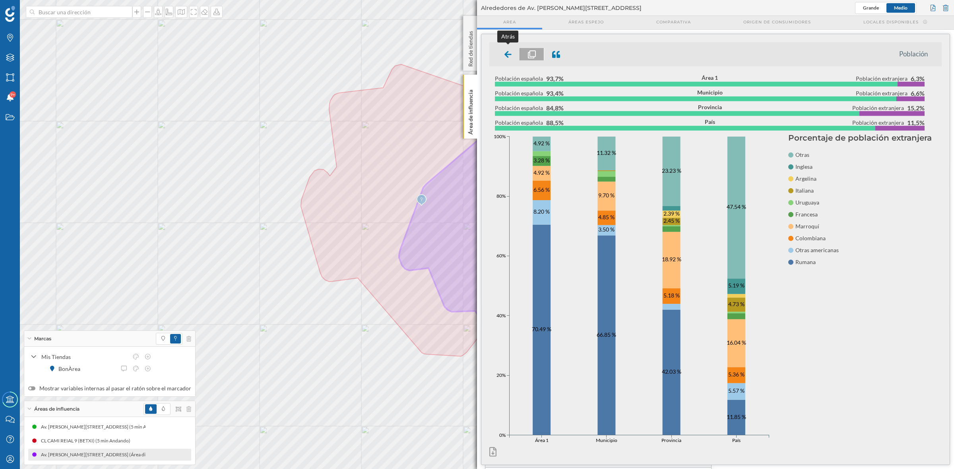
click at [509, 54] on icon at bounding box center [507, 54] width 7 height 7
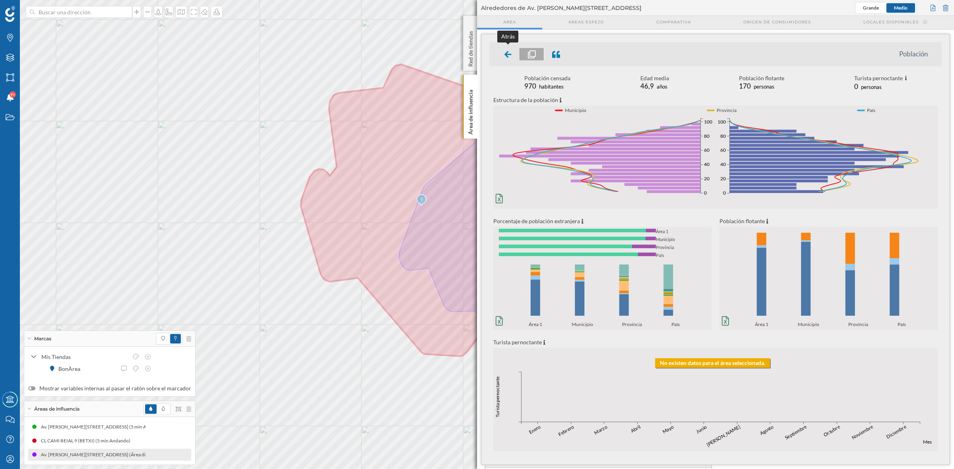
click at [509, 54] on icon at bounding box center [507, 54] width 7 height 7
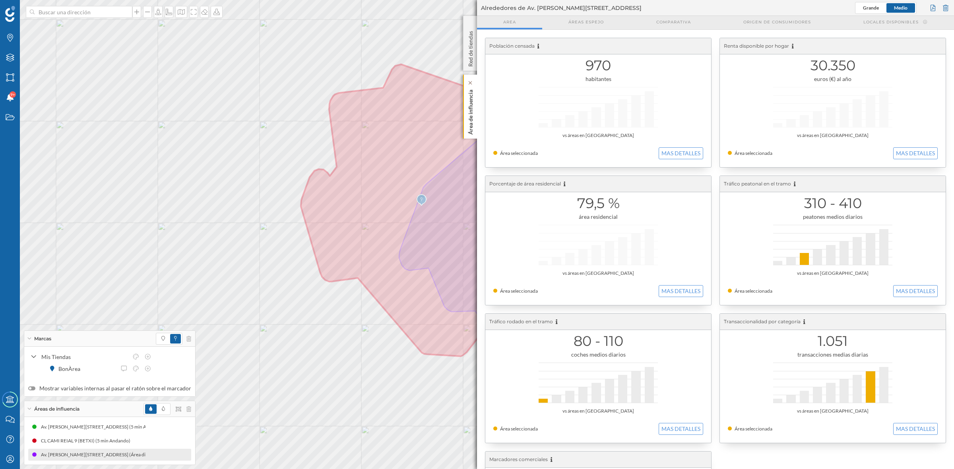
click at [471, 113] on p "Área de influencia" at bounding box center [471, 111] width 8 height 48
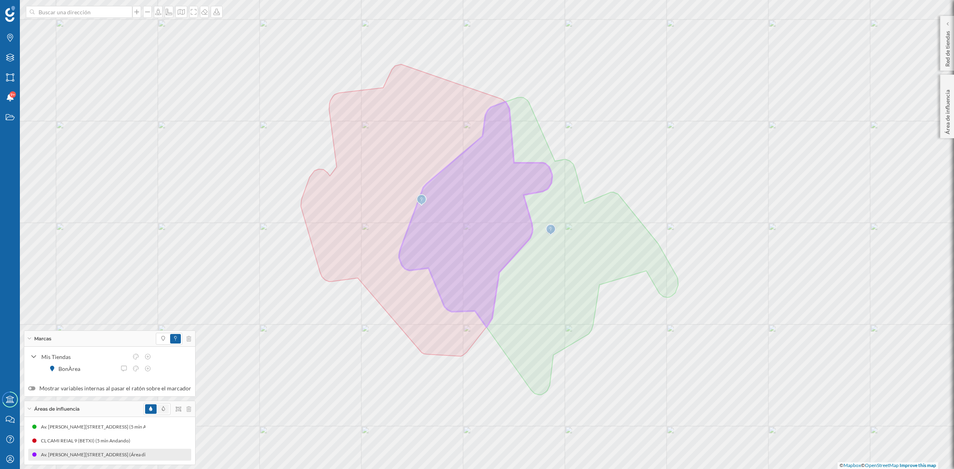
click at [163, 409] on span at bounding box center [163, 410] width 11 height 10
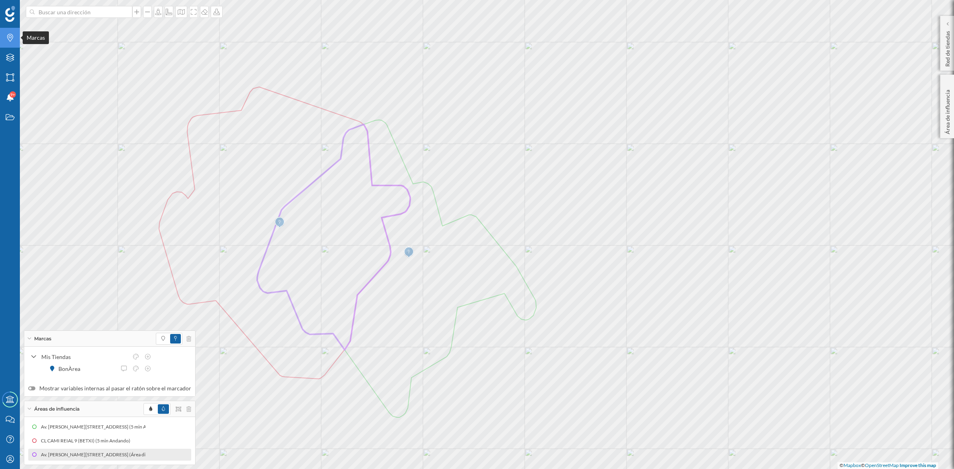
click at [6, 33] on div "Marcas" at bounding box center [10, 38] width 20 height 20
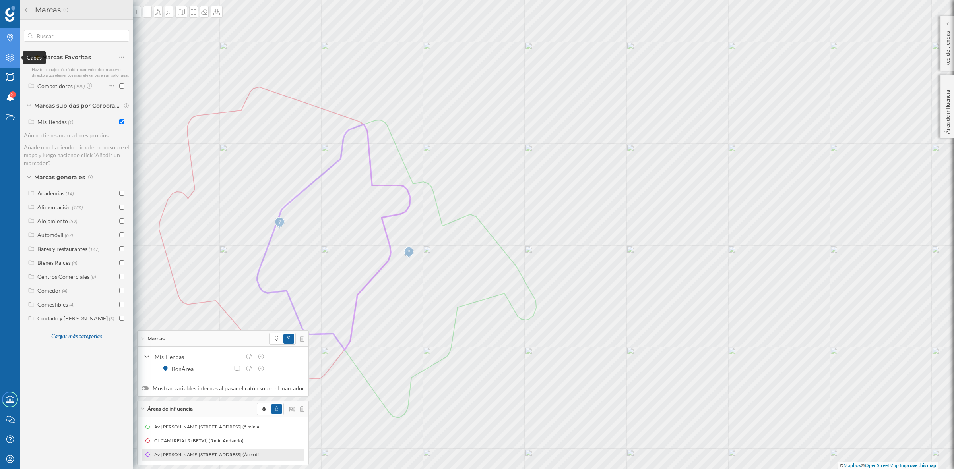
click at [12, 62] on div "Capas" at bounding box center [10, 58] width 20 height 20
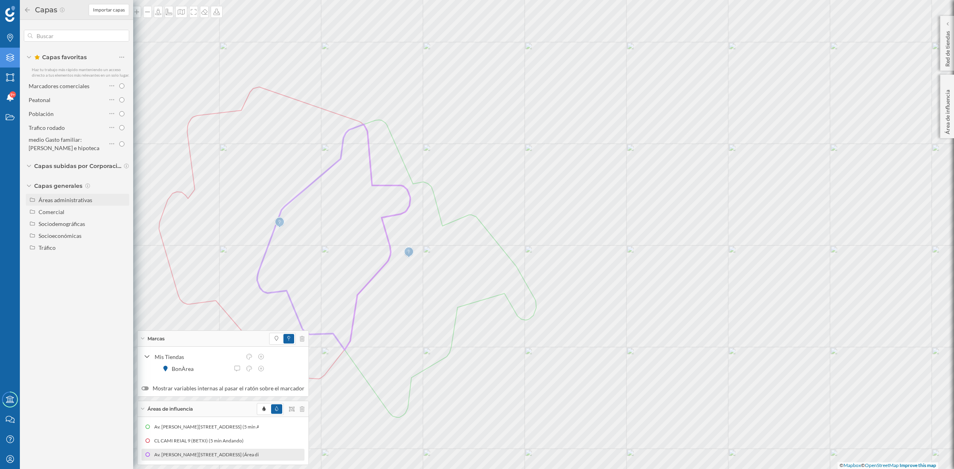
click at [83, 203] on div "Áreas administrativas" at bounding box center [83, 200] width 88 height 8
click at [122, 233] on input "Municipio" at bounding box center [123, 235] width 5 height 5
radio input "true"
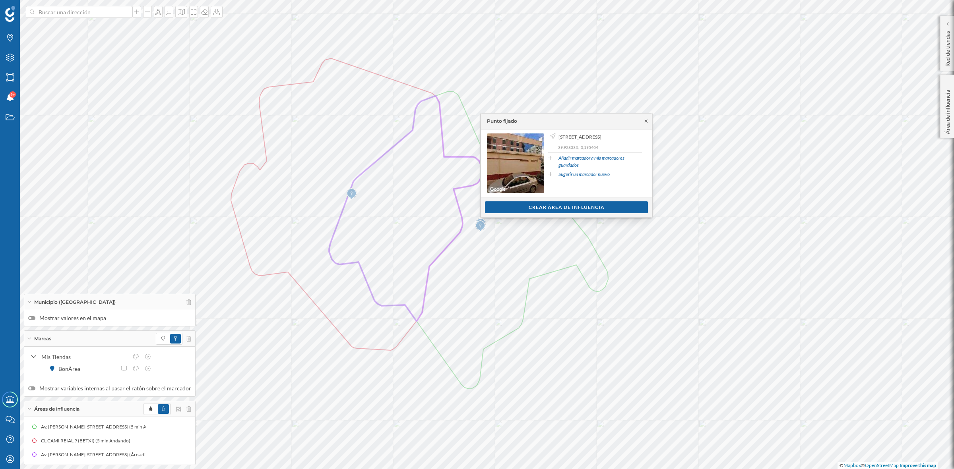
click at [646, 120] on icon at bounding box center [646, 121] width 6 height 5
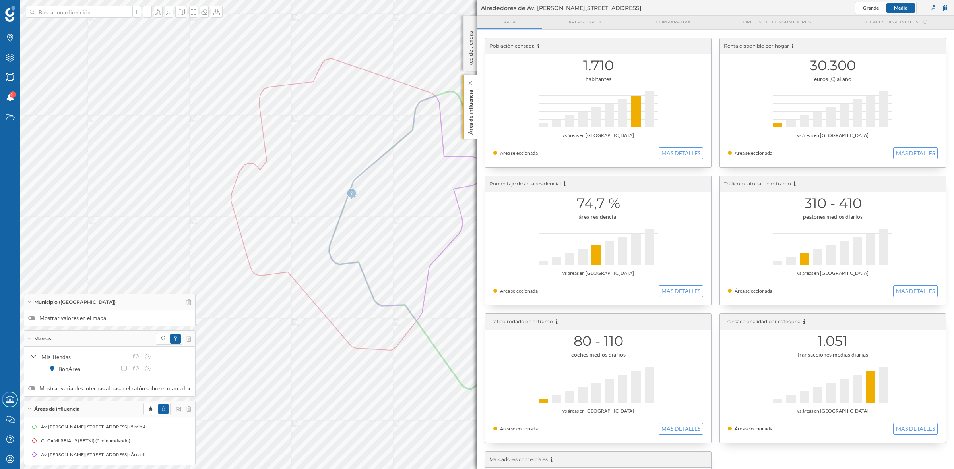
click at [470, 113] on p "Área de influencia" at bounding box center [471, 111] width 8 height 48
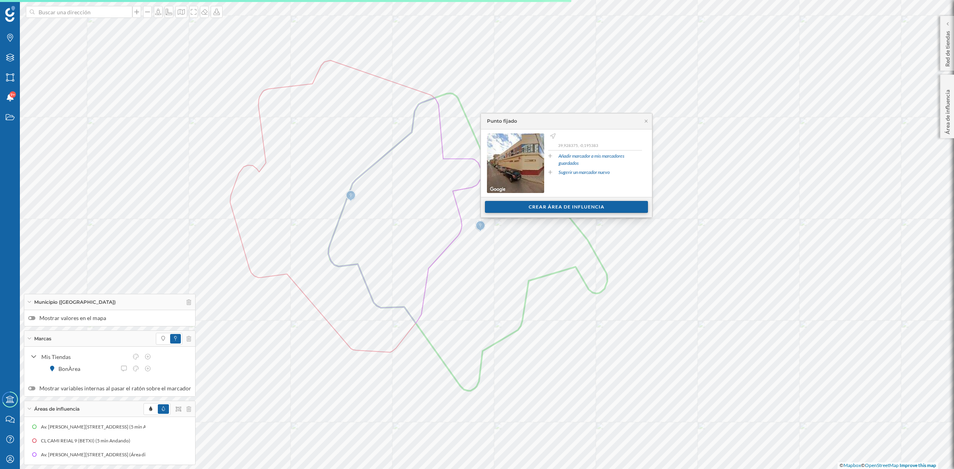
click at [568, 206] on div "Crear área de influencia" at bounding box center [566, 207] width 163 height 12
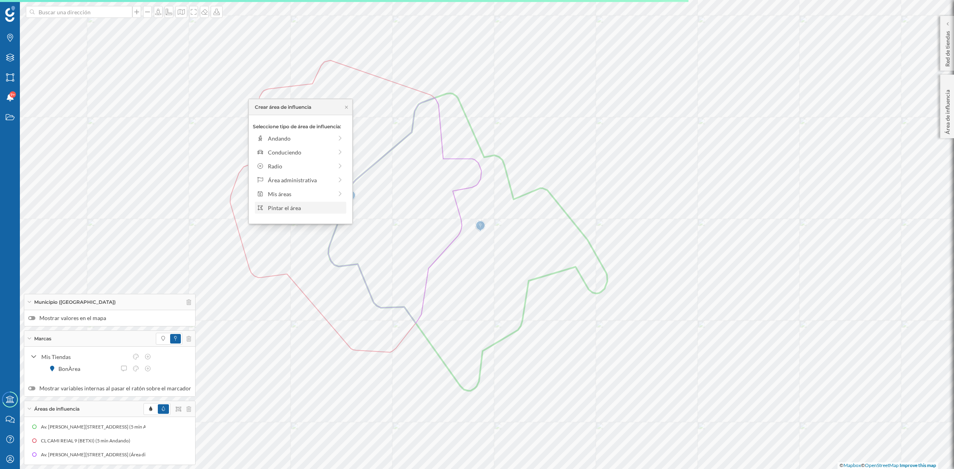
click at [290, 207] on div "Pintar el área" at bounding box center [306, 208] width 76 height 8
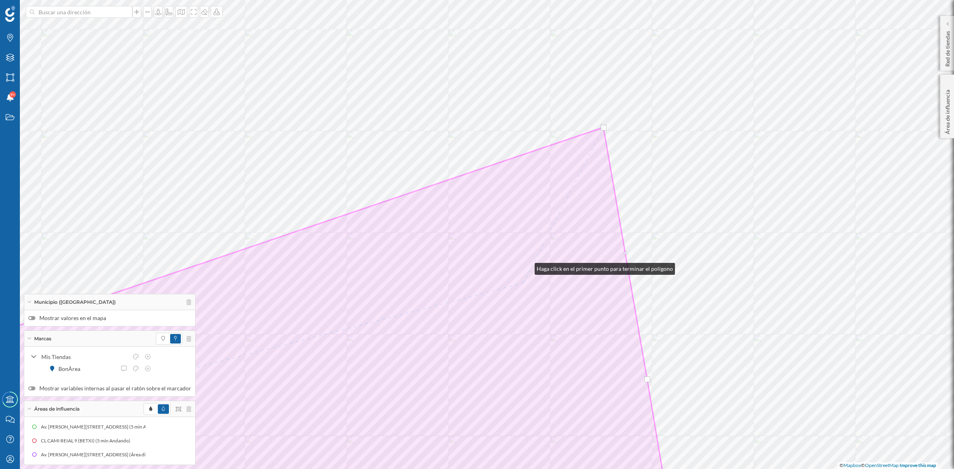
click at [517, 469] on html "Marcas Capas Áreas Notificaciones 9+ Estados Academy Contacta con nosotros Cent…" at bounding box center [477, 234] width 954 height 469
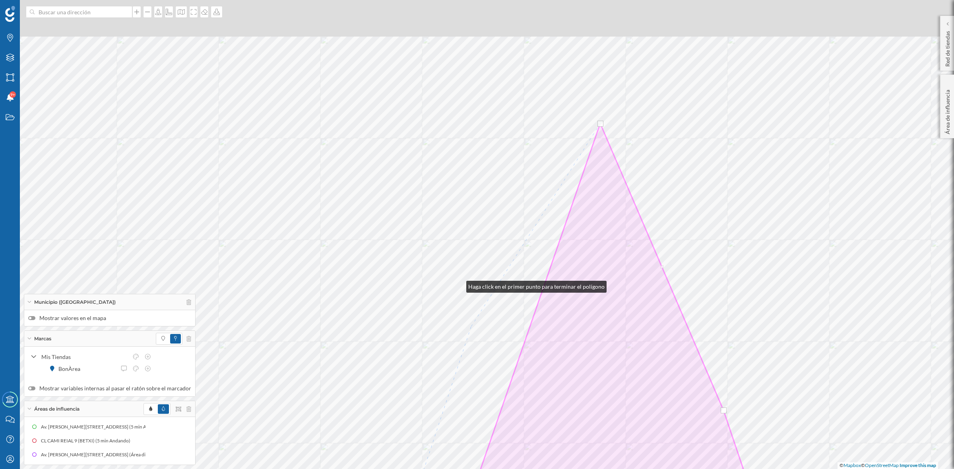
click at [532, 469] on html "Marcas Capas Áreas Notificaciones 9+ Estados Academy Contacta con nosotros Cent…" at bounding box center [477, 234] width 954 height 469
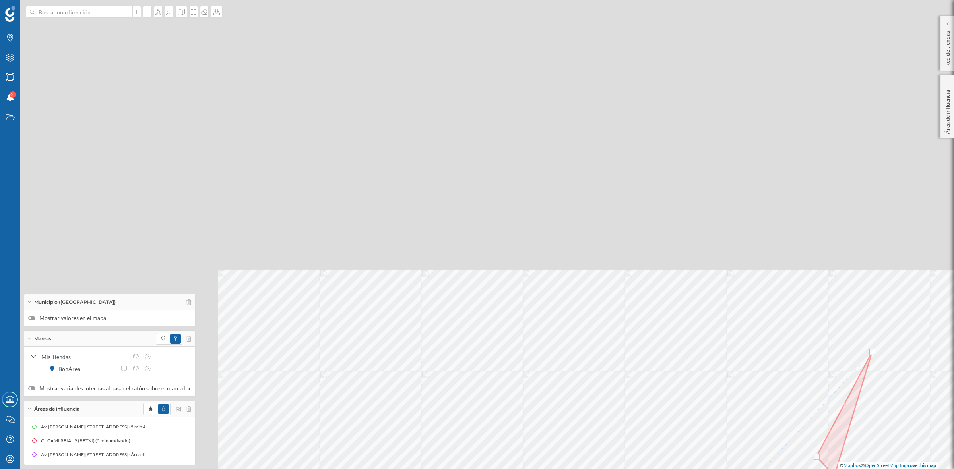
click at [686, 469] on html "Marcas Capas Áreas Notificaciones 9+ Estados Academy Contacta con nosotros Cent…" at bounding box center [477, 234] width 954 height 469
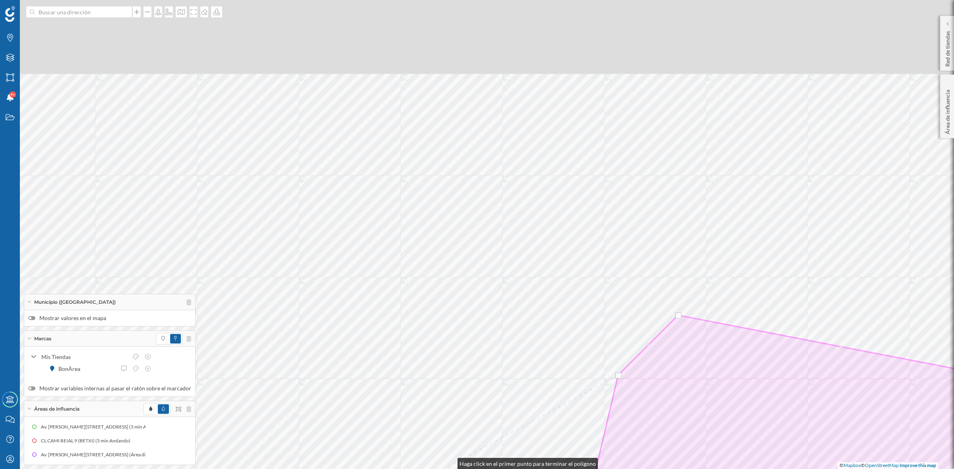
click at [450, 469] on html "Marcas Capas Áreas Notificaciones 9+ Estados Academy Contacta con nosotros Cent…" at bounding box center [477, 234] width 954 height 469
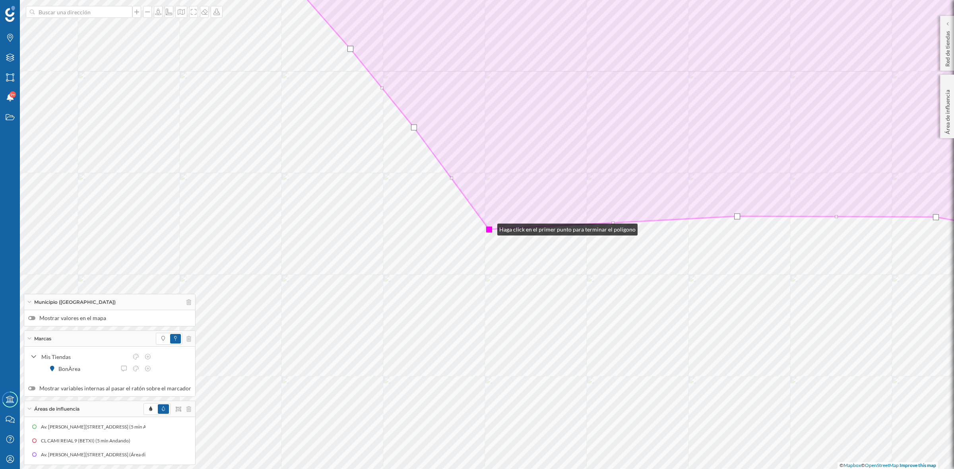
click at [489, 228] on div at bounding box center [489, 230] width 6 height 6
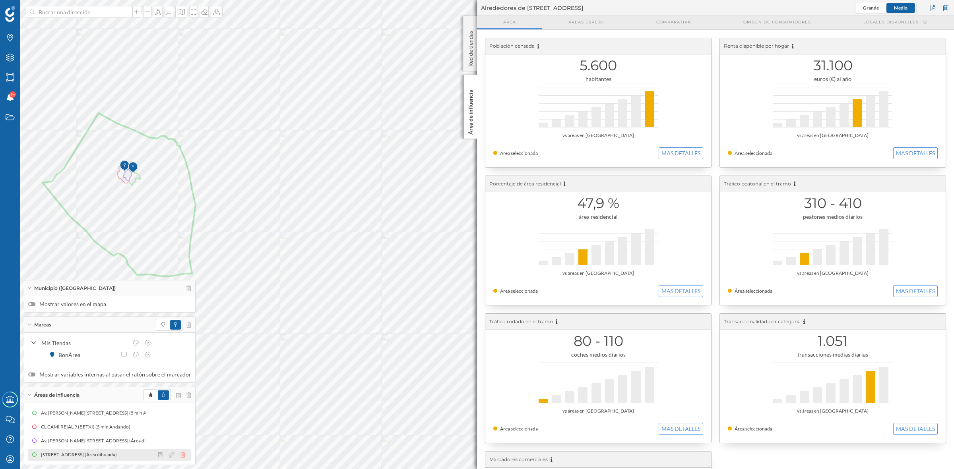
click at [180, 453] on icon at bounding box center [182, 455] width 5 height 6
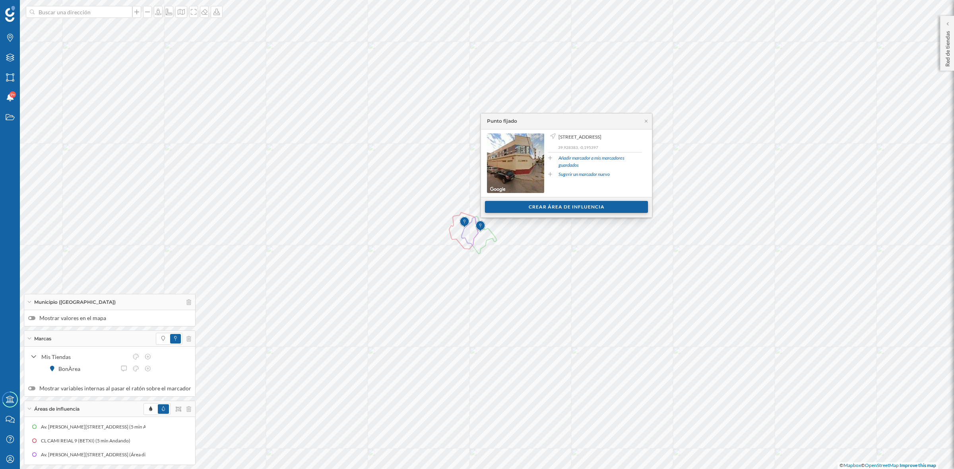
click at [583, 211] on div "Crear área de influencia" at bounding box center [566, 207] width 163 height 12
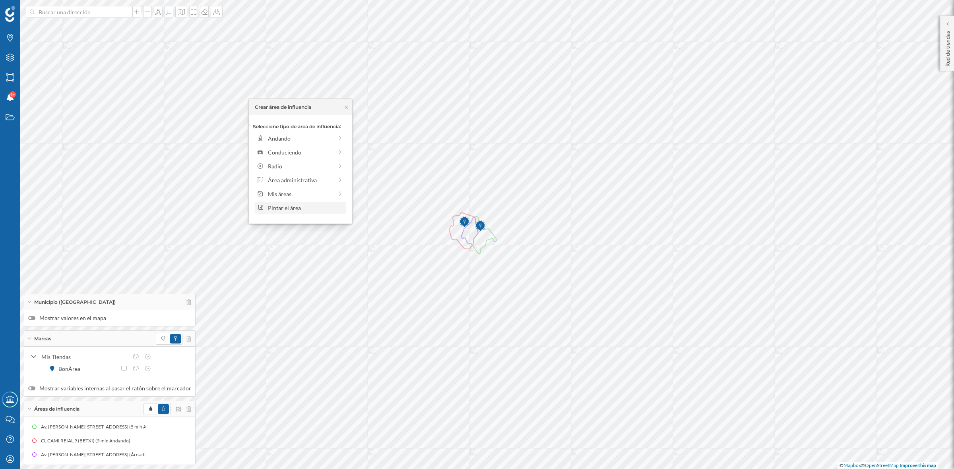
click at [272, 203] on div "Pintar el área" at bounding box center [300, 208] width 91 height 12
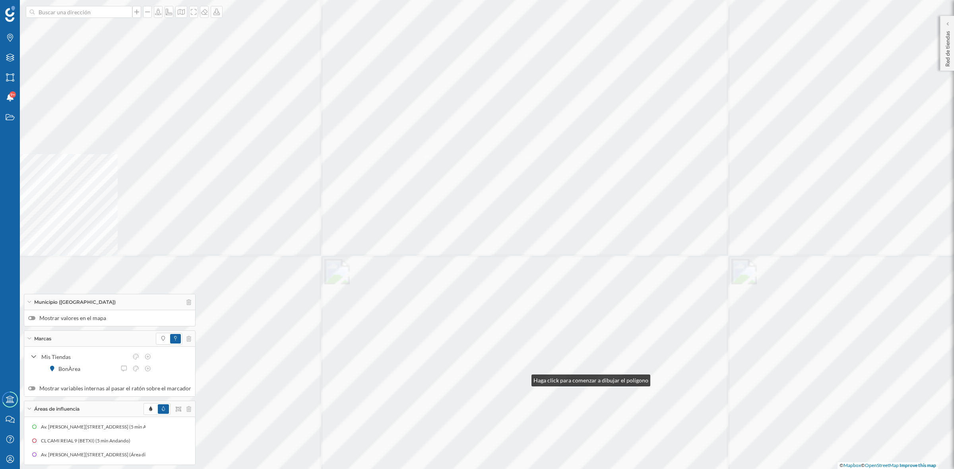
click at [370, 86] on div at bounding box center [370, 86] width 0 height 0
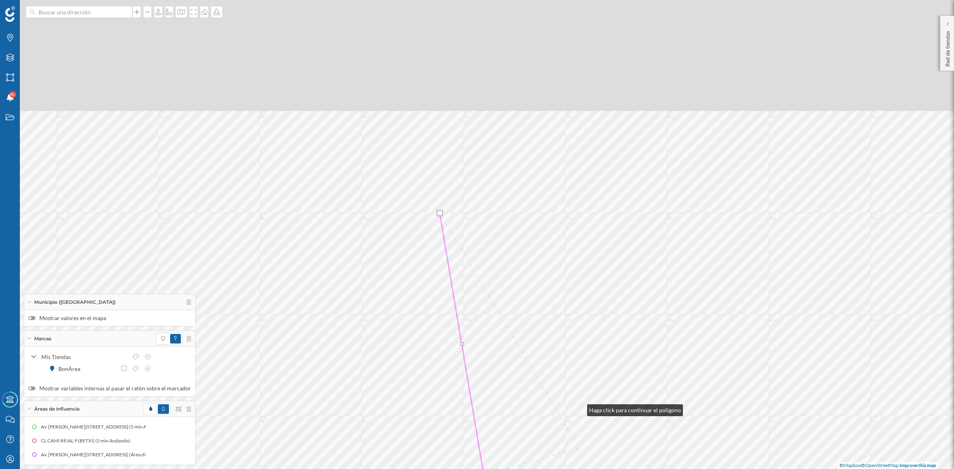
click at [576, 469] on html "Marcas Capas Áreas Notificaciones 9+ Estados Academy Contacta con nosotros Cent…" at bounding box center [477, 234] width 954 height 469
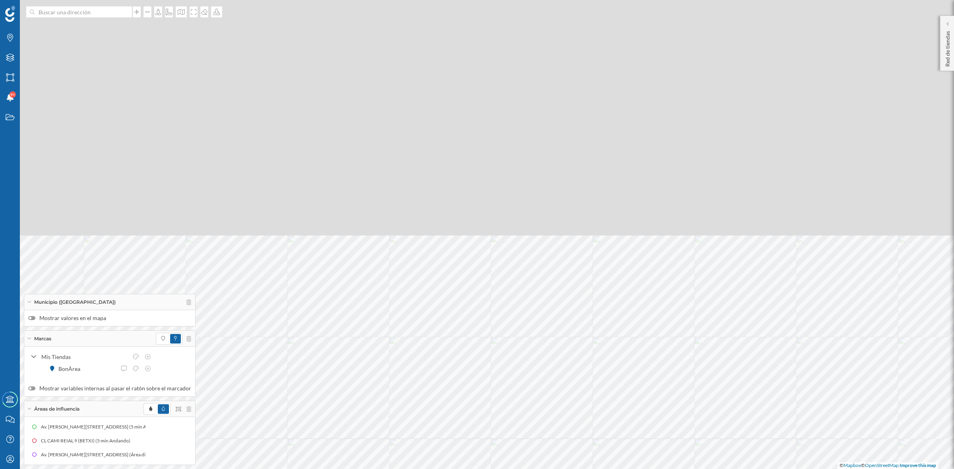
click at [680, 469] on html "Marcas Capas Áreas Notificaciones 9+ Estados Academy Contacta con nosotros Cent…" at bounding box center [477, 234] width 954 height 469
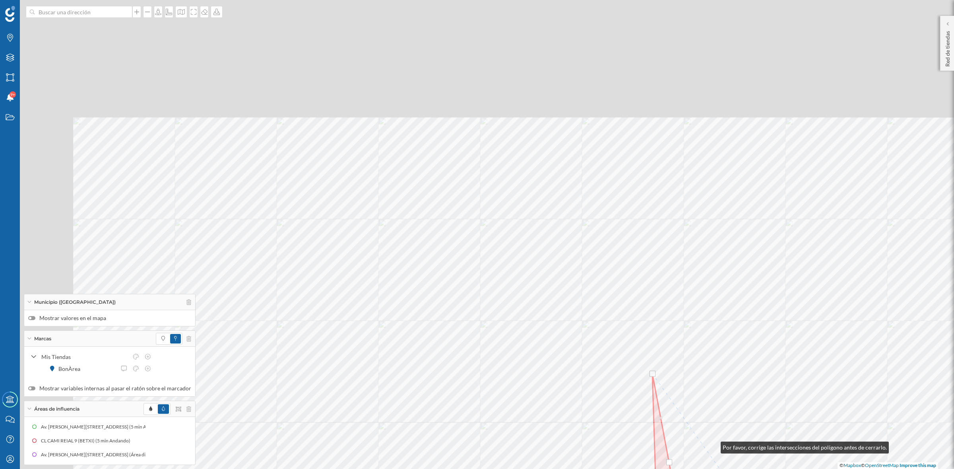
click at [731, 469] on html "Marcas Capas Áreas Notificaciones 9+ Estados Academy Contacta con nosotros Cent…" at bounding box center [477, 234] width 954 height 469
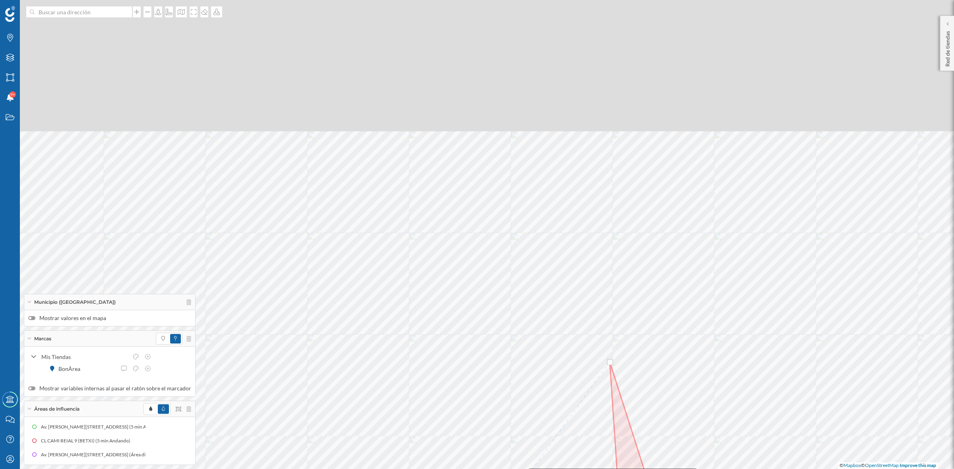
click at [521, 469] on html "Marcas Capas Áreas Notificaciones 9+ Estados Academy Contacta con nosotros Cent…" at bounding box center [477, 234] width 954 height 469
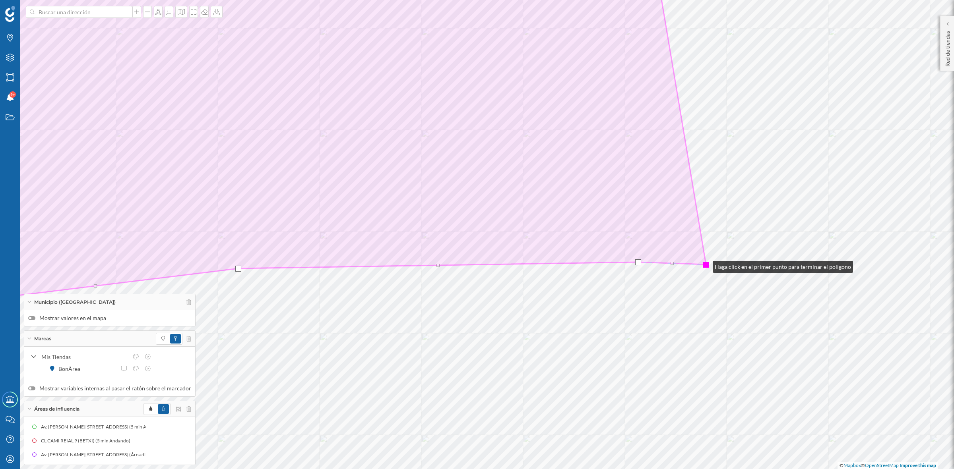
click at [705, 265] on div at bounding box center [706, 265] width 6 height 6
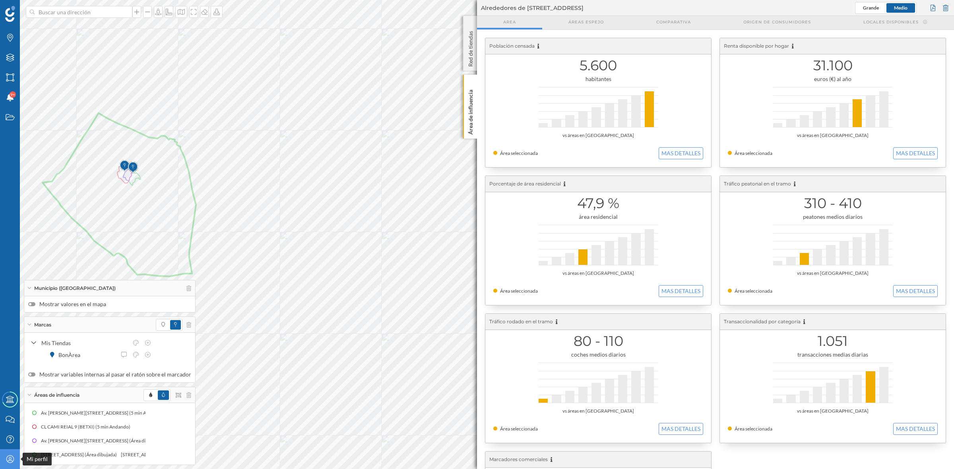
click at [12, 462] on icon at bounding box center [10, 459] width 8 height 8
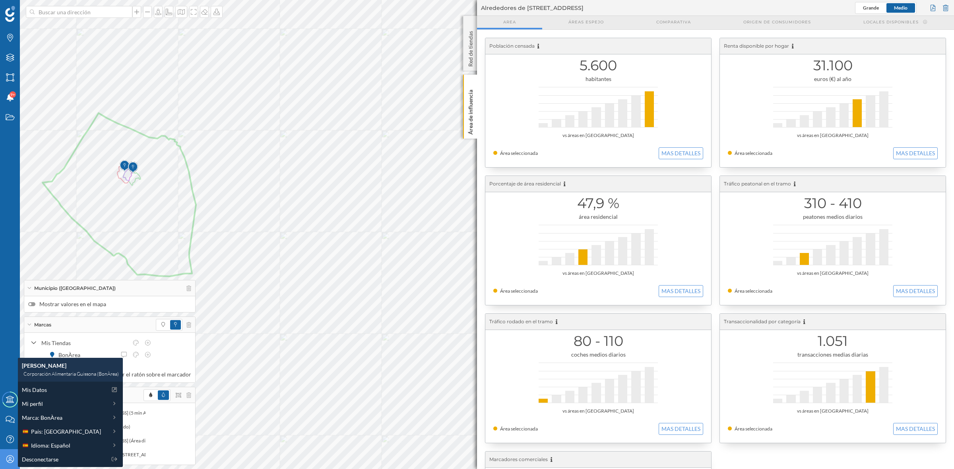
click at [14, 463] on icon "Mi perfil" at bounding box center [10, 459] width 10 height 8
click at [35, 460] on span "Desconectarse" at bounding box center [40, 459] width 37 height 8
